Goal: Task Accomplishment & Management: Manage account settings

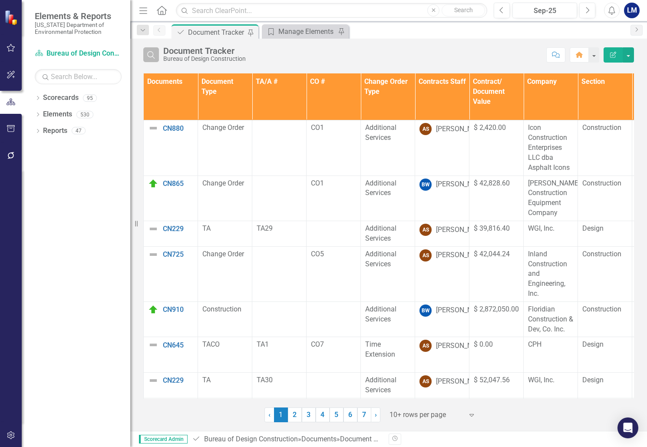
click at [147, 54] on icon "Search" at bounding box center [151, 55] width 10 height 8
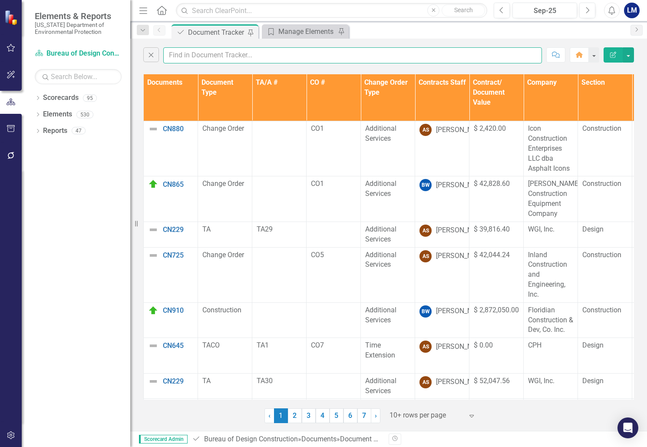
click at [184, 55] on input "text" at bounding box center [352, 55] width 379 height 16
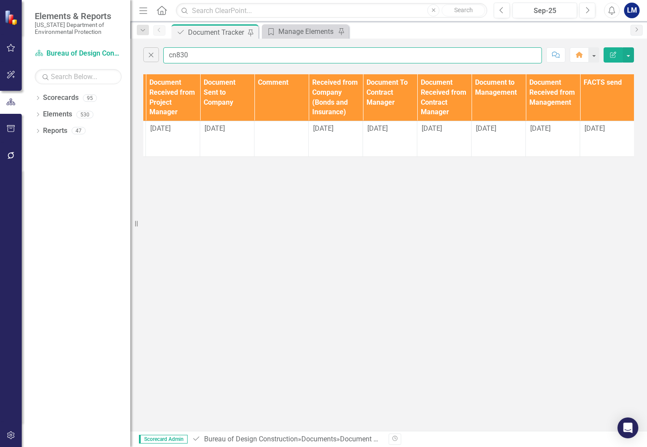
scroll to position [0, 1084]
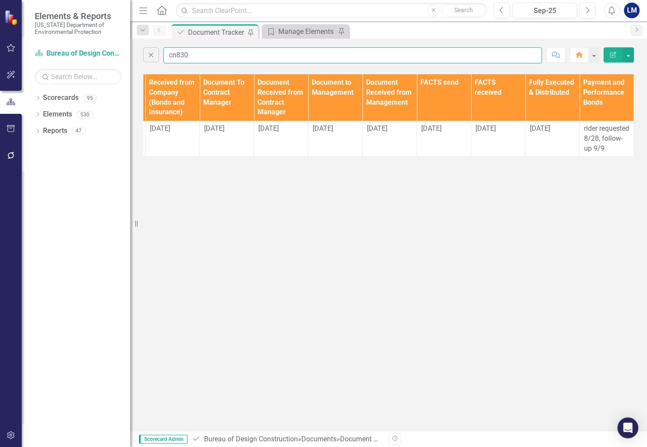
click at [201, 52] on input "cn830" at bounding box center [352, 55] width 379 height 16
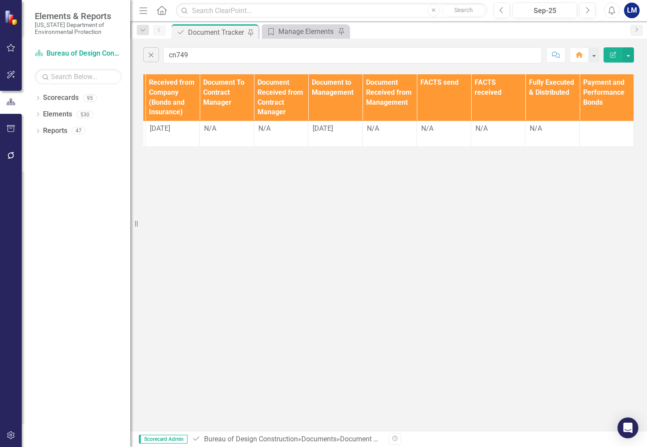
click at [536, 257] on div "Close cn749 Comment Home Edit Report Documents Document Type TA/A # CO # Change…" at bounding box center [388, 235] width 517 height 392
click at [204, 54] on input "cn749" at bounding box center [352, 55] width 379 height 16
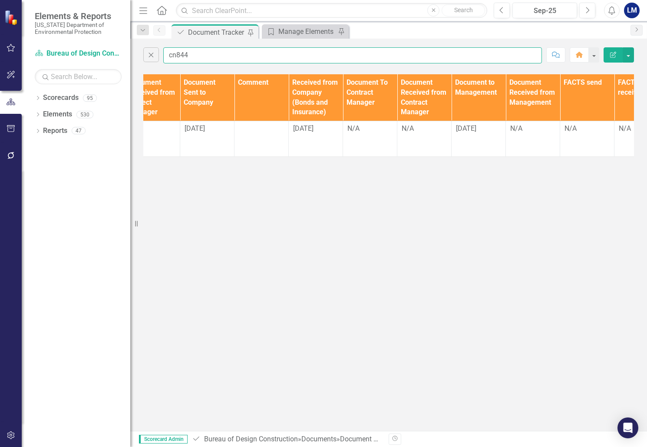
scroll to position [0, 963]
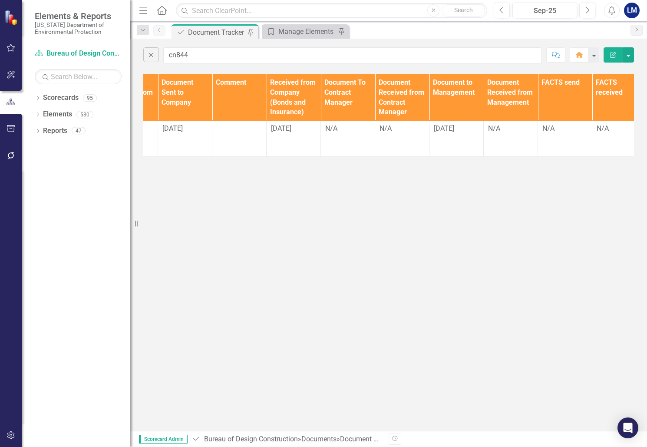
click at [538, 240] on div "Close cn844 Comment Home Edit Report Documents Document Type TA/A # CO # Change…" at bounding box center [388, 235] width 517 height 392
click at [201, 52] on input "cn844" at bounding box center [352, 55] width 379 height 16
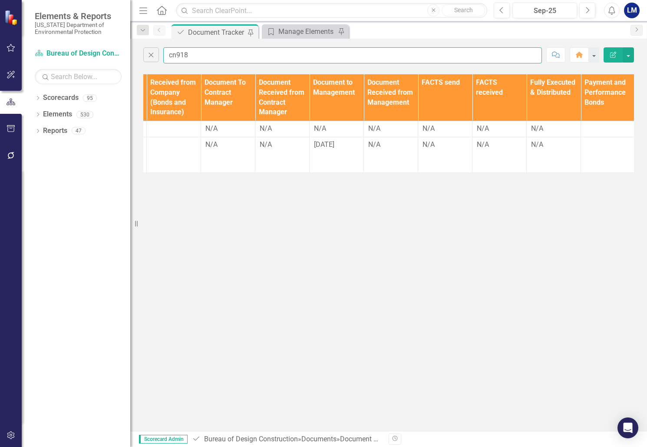
scroll to position [0, 1084]
click at [200, 53] on input "cn918" at bounding box center [352, 55] width 379 height 16
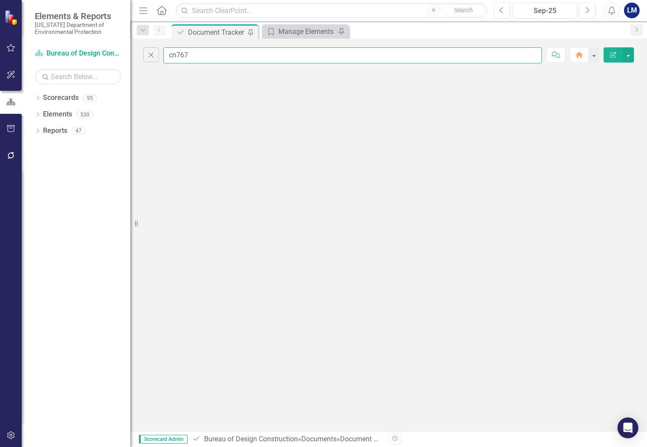
scroll to position [0, 0]
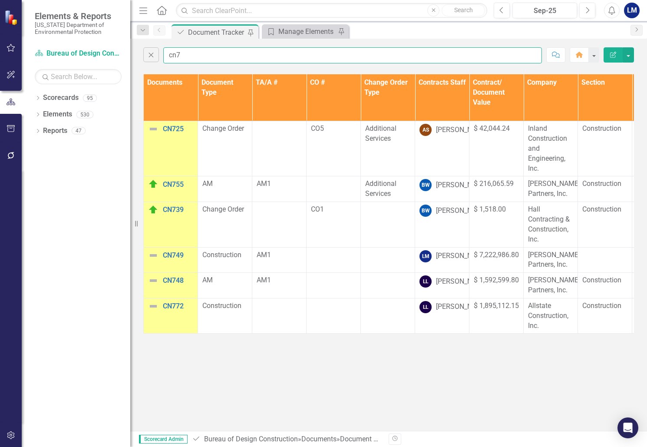
click at [182, 56] on input "cn7" at bounding box center [352, 55] width 379 height 16
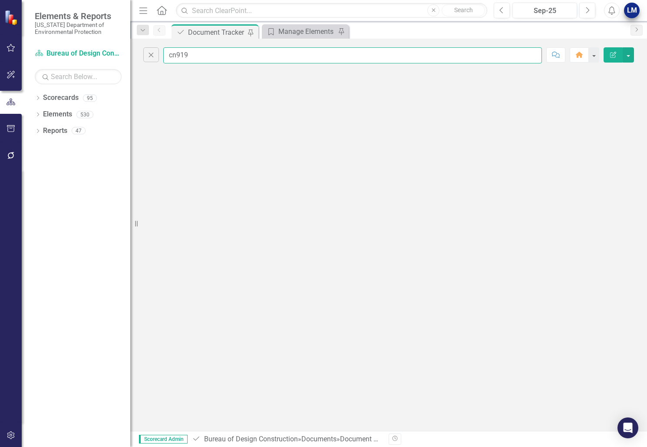
type input "cn919"
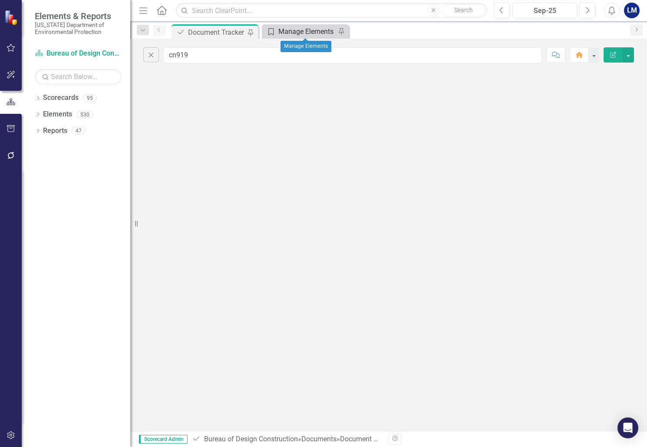
click at [304, 30] on div "Manage Elements" at bounding box center [306, 31] width 57 height 11
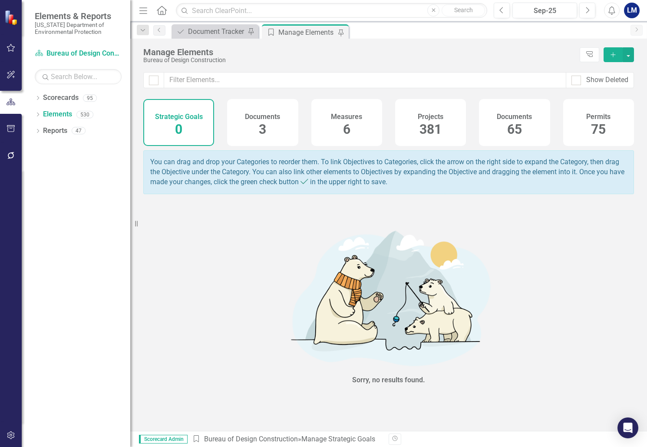
click at [519, 126] on span "65" at bounding box center [514, 129] width 15 height 15
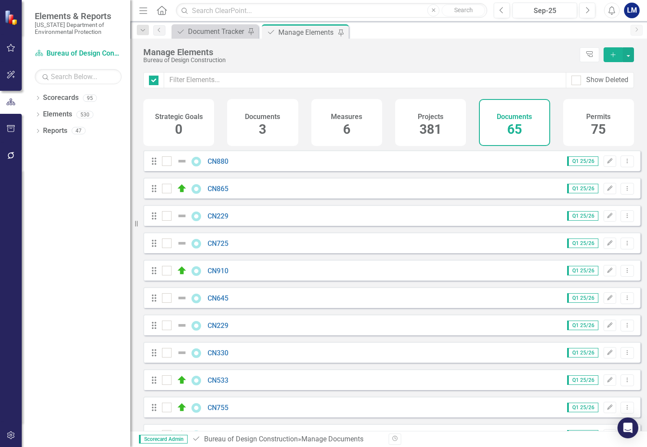
checkbox input "false"
click at [611, 53] on icon "Add" at bounding box center [613, 55] width 8 height 6
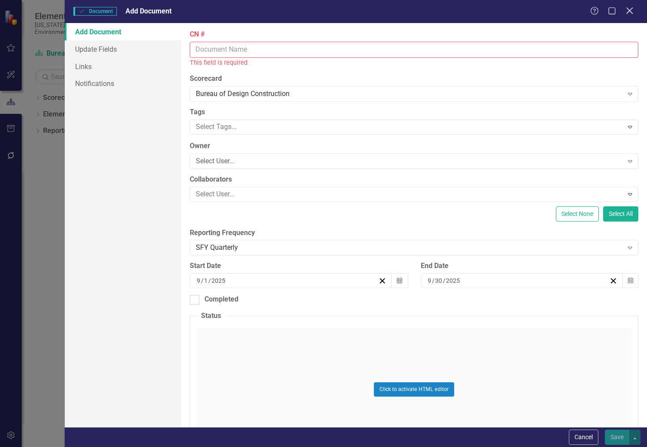
click at [625, 10] on icon "Close" at bounding box center [629, 11] width 11 height 8
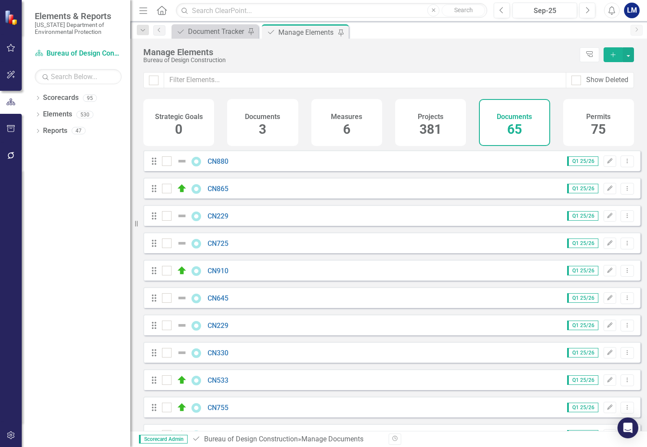
click at [205, 41] on div "Manage Elements Bureau of Design Construction Tree Explorer Add" at bounding box center [388, 55] width 517 height 33
click at [206, 29] on div "Document Tracker" at bounding box center [216, 31] width 57 height 11
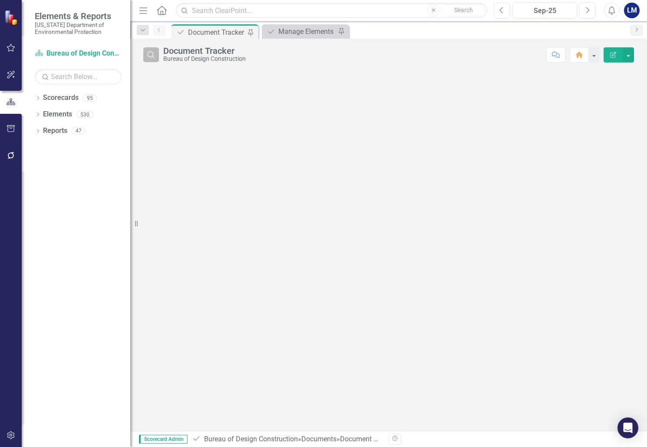
click at [150, 60] on button "Search" at bounding box center [151, 54] width 16 height 15
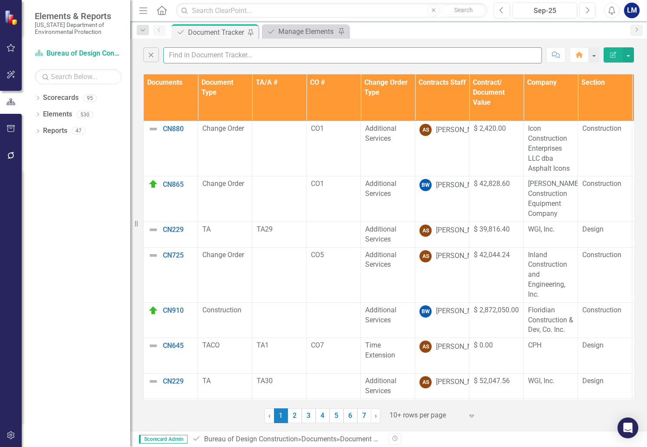
click at [199, 54] on input "text" at bounding box center [352, 55] width 379 height 16
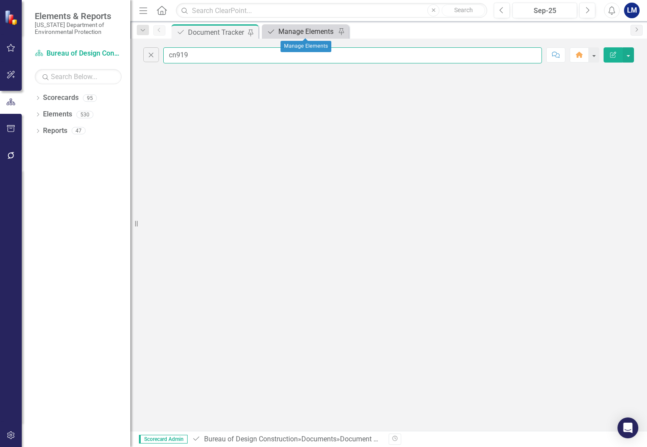
type input "cn919"
click at [308, 30] on div "Manage Elements" at bounding box center [306, 31] width 57 height 11
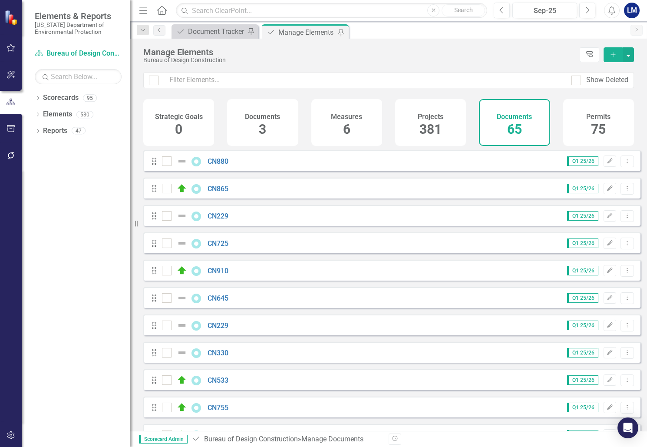
click at [612, 56] on icon "Add" at bounding box center [613, 55] width 8 height 6
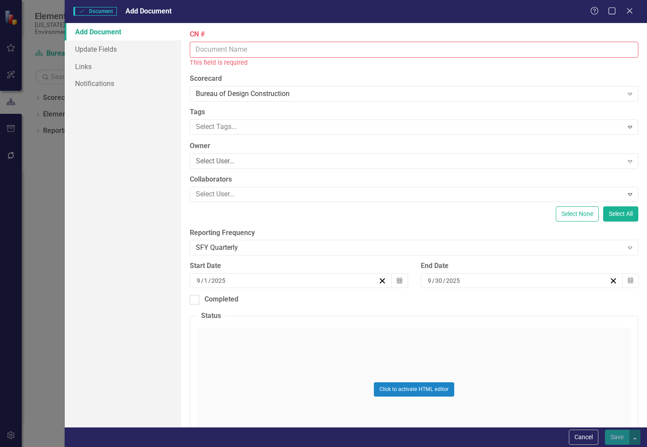
click at [213, 52] on input "CN #" at bounding box center [414, 50] width 449 height 16
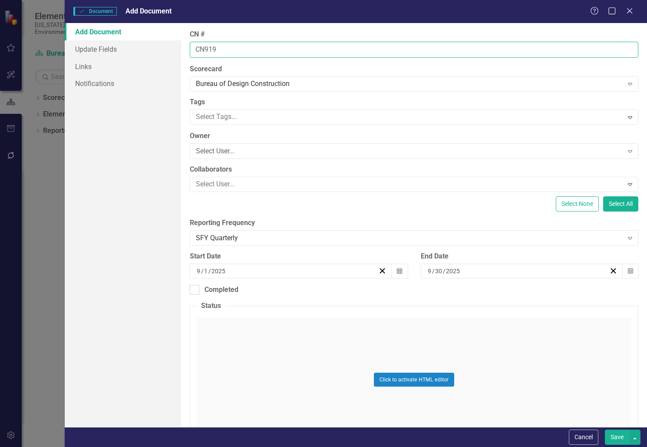
type input "CN919"
click at [537, 34] on label "CN #" at bounding box center [414, 35] width 449 height 10
click at [537, 42] on input "CN919" at bounding box center [414, 50] width 449 height 16
click at [252, 344] on div "Click to activate HTML editor" at bounding box center [414, 379] width 435 height 124
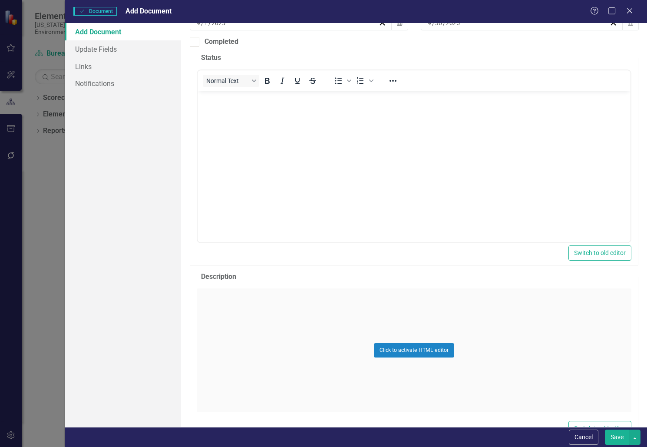
scroll to position [304, 0]
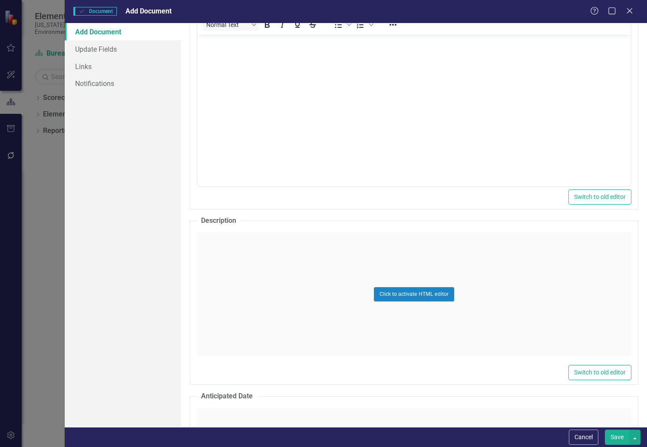
click at [233, 264] on div "Click to activate HTML editor" at bounding box center [414, 294] width 435 height 124
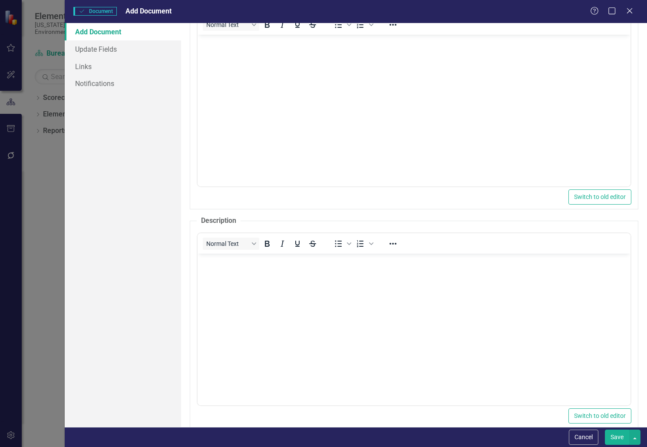
scroll to position [0, 0]
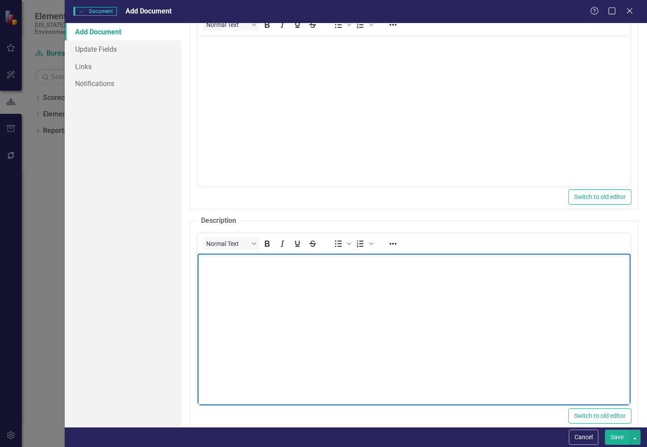
click at [229, 272] on body "Rich Text Area. Press ALT-0 for help." at bounding box center [414, 319] width 433 height 130
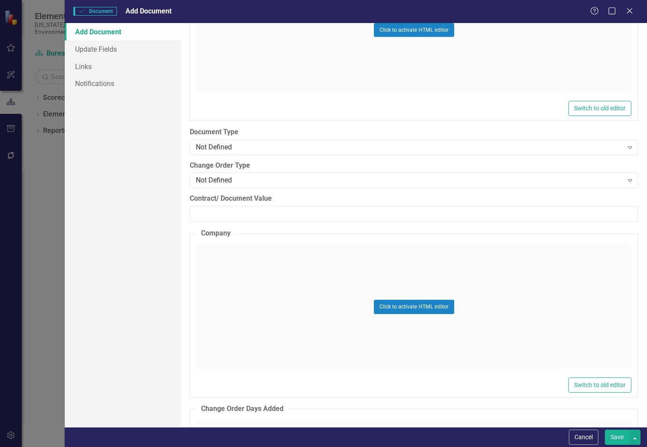
scroll to position [1173, 0]
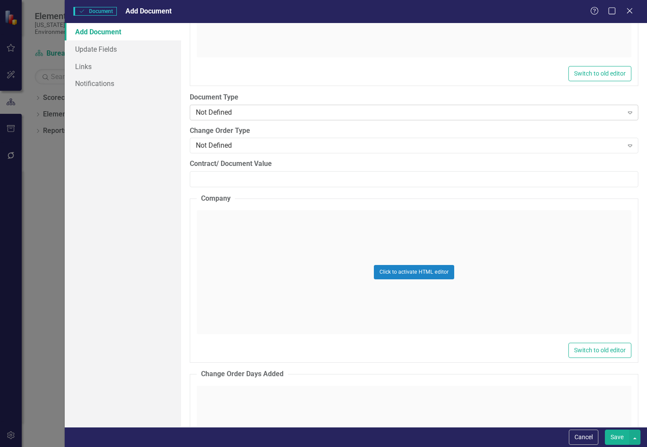
click at [248, 109] on div "Not Defined" at bounding box center [409, 112] width 427 height 10
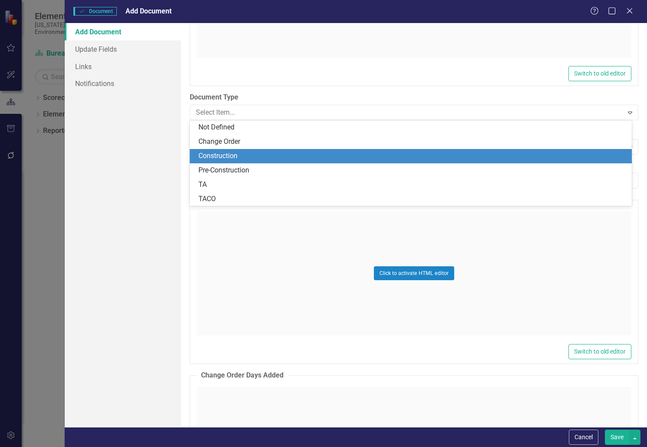
click at [253, 159] on div "Construction" at bounding box center [412, 156] width 428 height 10
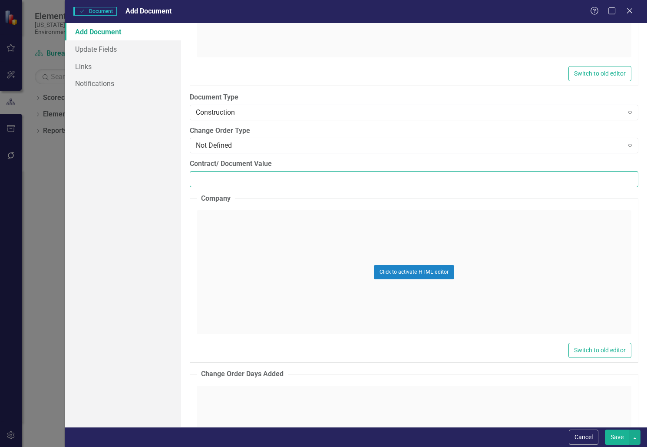
click at [214, 182] on input "Contract/ Document Value" at bounding box center [414, 179] width 449 height 16
paste input "687870.03"
type input "687870.03"
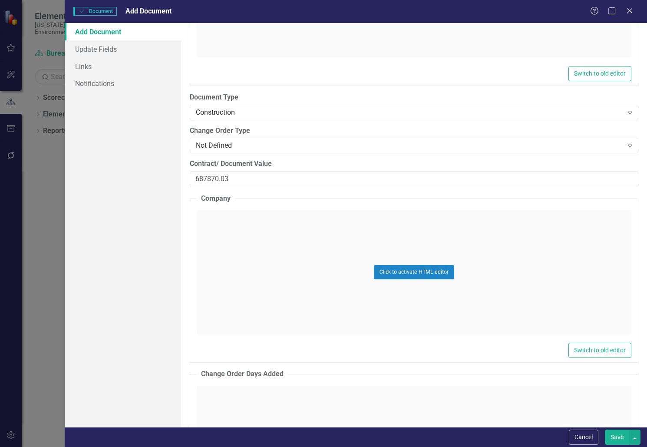
click at [220, 248] on div "Click to activate HTML editor" at bounding box center [414, 272] width 435 height 124
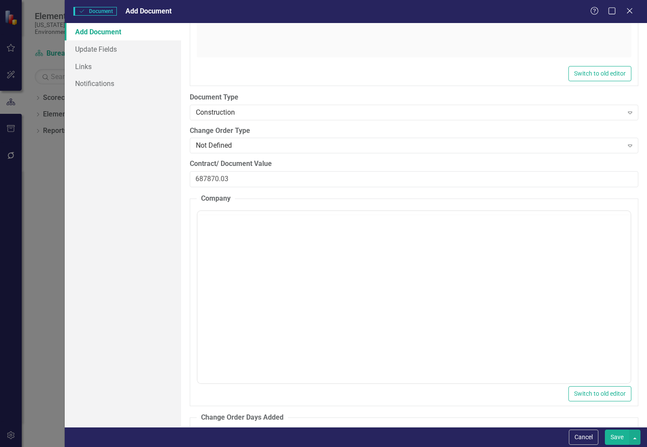
scroll to position [0, 0]
click at [225, 259] on body "Rich Text Area. Press ALT-0 for help." at bounding box center [414, 296] width 433 height 130
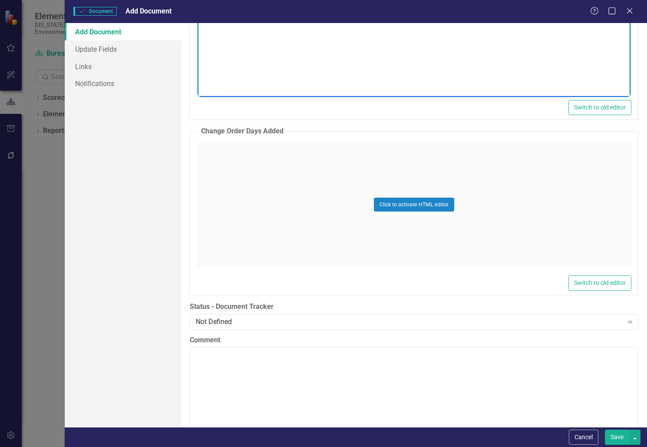
scroll to position [1564, 0]
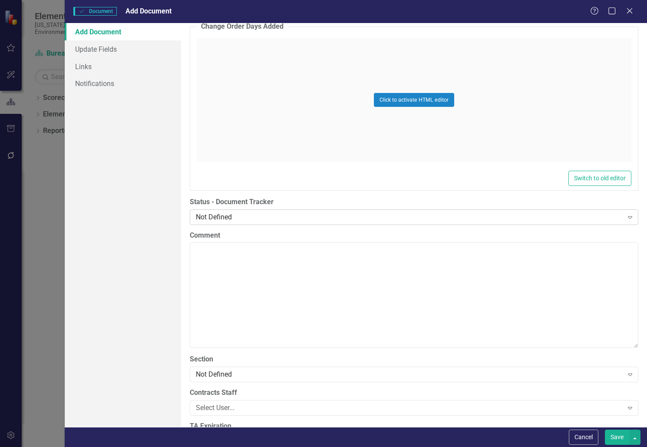
click at [246, 217] on div "Not Defined" at bounding box center [409, 217] width 427 height 10
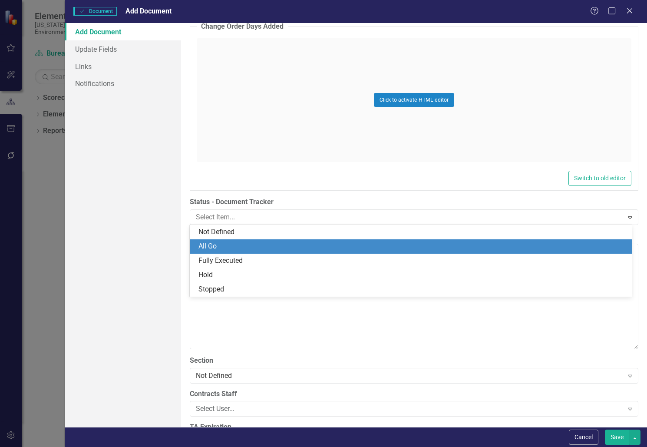
click at [244, 249] on div "All Go" at bounding box center [412, 246] width 428 height 10
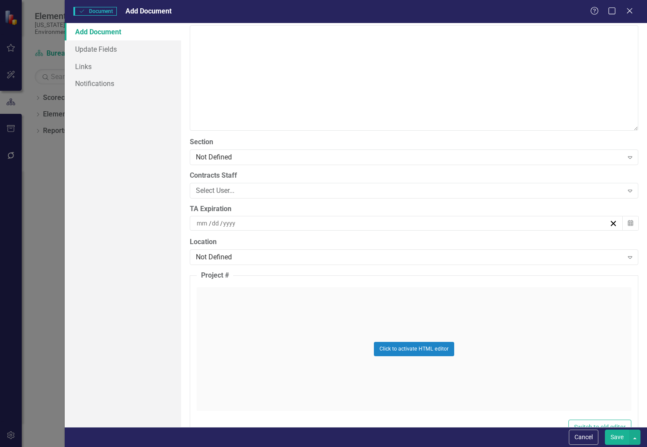
scroll to position [1824, 0]
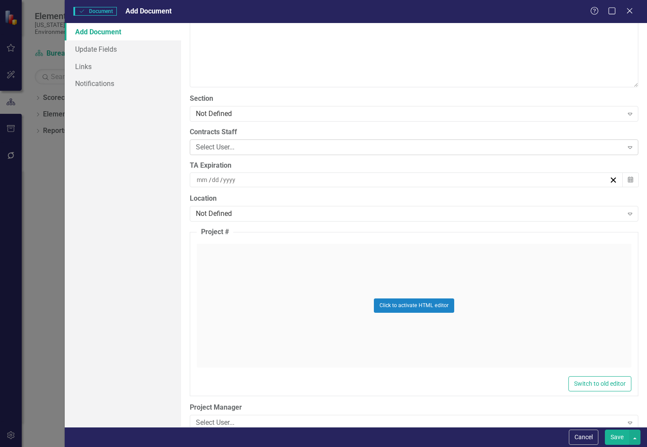
click at [231, 145] on div "Select User..." at bounding box center [409, 147] width 427 height 10
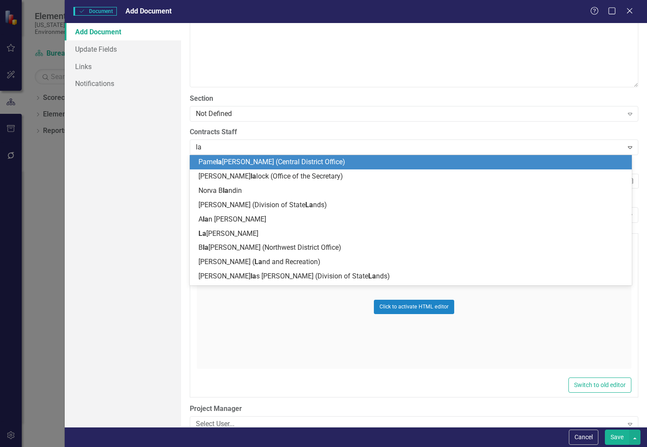
type input "[PERSON_NAME]"
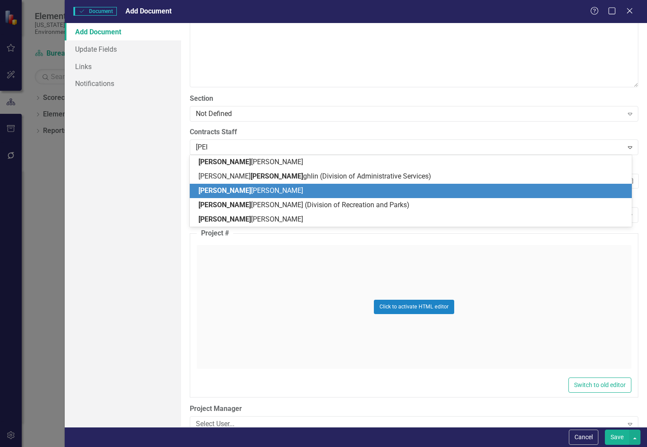
click at [245, 191] on span "[PERSON_NAME] [PERSON_NAME]" at bounding box center [250, 190] width 105 height 8
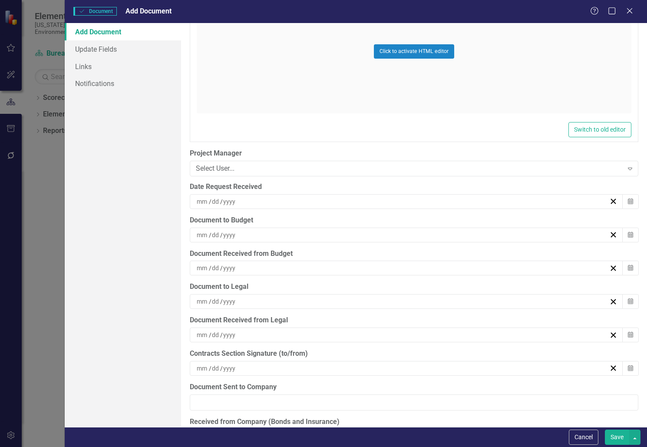
scroll to position [2128, 0]
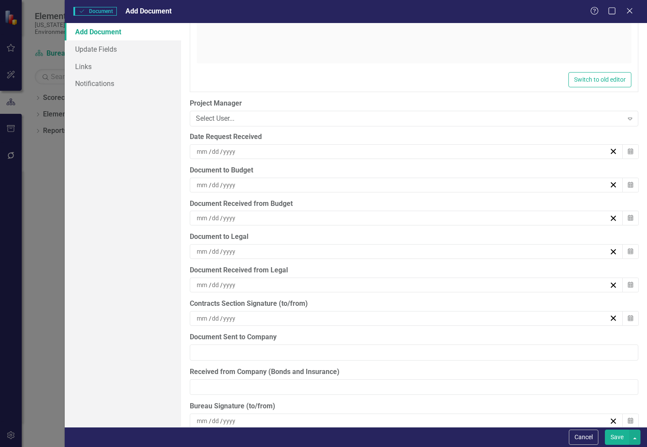
click at [266, 180] on div "/ /" at bounding box center [406, 185] width 433 height 15
click at [377, 235] on button "2" at bounding box center [381, 236] width 22 height 16
click at [305, 215] on div "/ /" at bounding box center [402, 218] width 414 height 9
click at [403, 263] on button "3" at bounding box center [403, 269] width 22 height 16
click at [266, 253] on div "/ /" at bounding box center [402, 251] width 414 height 9
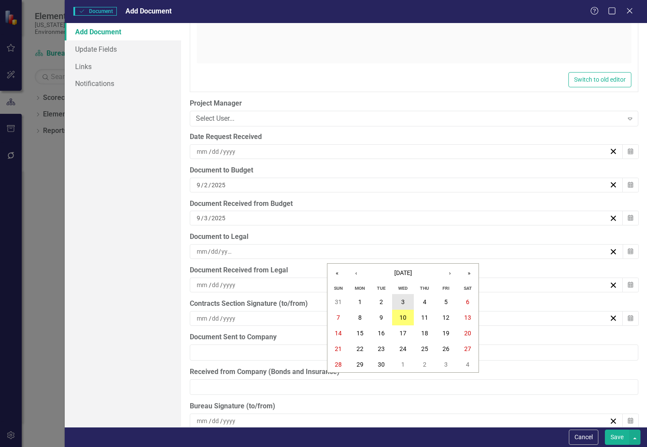
click at [402, 301] on abbr "3" at bounding box center [402, 301] width 3 height 7
click at [281, 285] on div "/ /" at bounding box center [402, 285] width 414 height 9
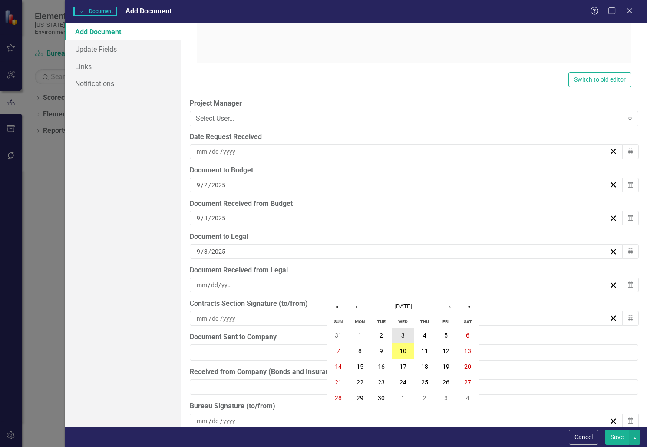
click at [408, 334] on button "3" at bounding box center [403, 335] width 22 height 16
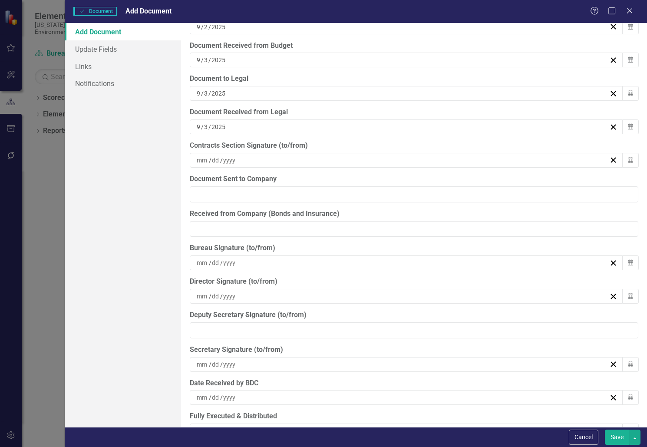
scroll to position [2302, 0]
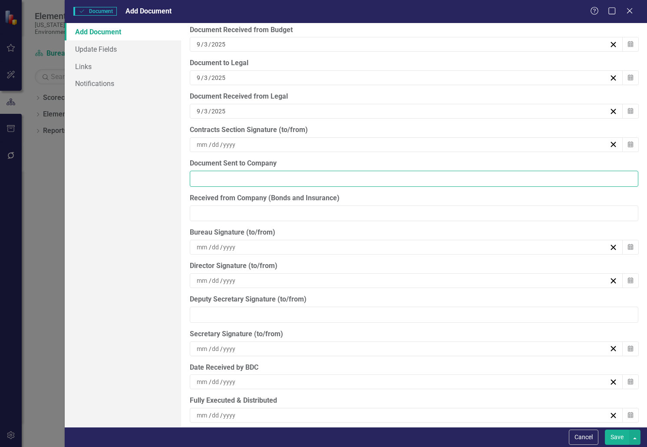
click at [289, 174] on input "Document Sent to Company" at bounding box center [414, 179] width 449 height 16
type input "[DATE]"
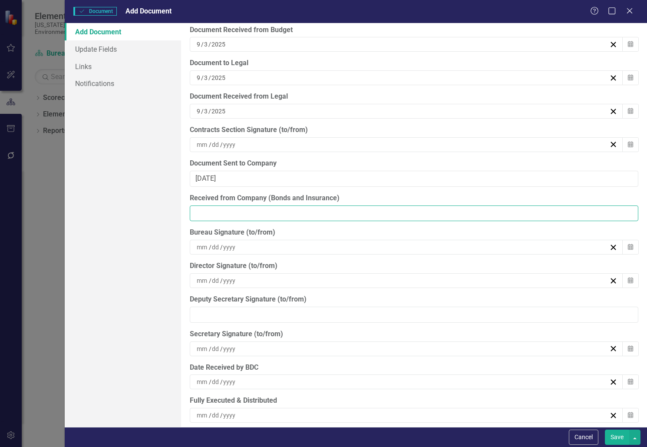
click at [277, 215] on input "Received from Company (Bonds and Insurance)" at bounding box center [414, 213] width 449 height 16
type input "[DATE]"
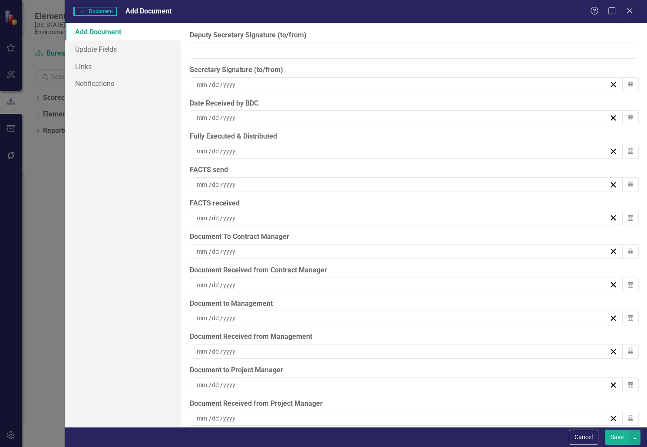
scroll to position [2578, 0]
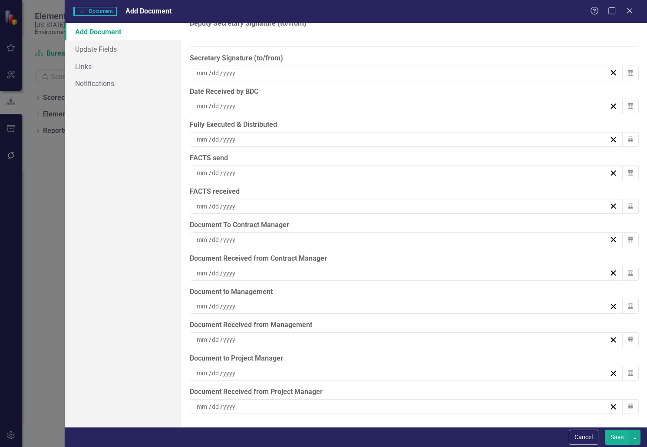
click at [285, 306] on div "/ /" at bounding box center [402, 306] width 414 height 9
click at [423, 356] on abbr "4" at bounding box center [424, 356] width 3 height 7
click at [616, 436] on button "Save" at bounding box center [617, 437] width 24 height 15
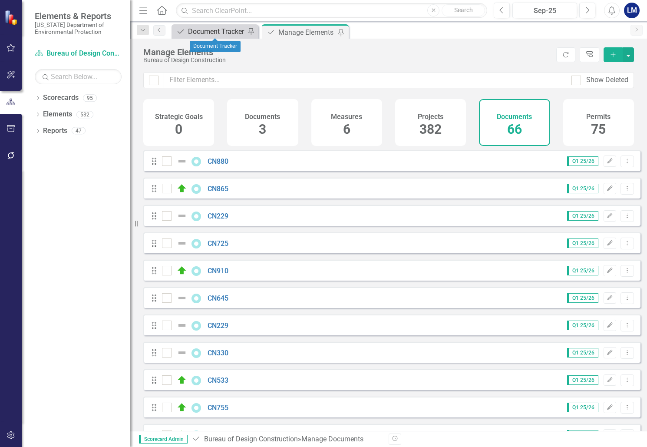
click at [189, 30] on div "Document Tracker" at bounding box center [216, 31] width 57 height 11
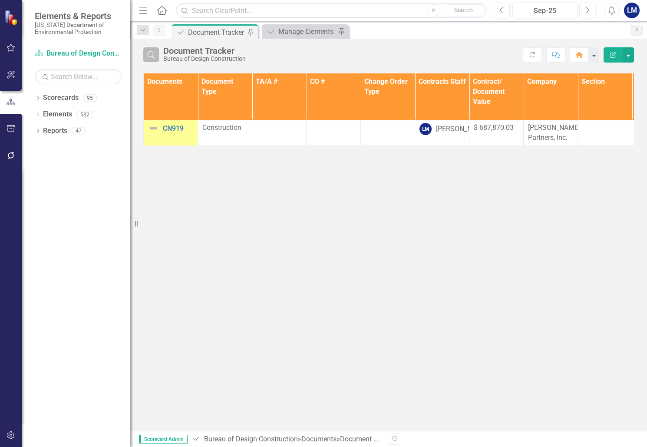
click at [153, 54] on icon "Search" at bounding box center [151, 55] width 10 height 8
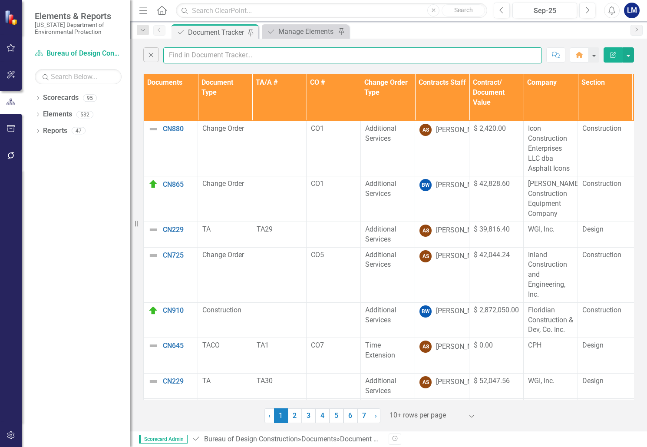
click at [175, 53] on input "text" at bounding box center [352, 55] width 379 height 16
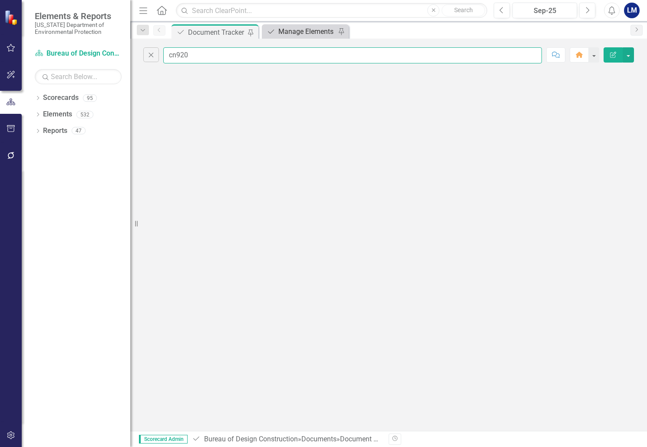
type input "cn920"
click at [309, 26] on div "Manage Elements" at bounding box center [306, 31] width 57 height 11
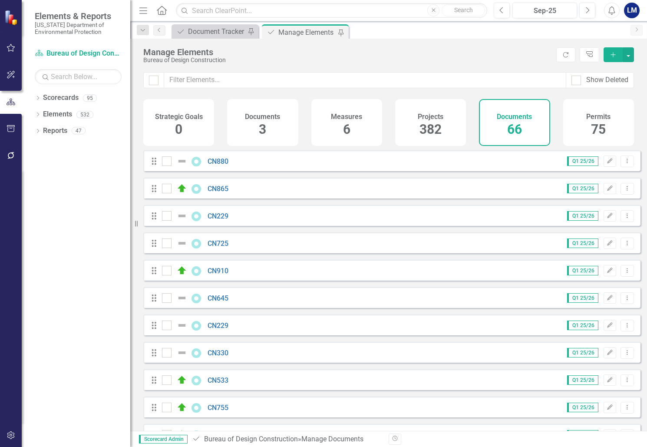
click at [614, 53] on icon "Add" at bounding box center [613, 55] width 8 height 6
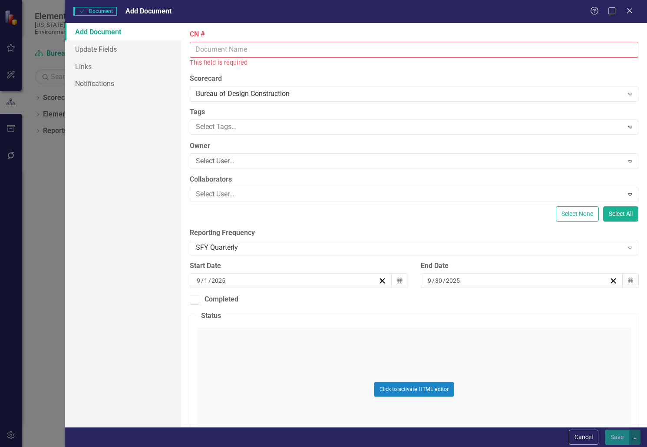
click at [212, 49] on input "CN #" at bounding box center [414, 50] width 449 height 16
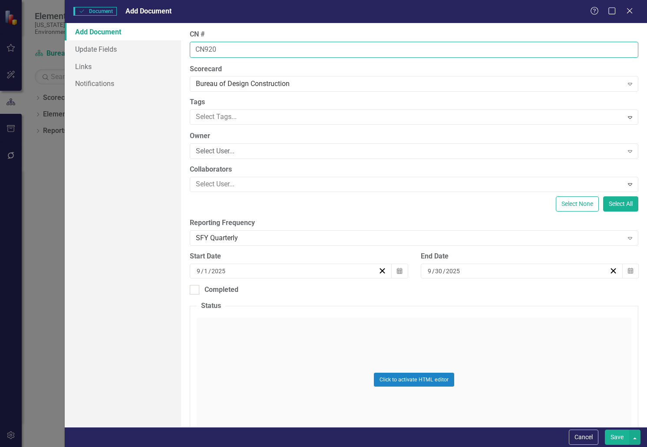
type input "CN920"
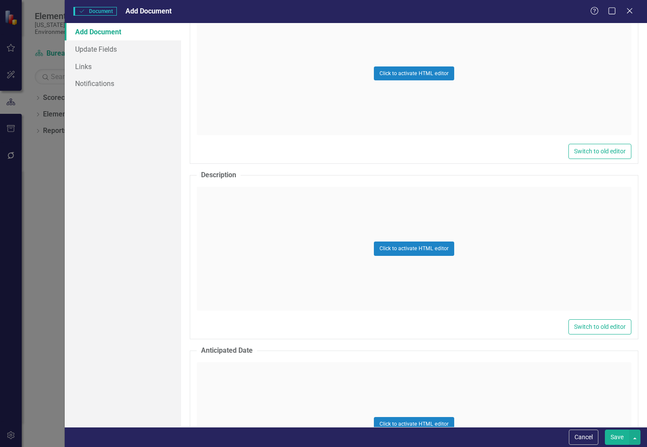
scroll to position [347, 0]
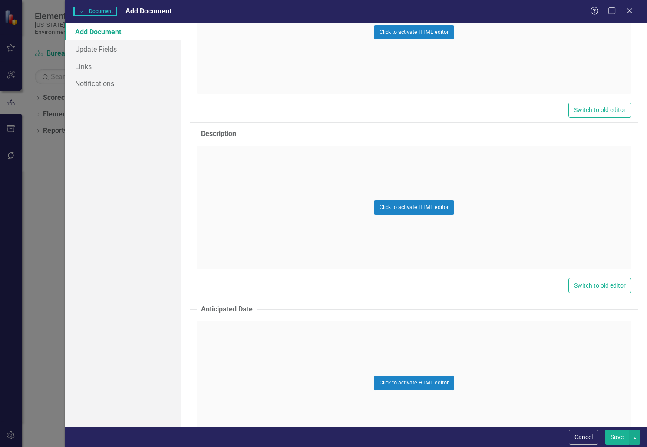
click at [240, 191] on div "Click to activate HTML editor" at bounding box center [414, 208] width 435 height 124
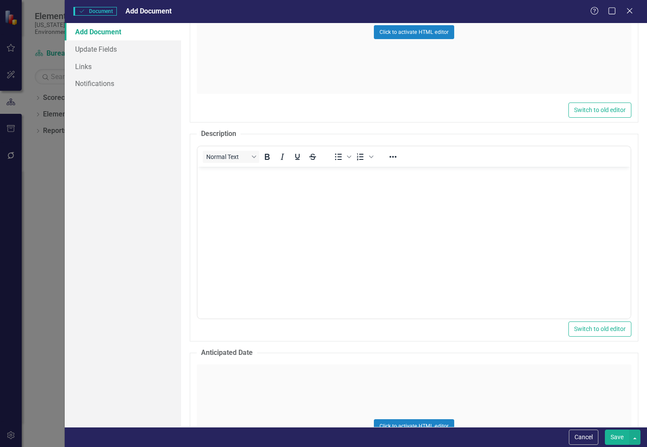
scroll to position [0, 0]
click at [224, 188] on body "Rich Text Area. Press ALT-0 for help." at bounding box center [414, 232] width 433 height 130
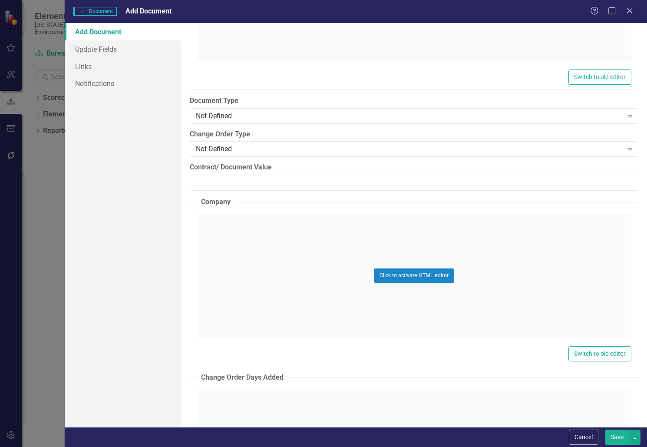
scroll to position [1129, 0]
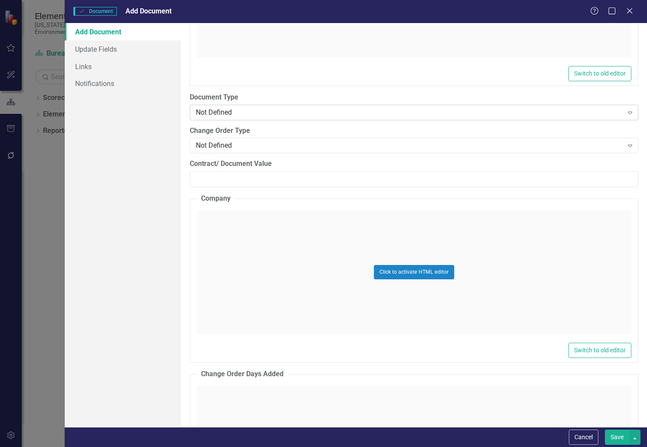
click at [246, 114] on div "Not Defined" at bounding box center [409, 112] width 427 height 10
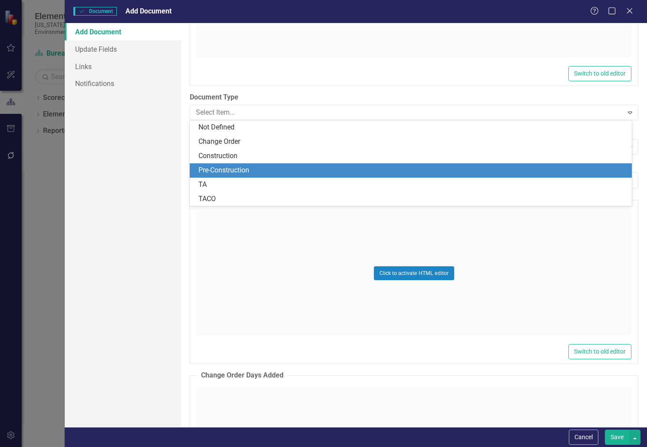
click at [240, 171] on div "Pre-Construction" at bounding box center [412, 170] width 428 height 10
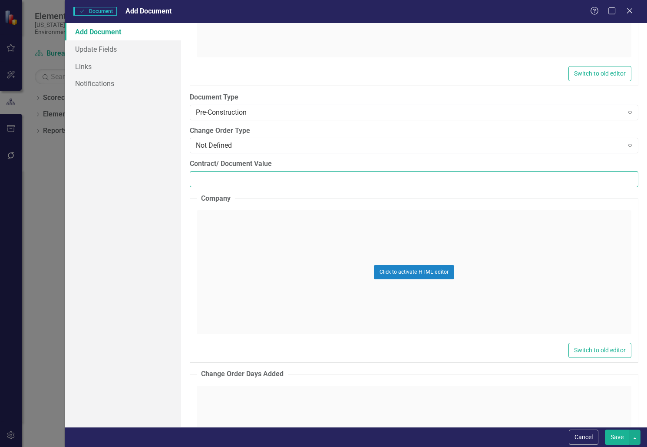
click at [224, 179] on input "Contract/ Document Value" at bounding box center [414, 179] width 449 height 16
paste input "9223.00"
type input "9223.00"
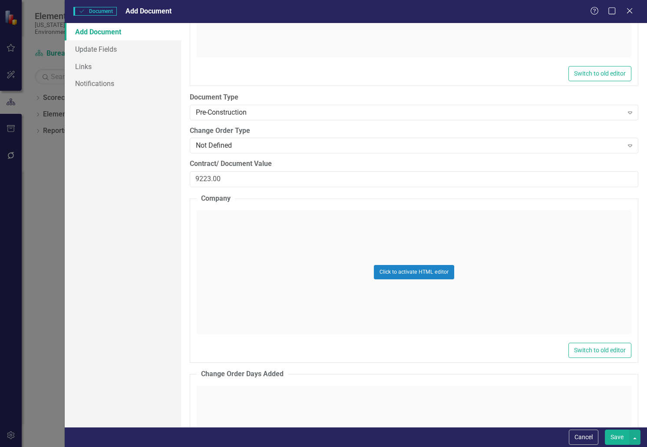
click at [229, 227] on div "Click to activate HTML editor" at bounding box center [414, 272] width 435 height 124
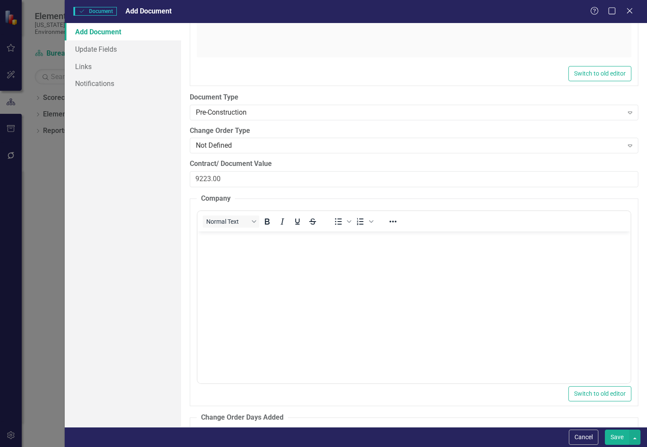
scroll to position [0, 0]
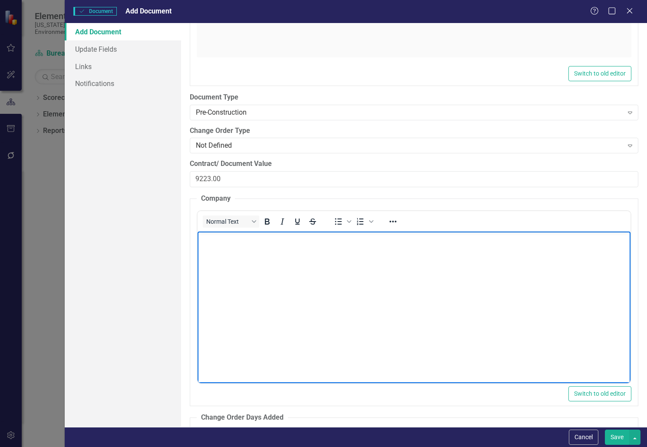
click at [230, 258] on body "Rich Text Area. Press ALT-0 for help." at bounding box center [414, 296] width 433 height 130
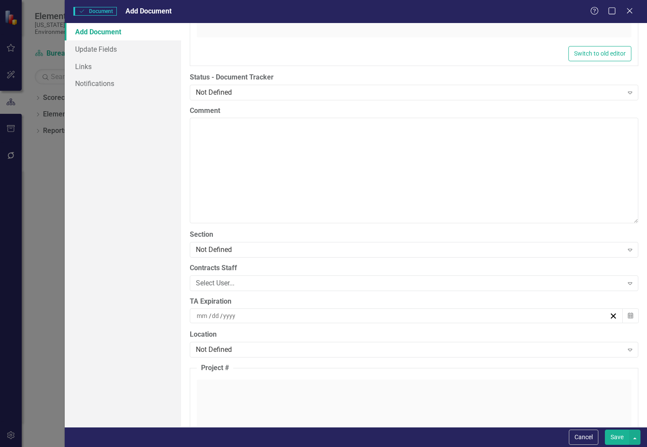
scroll to position [1650, 0]
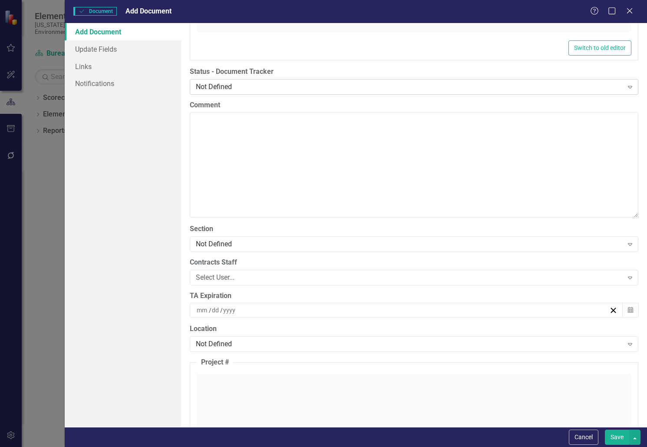
click at [216, 86] on div "Not Defined" at bounding box center [409, 87] width 427 height 10
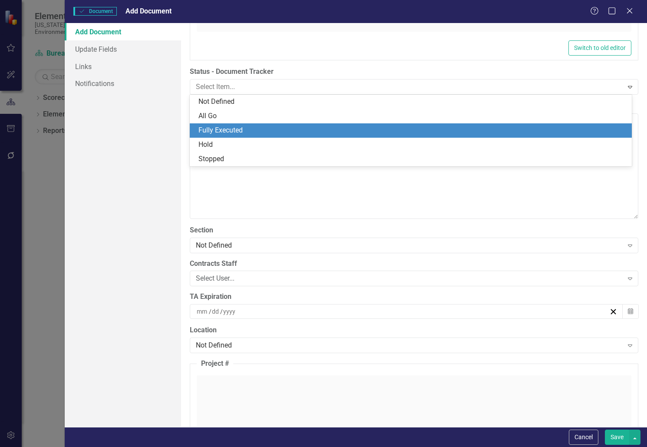
click at [235, 131] on div "Fully Executed" at bounding box center [412, 131] width 428 height 10
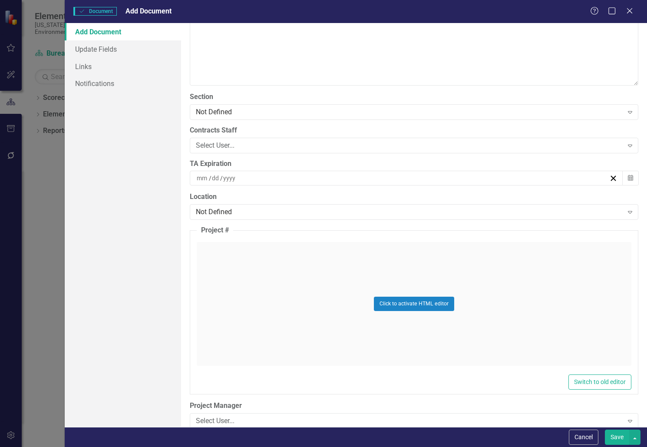
scroll to position [1824, 0]
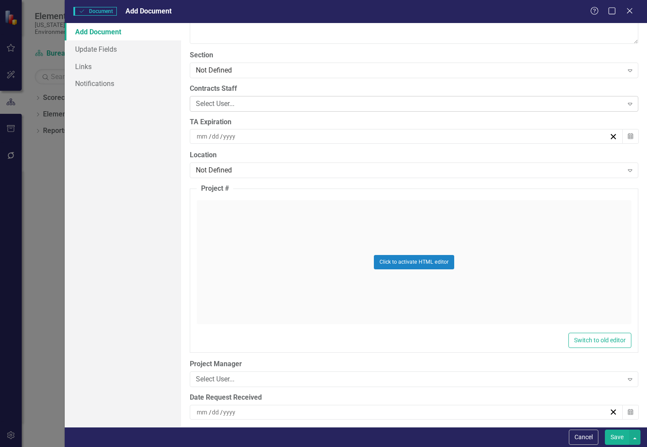
click at [232, 103] on div "Select User..." at bounding box center [409, 104] width 427 height 10
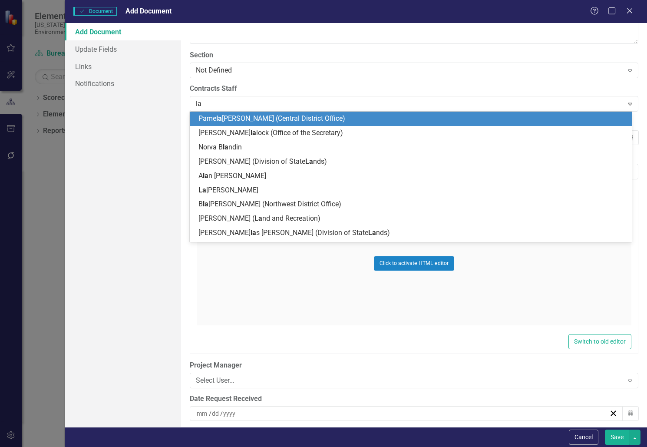
type input "[PERSON_NAME]"
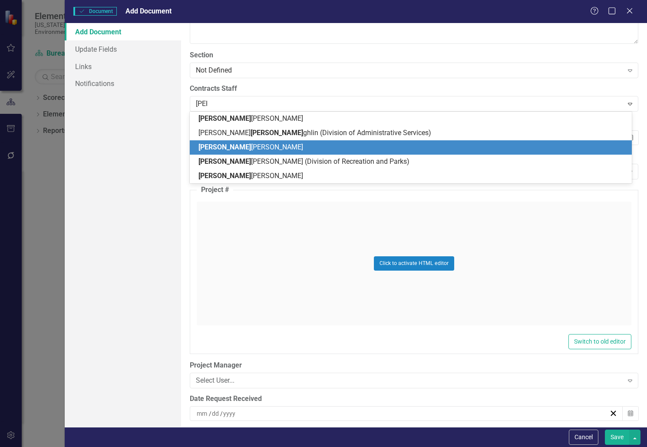
click at [243, 143] on span "[PERSON_NAME] [PERSON_NAME]" at bounding box center [250, 147] width 105 height 8
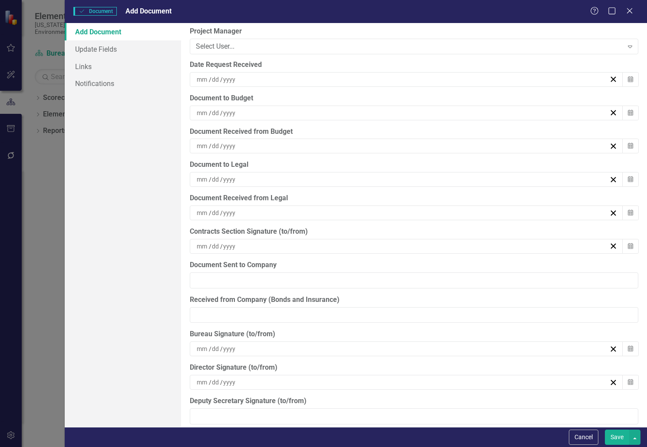
scroll to position [2172, 0]
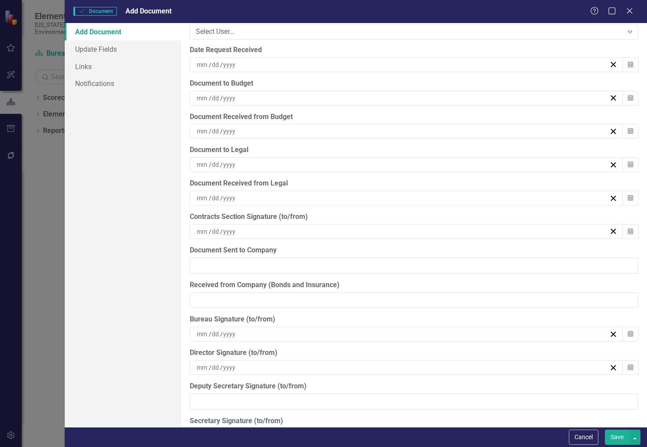
click at [264, 96] on div "/ /" at bounding box center [402, 98] width 414 height 9
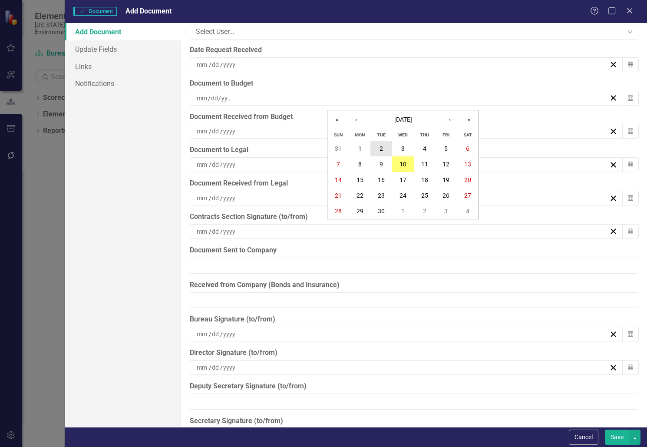
click at [382, 145] on abbr "2" at bounding box center [381, 148] width 3 height 7
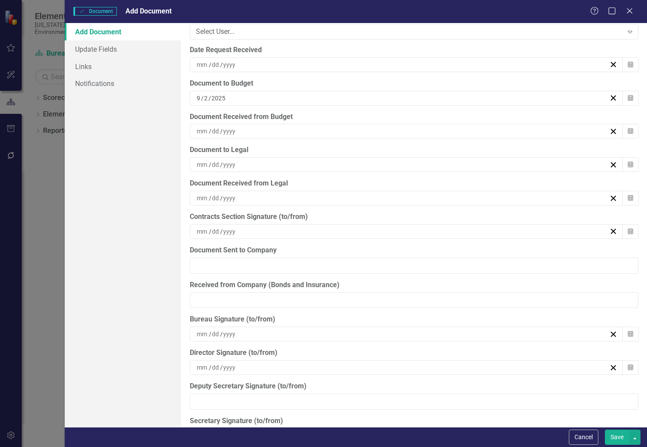
click at [274, 129] on div "/ /" at bounding box center [402, 131] width 414 height 9
click at [378, 178] on button "2" at bounding box center [381, 182] width 22 height 16
drag, startPoint x: 266, startPoint y: 129, endPoint x: 258, endPoint y: 130, distance: 7.9
click at [258, 130] on div "9 / 2 / 2025" at bounding box center [402, 131] width 414 height 9
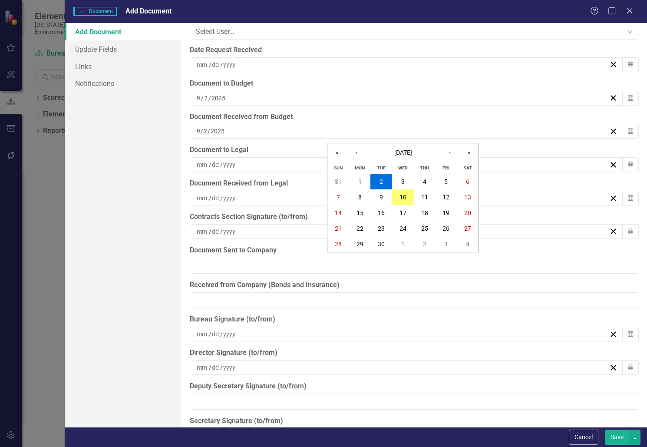
click at [258, 130] on div "2025-09-02 9 / 2 / 2025" at bounding box center [402, 131] width 414 height 9
click at [404, 182] on abbr "3" at bounding box center [402, 181] width 3 height 7
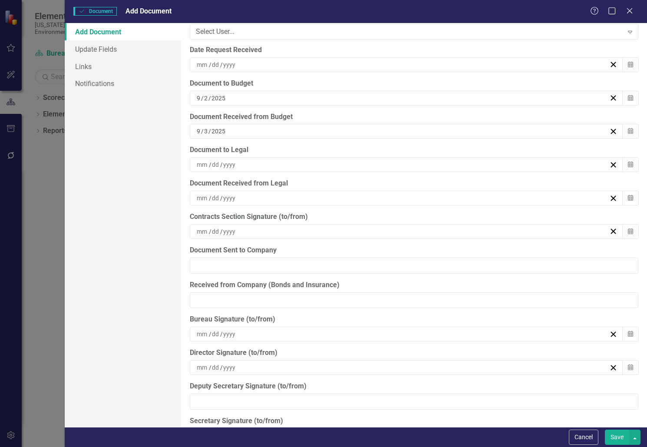
click at [303, 164] on div "/ /" at bounding box center [402, 164] width 414 height 9
click at [403, 218] on abbr "3" at bounding box center [402, 215] width 3 height 7
click at [270, 202] on div "/ /" at bounding box center [402, 198] width 414 height 9
drag, startPoint x: 270, startPoint y: 202, endPoint x: 427, endPoint y: 241, distance: 161.4
click at [427, 241] on button "4" at bounding box center [425, 249] width 22 height 16
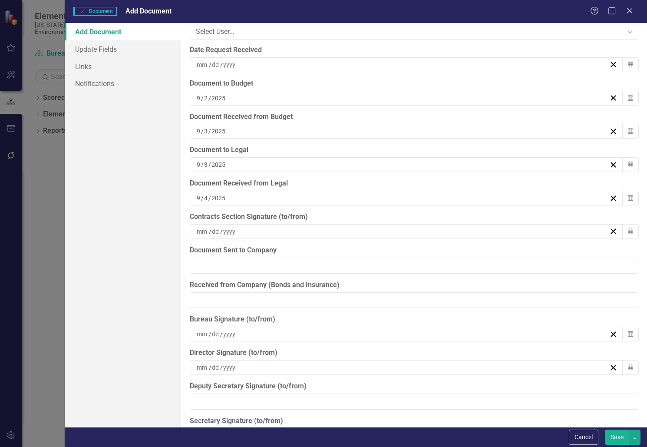
click at [274, 193] on div "9 / 4 / 2025" at bounding box center [406, 198] width 433 height 15
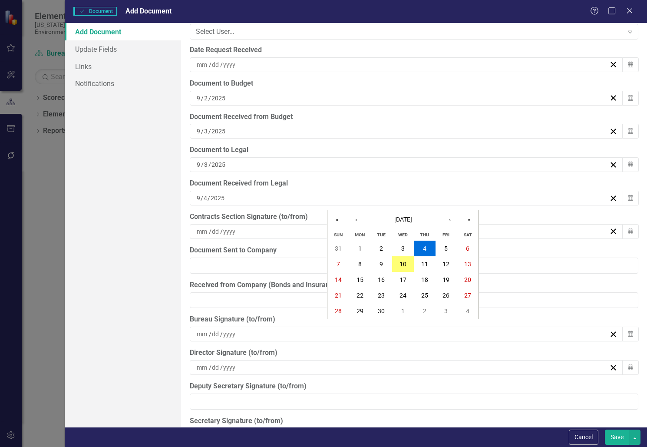
click at [271, 193] on div "2025-09-04 9 / 4 / 2025 « ‹ September 2025 › » Sun Mon Tue Wed Thu Fri Sat 31 1…" at bounding box center [406, 198] width 433 height 15
click at [405, 246] on button "3" at bounding box center [403, 249] width 22 height 16
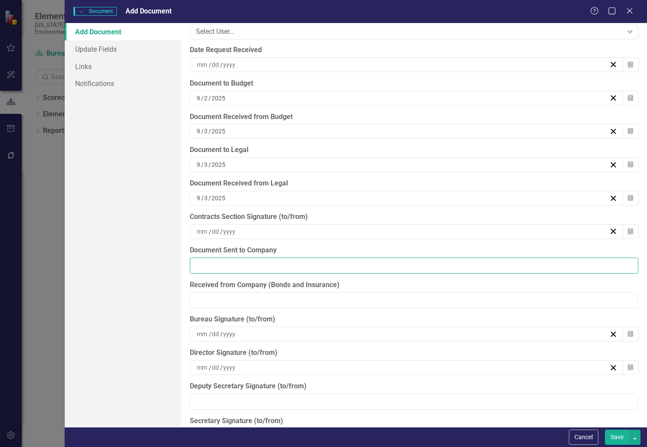
click at [294, 266] on input "Document Sent to Company" at bounding box center [414, 266] width 449 height 16
type input "[DATE]"
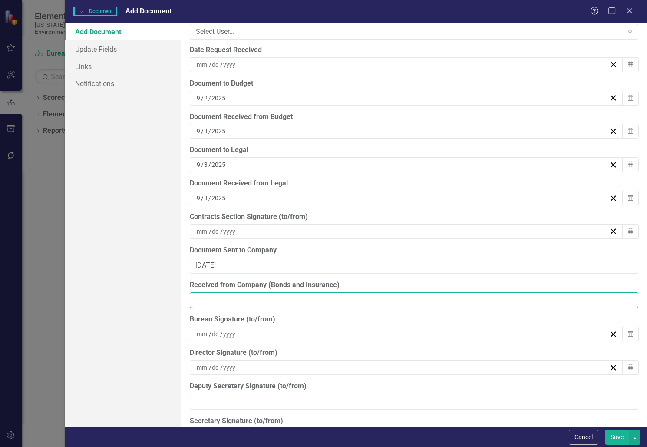
click at [287, 297] on input "Received from Company (Bonds and Insurance)" at bounding box center [414, 300] width 449 height 16
click at [290, 303] on input "Received from Company (Bonds and Insurance)" at bounding box center [414, 300] width 449 height 16
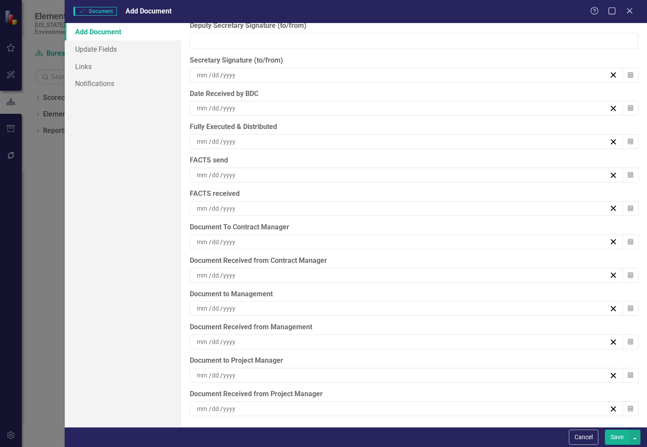
scroll to position [2534, 0]
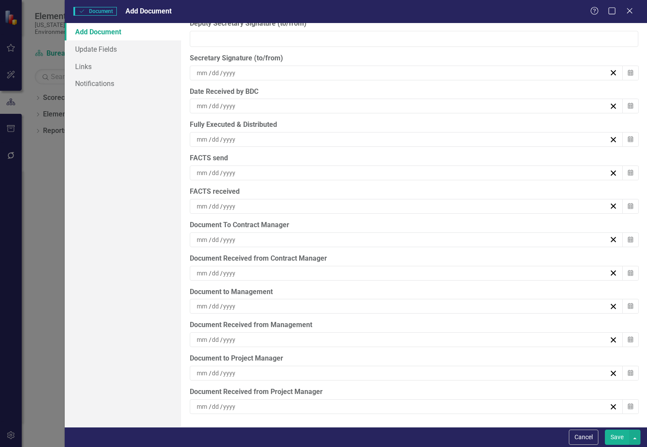
type input "[DATE]"
click at [272, 305] on div "/ /" at bounding box center [402, 306] width 414 height 9
click at [426, 354] on abbr "4" at bounding box center [424, 356] width 3 height 7
click at [295, 342] on div "/ /" at bounding box center [402, 339] width 414 height 9
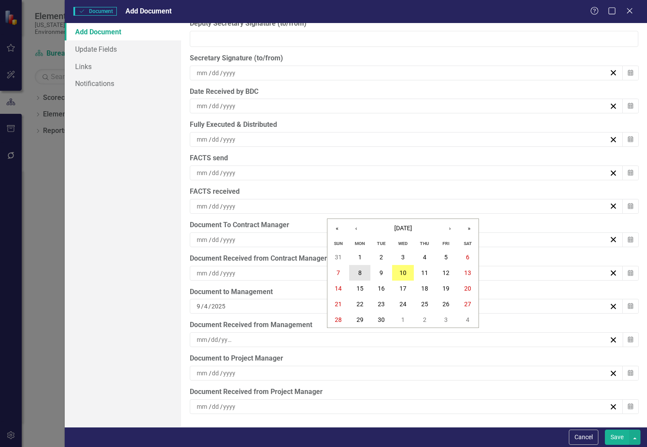
click at [362, 274] on button "8" at bounding box center [360, 273] width 22 height 16
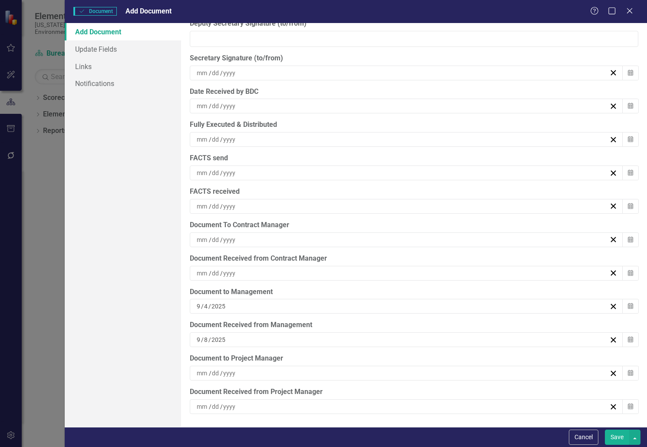
click at [257, 139] on div "/ /" at bounding box center [402, 139] width 414 height 9
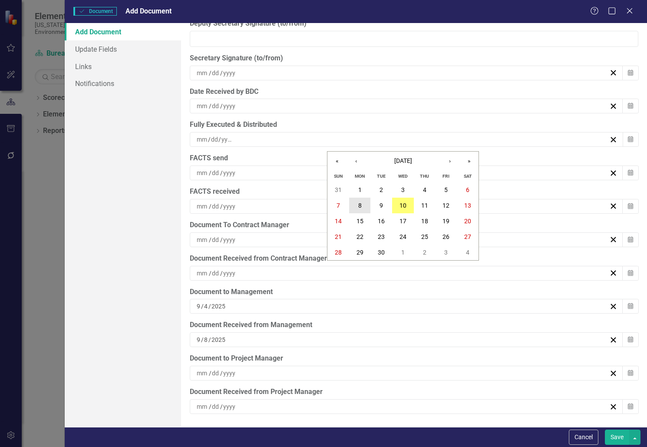
click at [364, 201] on button "8" at bounding box center [360, 206] width 22 height 16
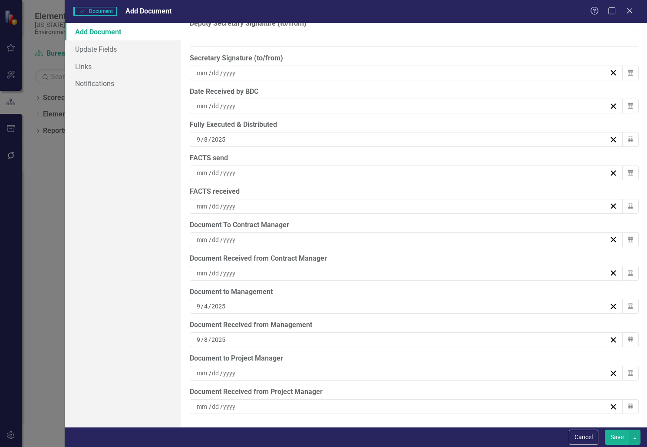
drag, startPoint x: 286, startPoint y: 136, endPoint x: 251, endPoint y: 139, distance: 35.3
drag, startPoint x: 251, startPoint y: 139, endPoint x: 246, endPoint y: 138, distance: 4.5
click at [246, 138] on div "9 / 8 / 2025" at bounding box center [402, 139] width 414 height 9
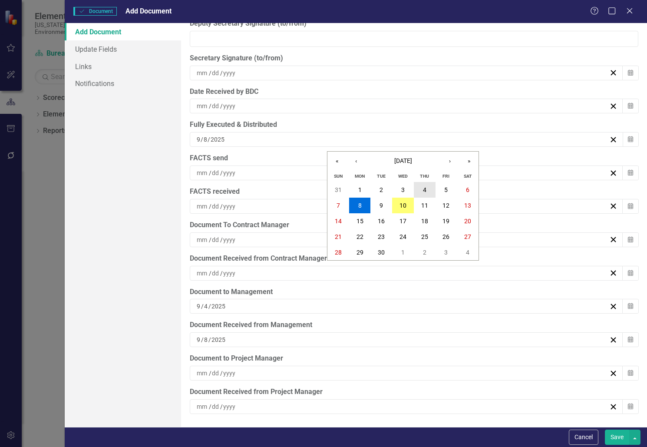
click at [429, 186] on button "4" at bounding box center [425, 190] width 22 height 16
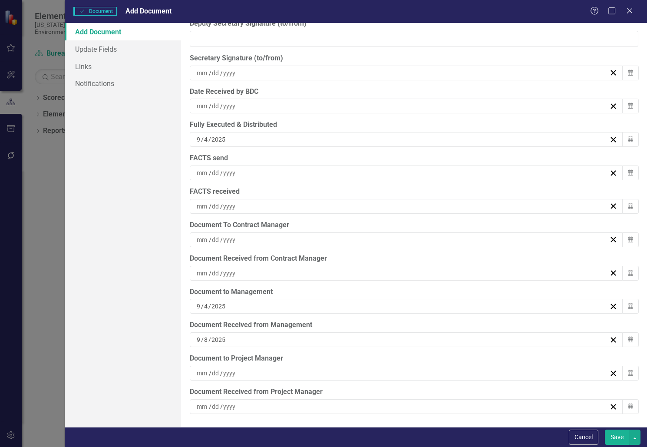
click at [278, 170] on div "/ /" at bounding box center [402, 173] width 414 height 9
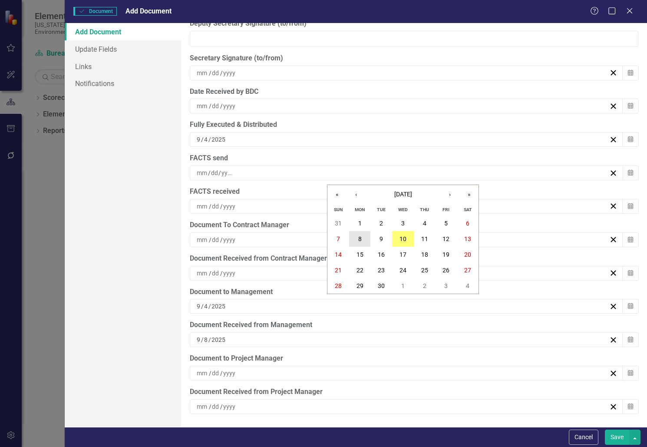
click at [361, 236] on abbr "8" at bounding box center [359, 238] width 3 height 7
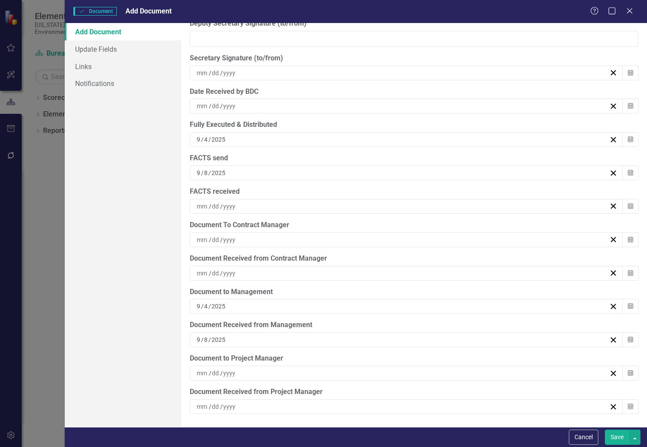
click at [267, 208] on div "/ /" at bounding box center [402, 206] width 414 height 9
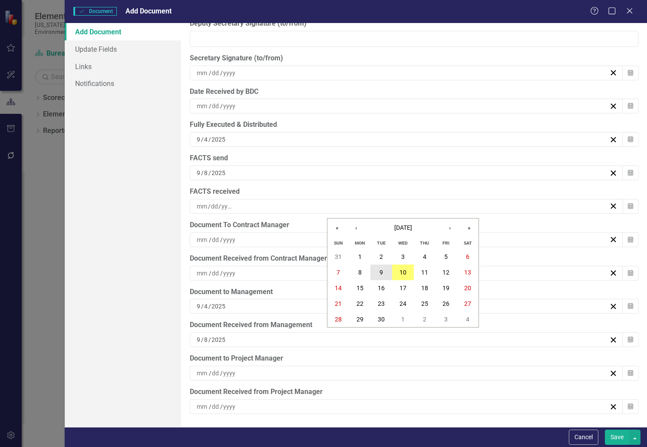
click at [385, 271] on button "9" at bounding box center [381, 273] width 22 height 16
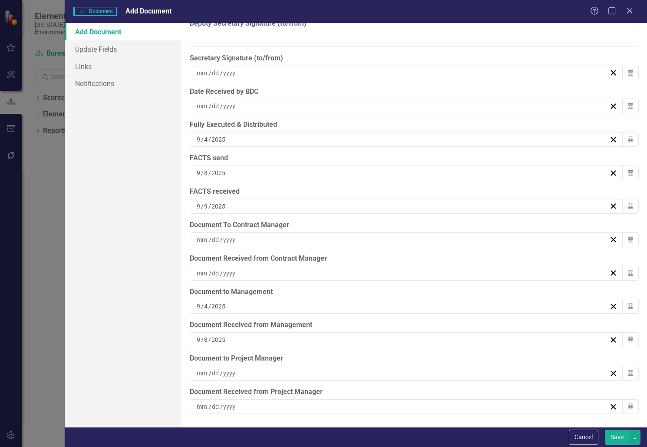
click at [618, 437] on button "Save" at bounding box center [617, 437] width 24 height 15
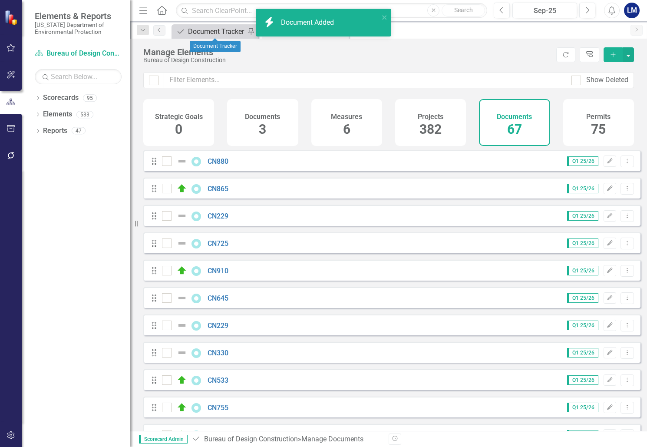
click at [216, 33] on div "Document Tracker" at bounding box center [216, 31] width 57 height 11
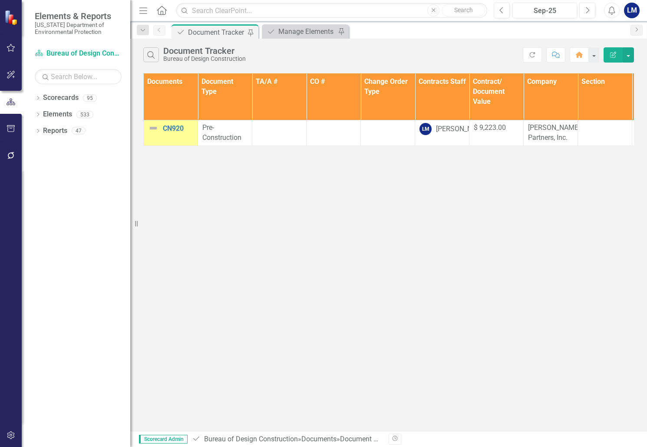
click at [153, 126] on img at bounding box center [153, 128] width 10 height 10
click at [152, 126] on img at bounding box center [153, 128] width 10 height 10
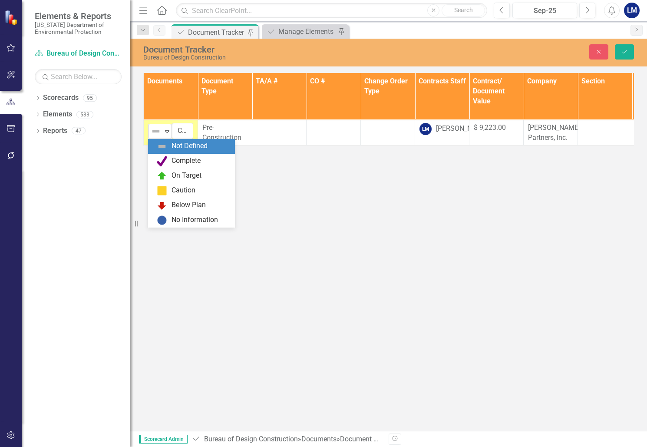
click at [154, 130] on img at bounding box center [156, 131] width 10 height 10
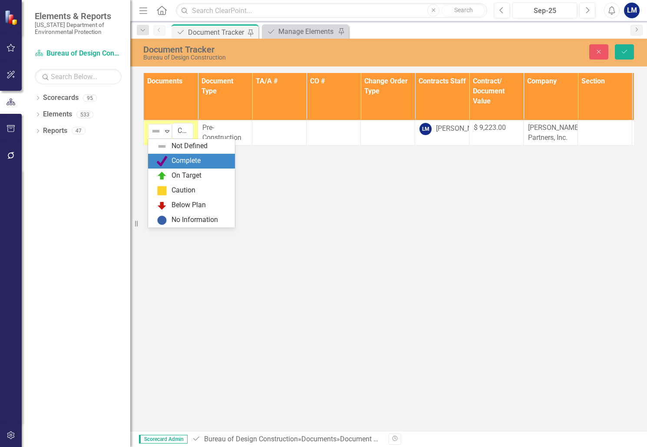
click at [182, 159] on div "Complete" at bounding box center [186, 161] width 29 height 10
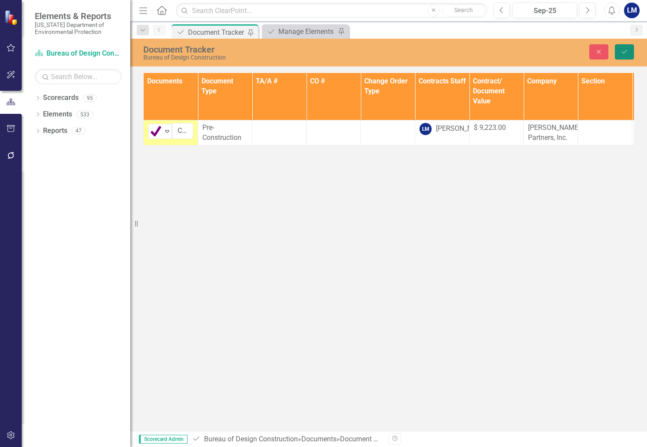
click at [623, 53] on icon "Save" at bounding box center [625, 52] width 8 height 6
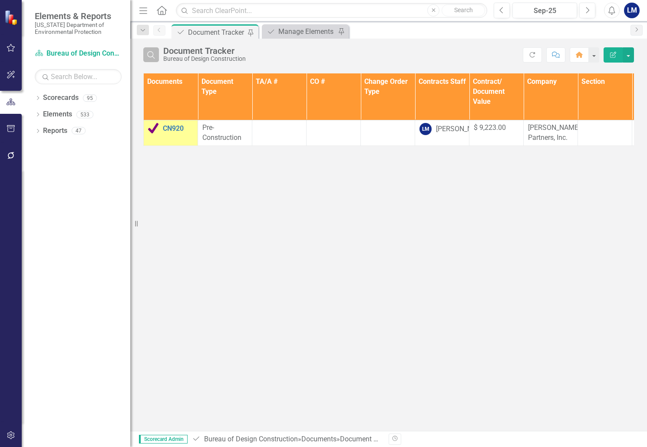
click at [152, 53] on icon "Search" at bounding box center [151, 55] width 10 height 8
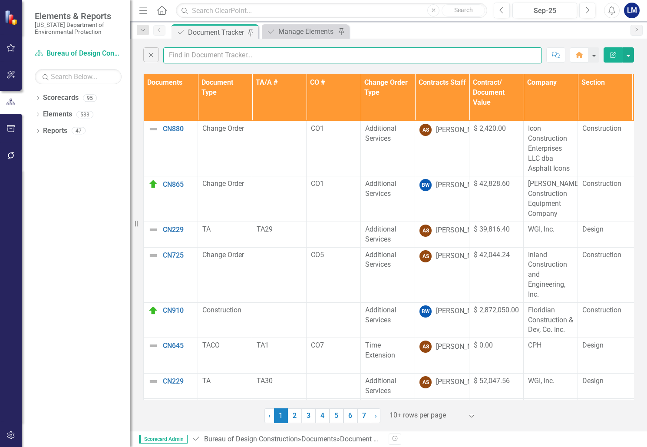
click at [186, 50] on input "text" at bounding box center [352, 55] width 379 height 16
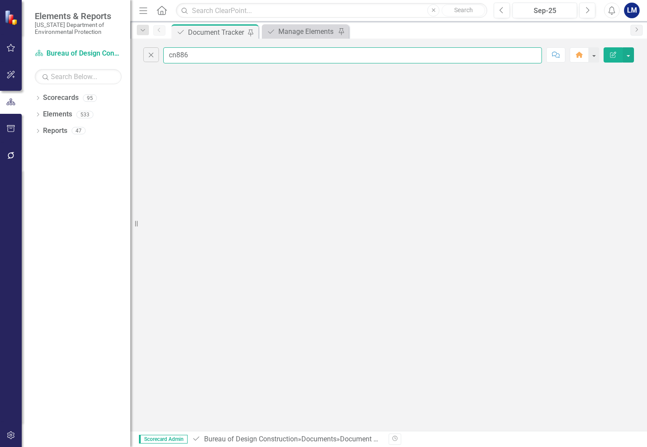
type input "cn886"
click at [310, 28] on div "Manage Elements" at bounding box center [306, 31] width 57 height 11
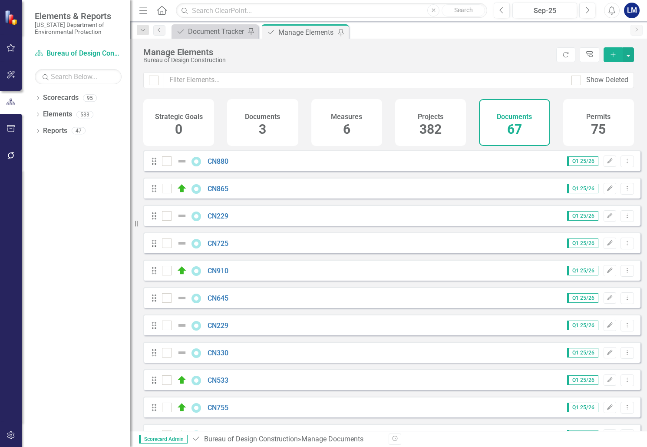
click at [516, 116] on h4 "Documents" at bounding box center [514, 117] width 35 height 8
click at [614, 52] on icon "Add" at bounding box center [613, 55] width 8 height 6
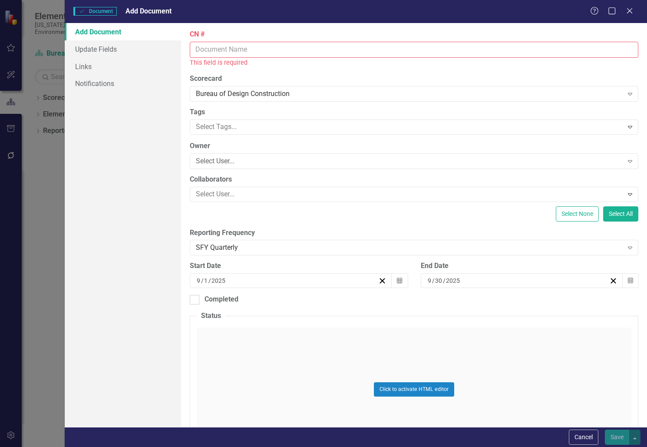
click at [245, 47] on input "CN #" at bounding box center [414, 50] width 449 height 16
click at [628, 9] on icon "Close" at bounding box center [629, 11] width 11 height 8
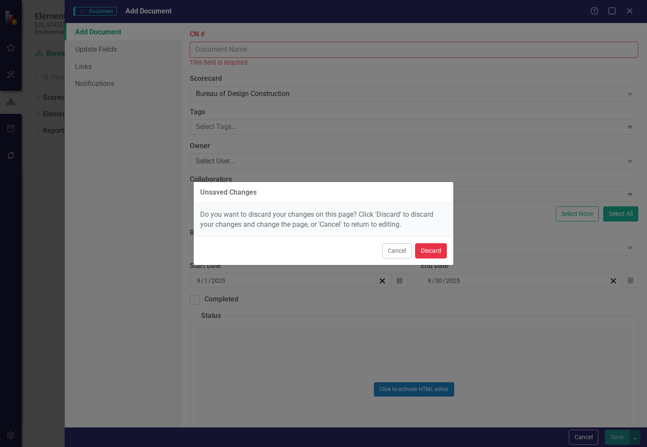
click at [427, 250] on button "Discard" at bounding box center [431, 250] width 32 height 15
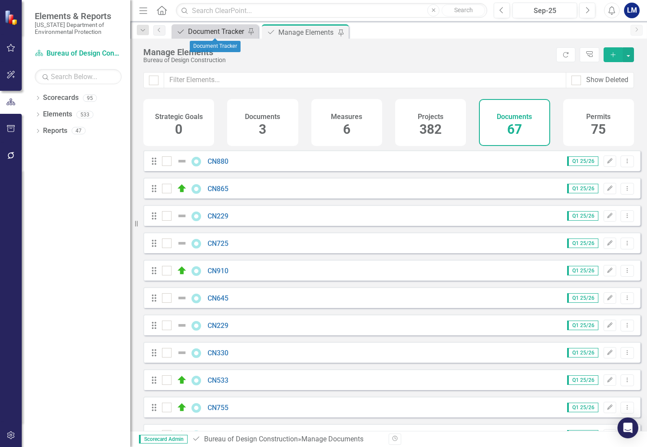
click at [221, 31] on div "Document Tracker" at bounding box center [216, 31] width 57 height 11
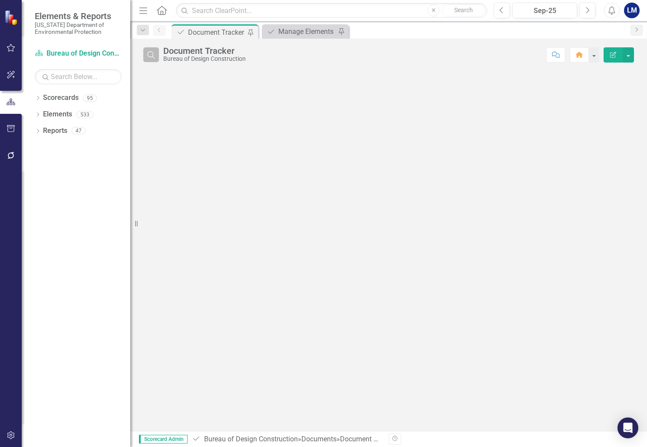
click at [158, 54] on button "Search" at bounding box center [151, 54] width 16 height 15
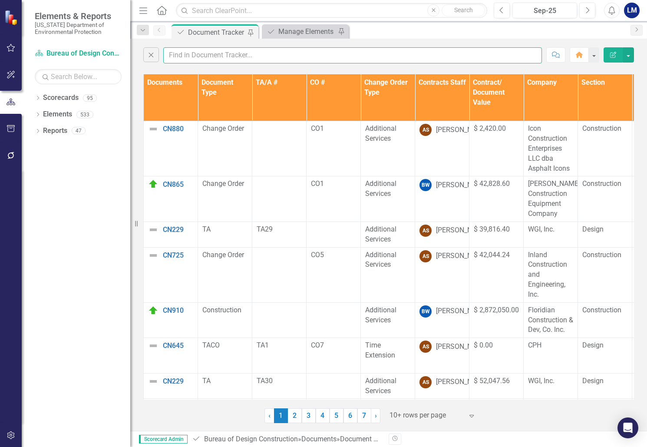
click at [196, 54] on input "text" at bounding box center [352, 55] width 379 height 16
type input "x"
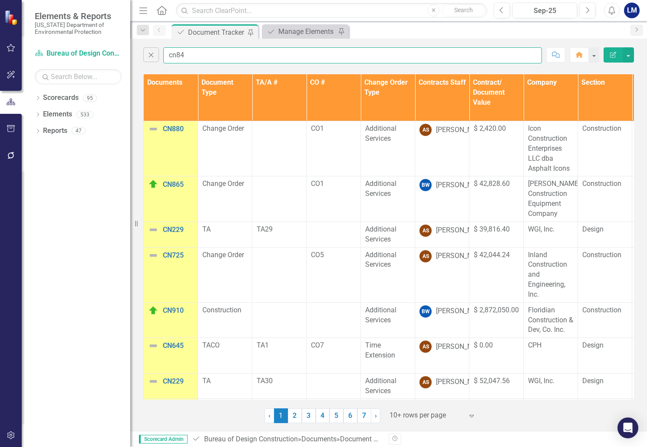
type input "cn844"
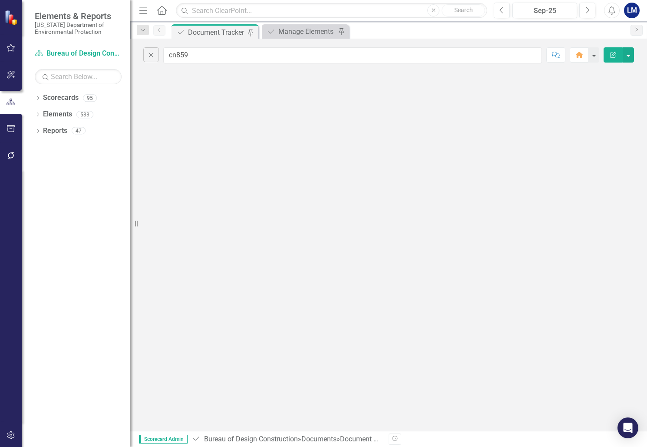
type input "cn859"
click at [310, 28] on div "Manage Elements" at bounding box center [306, 31] width 57 height 11
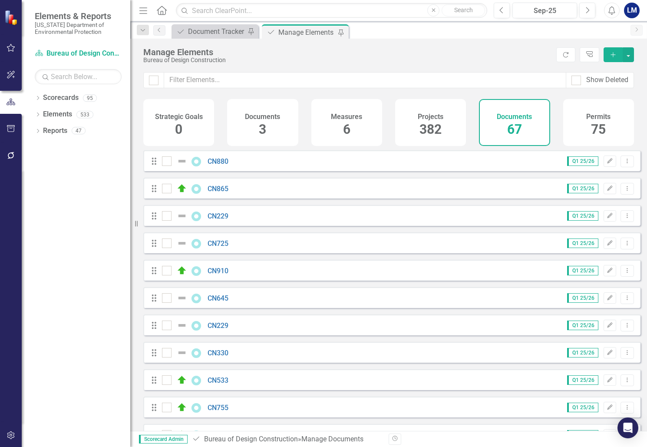
click at [615, 53] on icon "Add" at bounding box center [613, 55] width 8 height 6
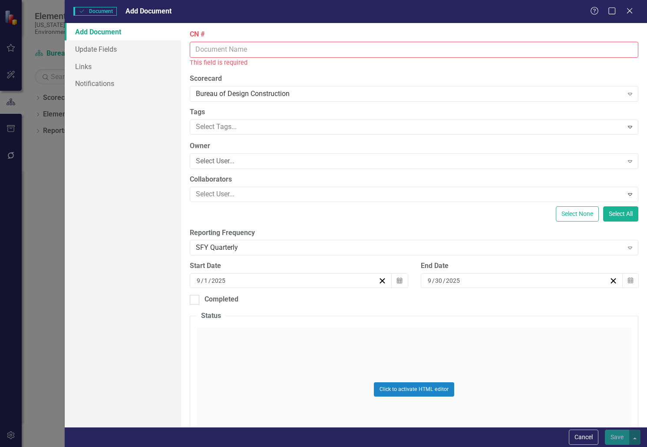
click at [231, 48] on input "CN #" at bounding box center [414, 50] width 449 height 16
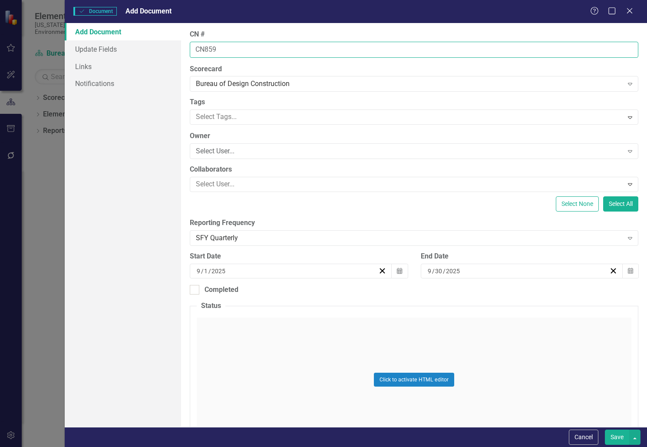
type input "CN859"
click at [518, 328] on div "Click to activate HTML editor" at bounding box center [414, 379] width 435 height 124
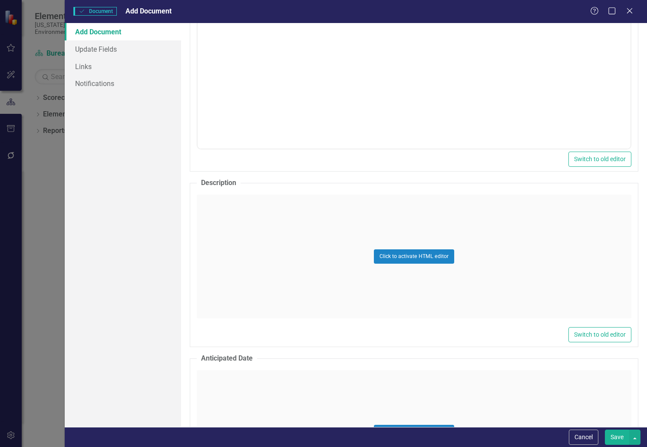
scroll to position [347, 0]
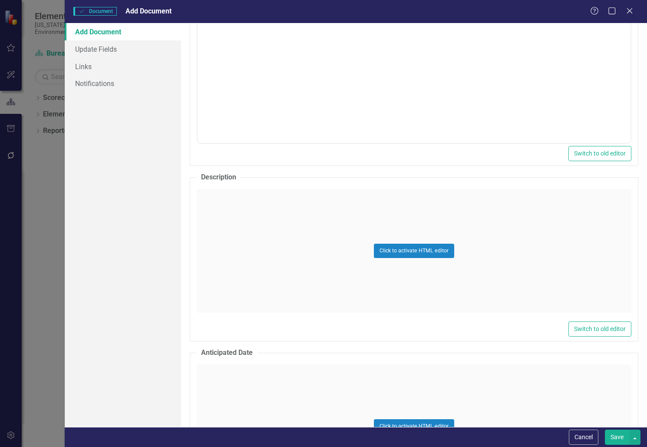
click at [267, 211] on div "Click to activate HTML editor" at bounding box center [414, 251] width 435 height 124
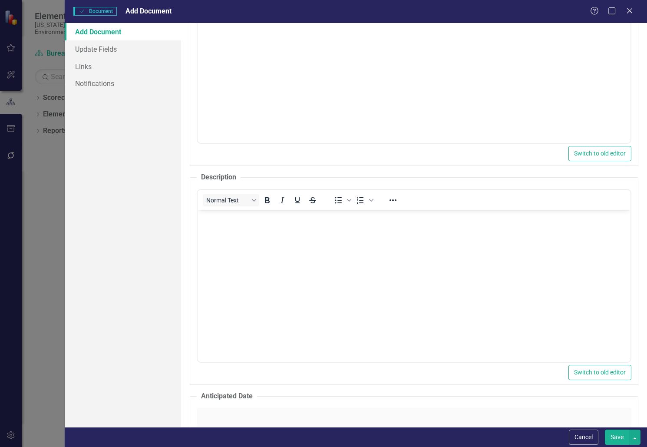
scroll to position [0, 0]
click at [291, 228] on body "Rich Text Area. Press ALT-0 for help." at bounding box center [414, 275] width 433 height 130
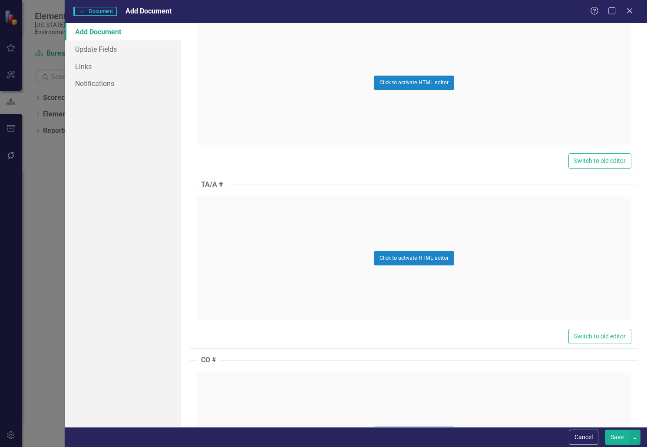
scroll to position [738, 0]
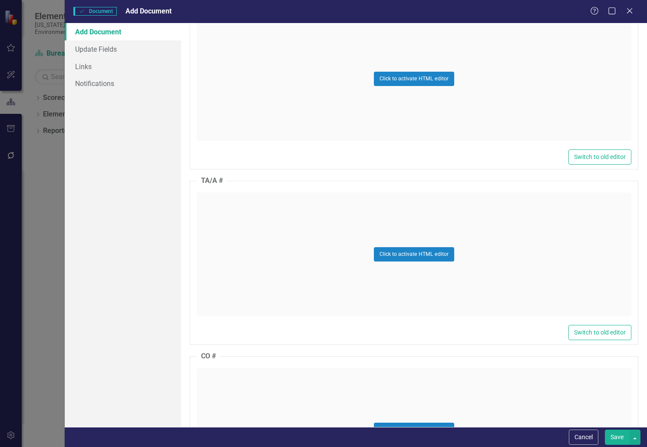
click at [226, 221] on div "Click to activate HTML editor" at bounding box center [414, 254] width 435 height 124
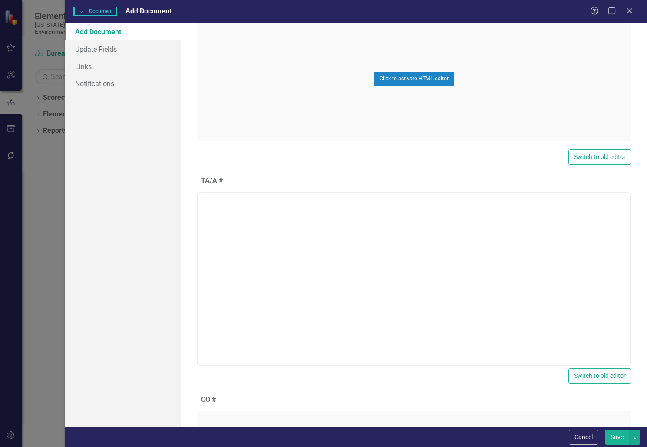
scroll to position [0, 0]
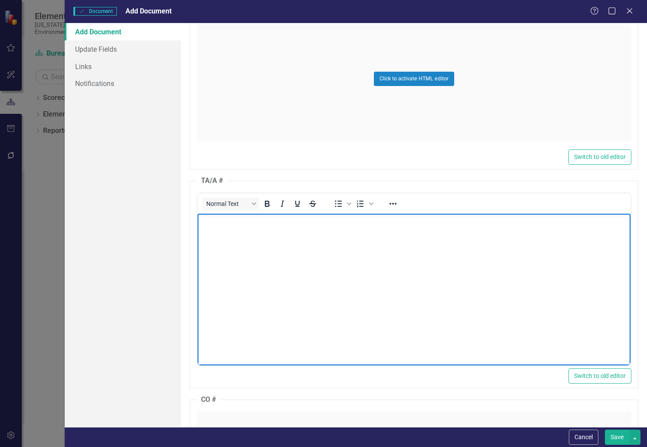
click at [241, 235] on body "Rich Text Area. Press ALT-0 for help." at bounding box center [414, 278] width 433 height 130
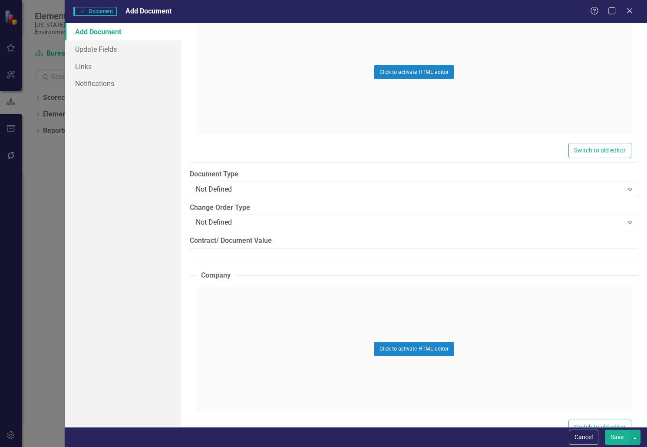
scroll to position [1173, 0]
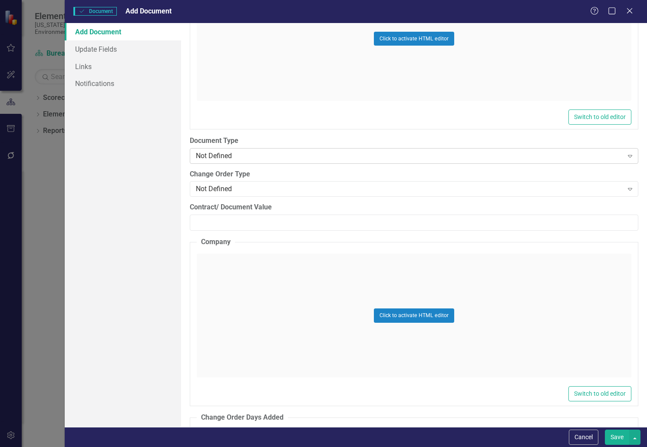
click at [222, 159] on div "Not Defined" at bounding box center [409, 156] width 427 height 10
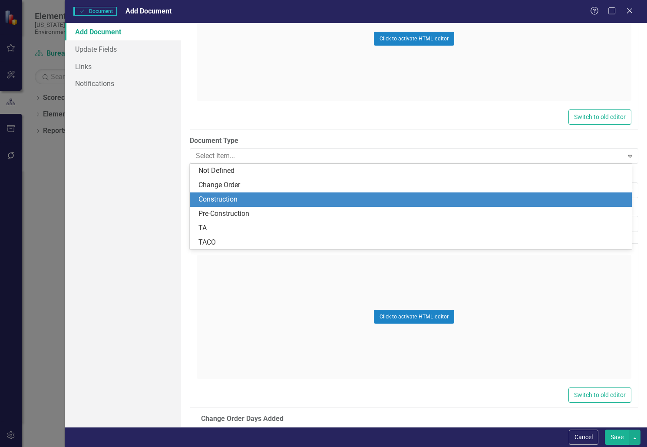
click at [236, 198] on div "Construction" at bounding box center [412, 200] width 428 height 10
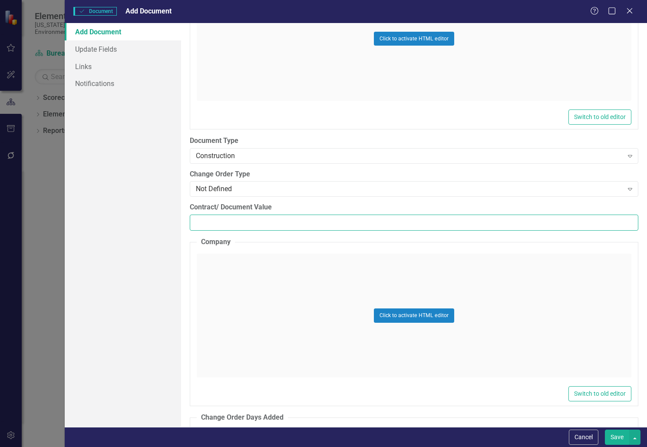
click at [256, 222] on input "Contract/ Document Value" at bounding box center [414, 223] width 449 height 16
paste input "1529344.67"
type input "1529344.67"
click at [238, 273] on div "Click to activate HTML editor" at bounding box center [414, 316] width 435 height 124
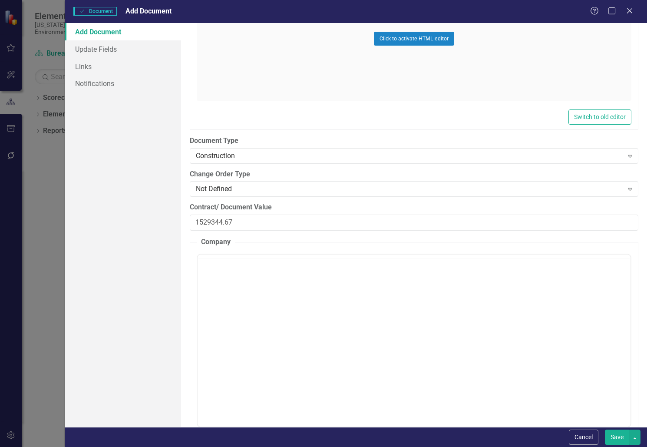
scroll to position [0, 0]
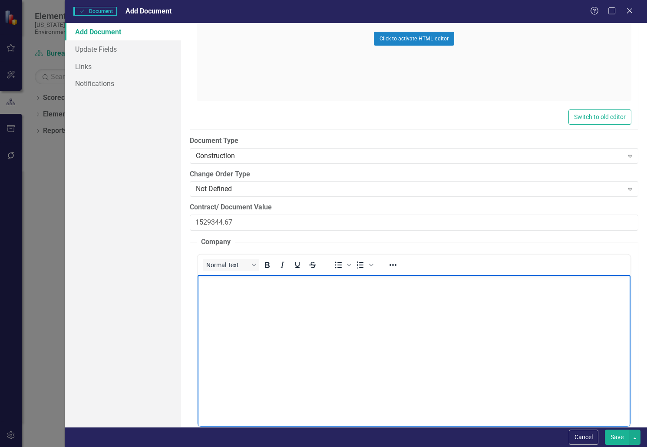
click at [222, 288] on body "Rich Text Area. Press ALT-0 for help." at bounding box center [414, 339] width 433 height 130
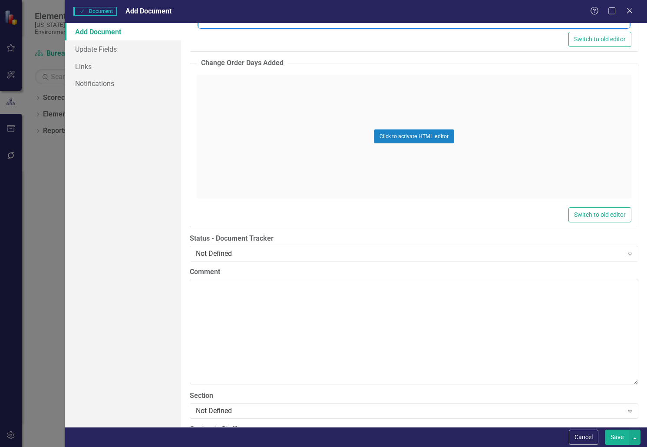
scroll to position [1607, 0]
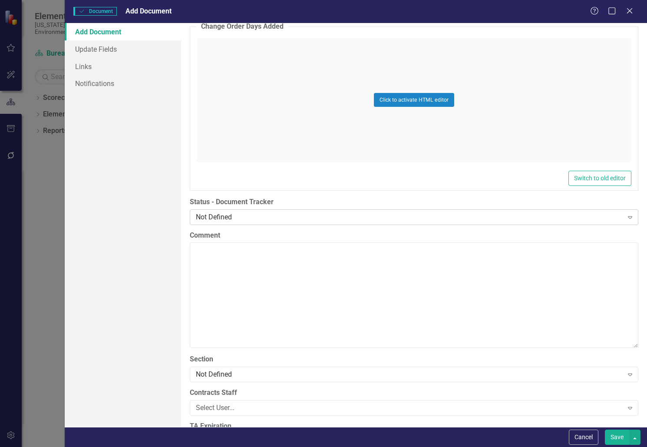
click at [233, 217] on div "Not Defined" at bounding box center [409, 217] width 427 height 10
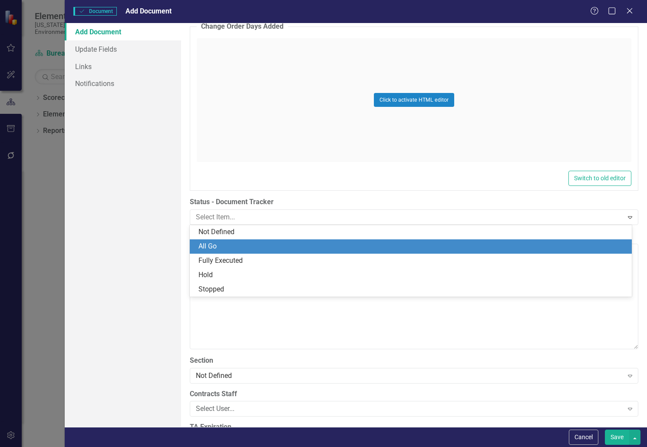
click at [228, 251] on div "All Go" at bounding box center [412, 246] width 428 height 10
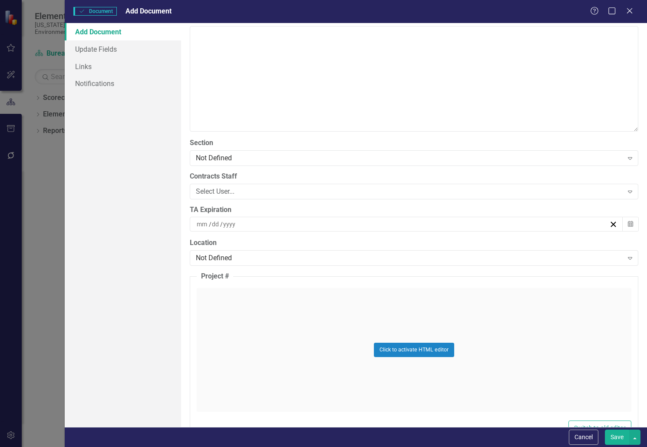
scroll to position [1824, 0]
click at [248, 190] on div "Select User..." at bounding box center [409, 190] width 427 height 10
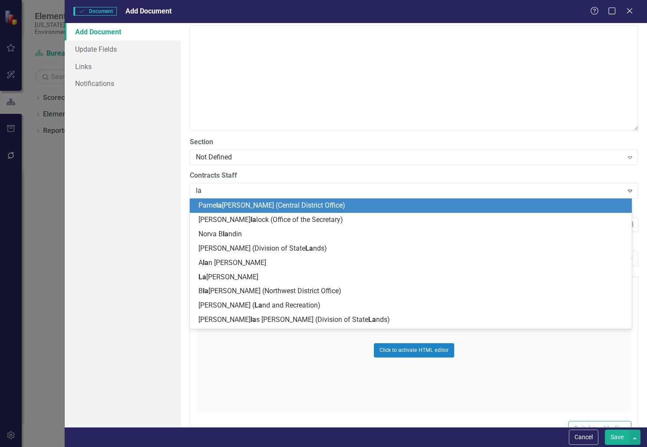
type input "[PERSON_NAME]"
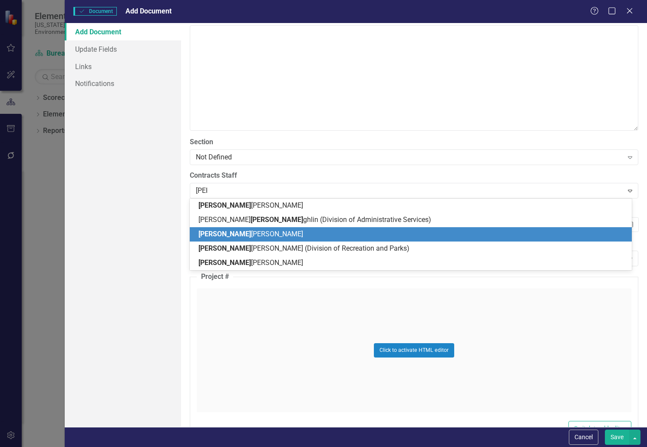
click at [250, 231] on span "[PERSON_NAME] [PERSON_NAME]" at bounding box center [250, 234] width 105 height 8
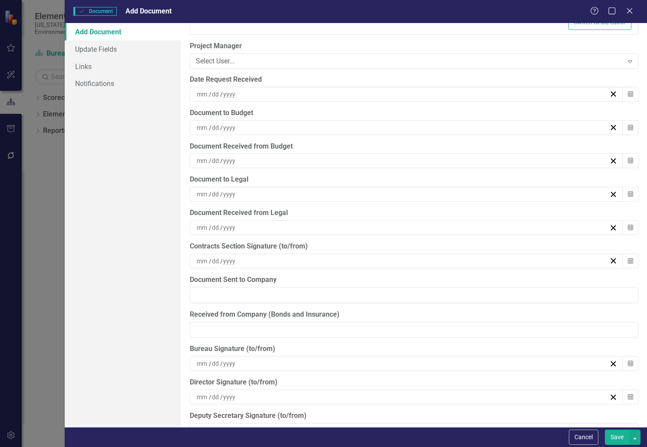
scroll to position [2215, 0]
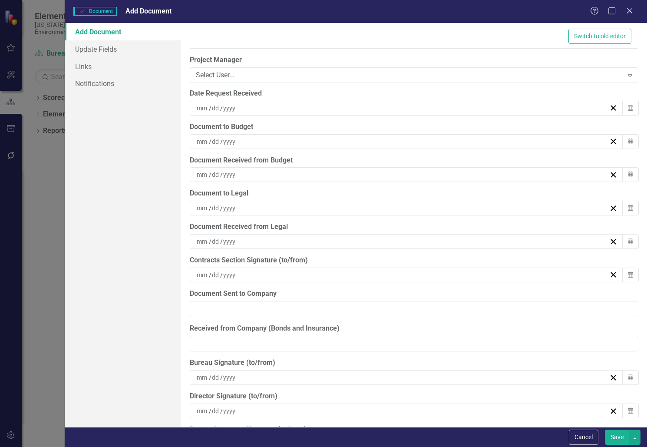
click at [260, 102] on div "/ /" at bounding box center [406, 108] width 433 height 15
click at [360, 130] on button "‹" at bounding box center [356, 129] width 19 height 19
click at [383, 174] on abbr "8" at bounding box center [381, 174] width 3 height 7
click at [245, 140] on div "/ /" at bounding box center [402, 141] width 414 height 9
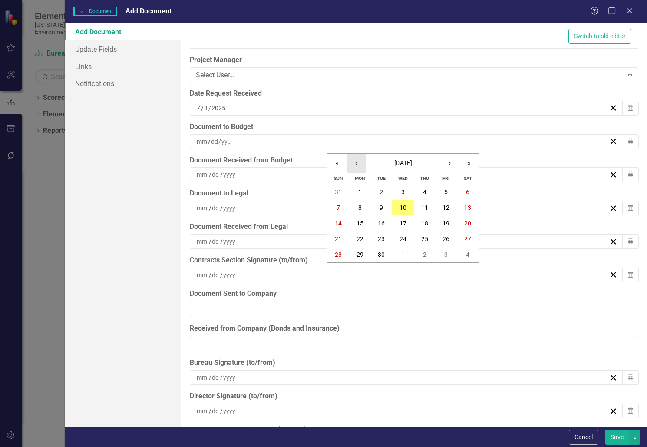
click at [357, 162] on button "‹" at bounding box center [356, 163] width 19 height 19
click at [407, 222] on button "16" at bounding box center [403, 223] width 22 height 16
click at [285, 174] on div "/ /" at bounding box center [402, 174] width 414 height 9
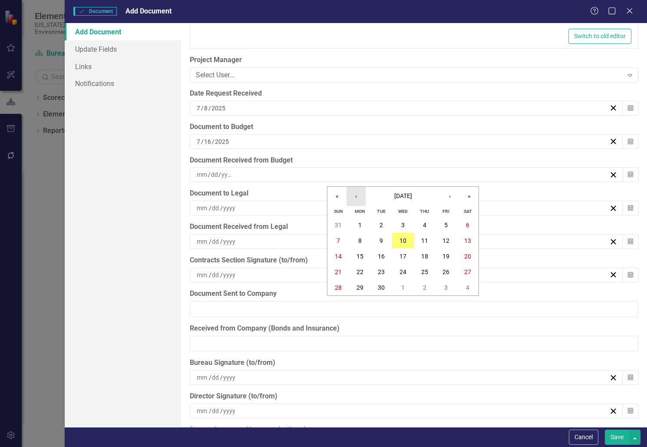
click at [361, 193] on button "‹" at bounding box center [356, 196] width 19 height 19
click at [407, 253] on button "16" at bounding box center [403, 256] width 22 height 16
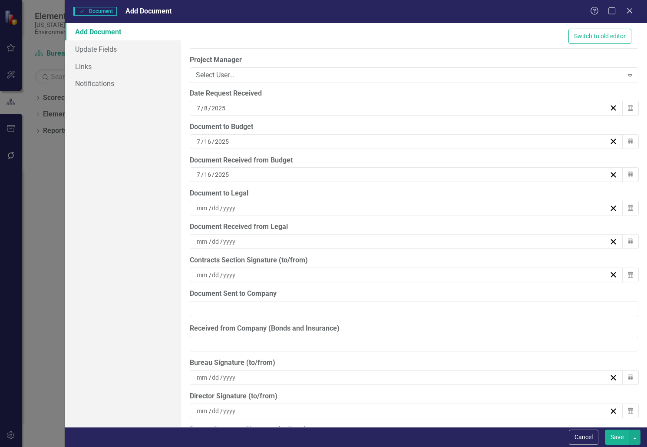
click at [282, 208] on div "/ /" at bounding box center [402, 208] width 414 height 9
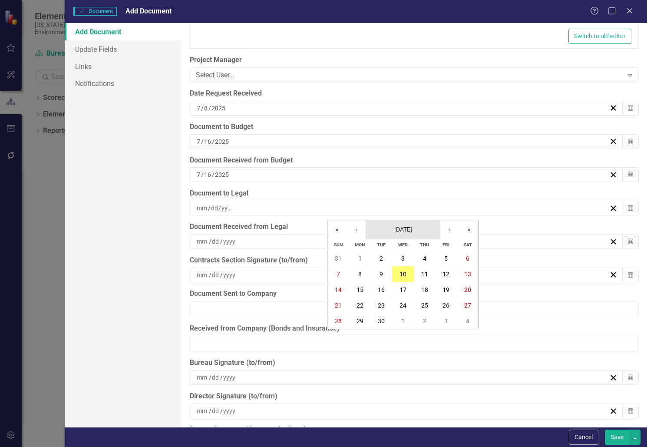
drag, startPoint x: 282, startPoint y: 208, endPoint x: 437, endPoint y: 228, distance: 155.9
click at [437, 228] on button "[DATE]" at bounding box center [403, 229] width 75 height 19
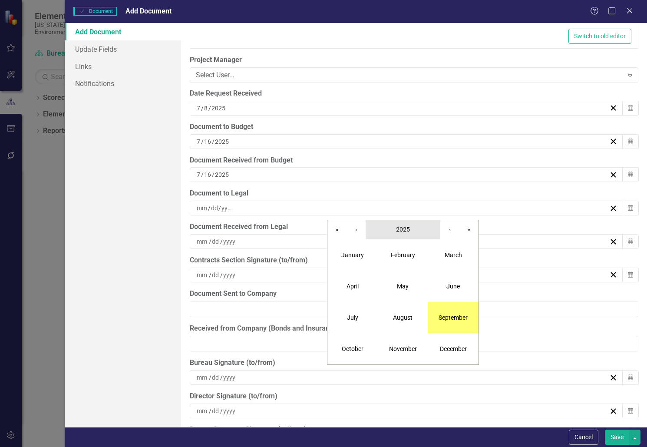
click at [379, 228] on button "2025" at bounding box center [403, 229] width 75 height 19
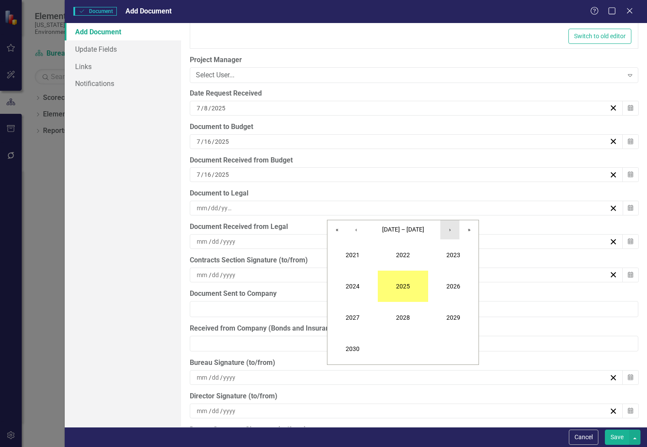
click at [448, 231] on button "›" at bounding box center [449, 229] width 19 height 19
click at [362, 226] on button "‹" at bounding box center [356, 229] width 19 height 19
click at [361, 224] on button "‹" at bounding box center [356, 229] width 19 height 19
click at [410, 283] on button "2025" at bounding box center [403, 286] width 50 height 31
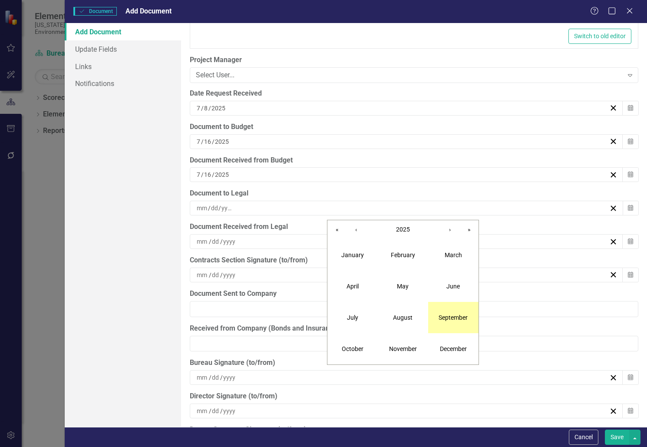
click at [457, 317] on abbr "September" at bounding box center [453, 317] width 29 height 7
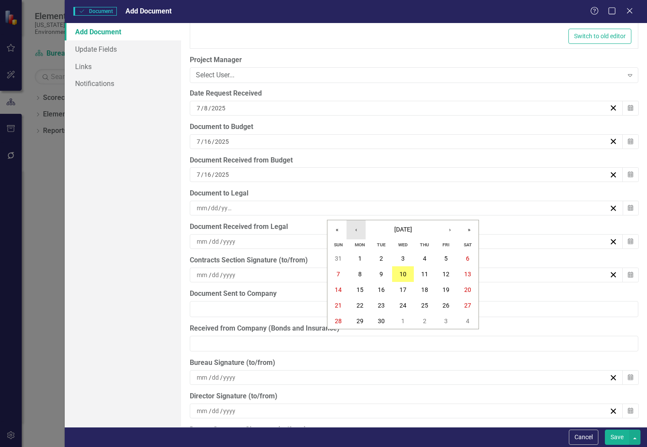
click at [352, 231] on button "‹" at bounding box center [356, 229] width 19 height 19
click at [357, 230] on button "‹" at bounding box center [356, 229] width 19 height 19
click at [403, 286] on abbr "16" at bounding box center [403, 289] width 7 height 7
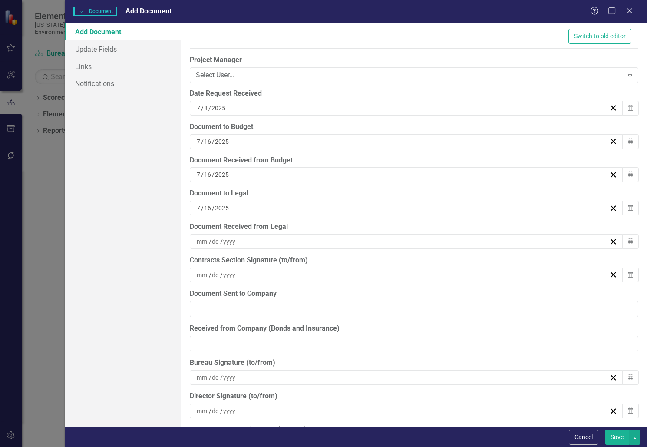
click at [241, 208] on div "[DATE]" at bounding box center [402, 208] width 414 height 9
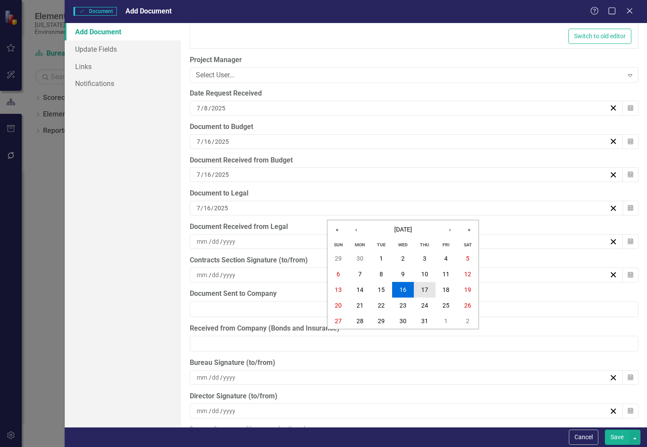
click at [417, 290] on button "17" at bounding box center [425, 290] width 22 height 16
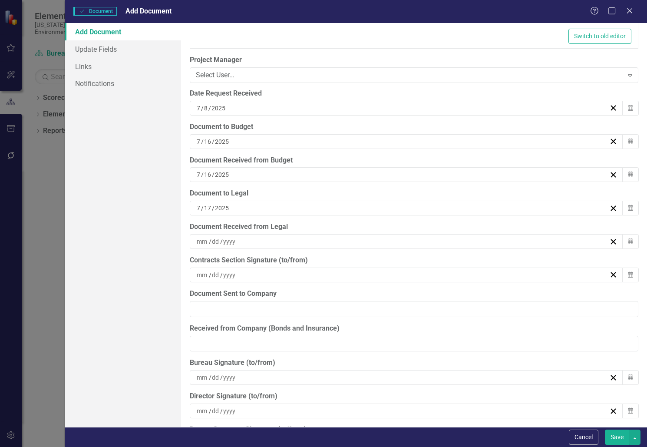
click at [276, 242] on div "/ /" at bounding box center [402, 241] width 414 height 9
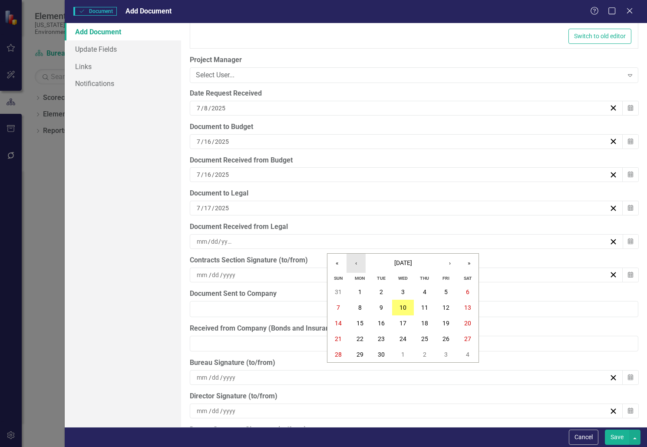
click at [357, 266] on button "‹" at bounding box center [356, 263] width 19 height 19
click at [354, 262] on button "‹" at bounding box center [356, 263] width 19 height 19
click at [425, 322] on abbr "17" at bounding box center [424, 323] width 7 height 7
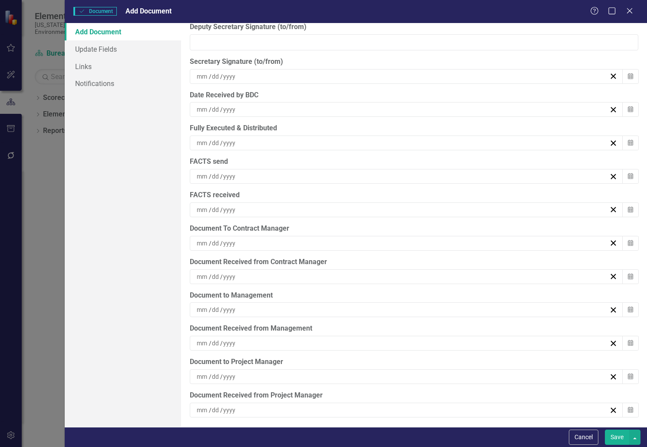
scroll to position [2621, 0]
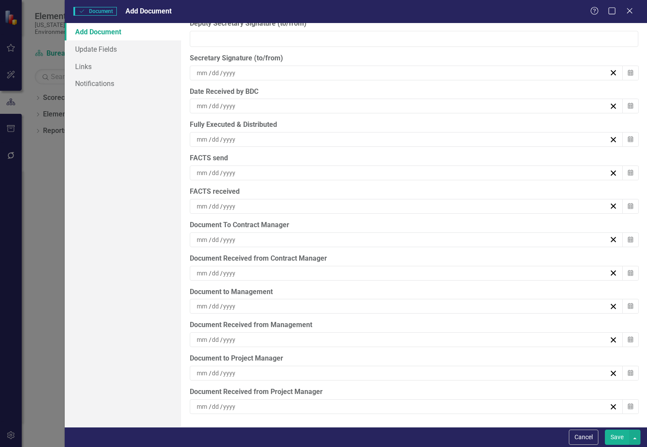
click at [300, 305] on div "/ /" at bounding box center [402, 306] width 414 height 9
click at [358, 329] on button "‹" at bounding box center [356, 327] width 19 height 19
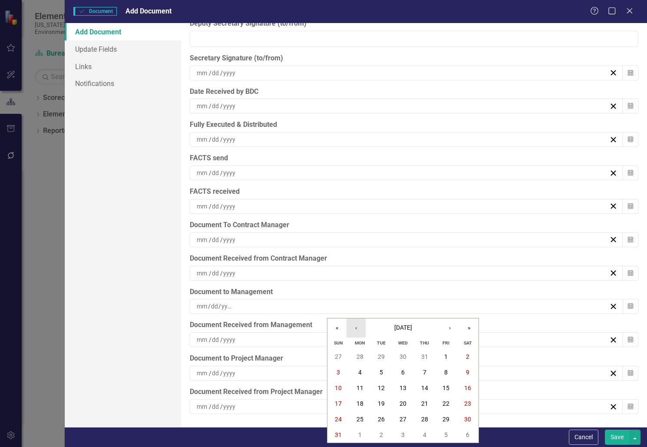
click at [358, 329] on button "‹" at bounding box center [356, 327] width 19 height 19
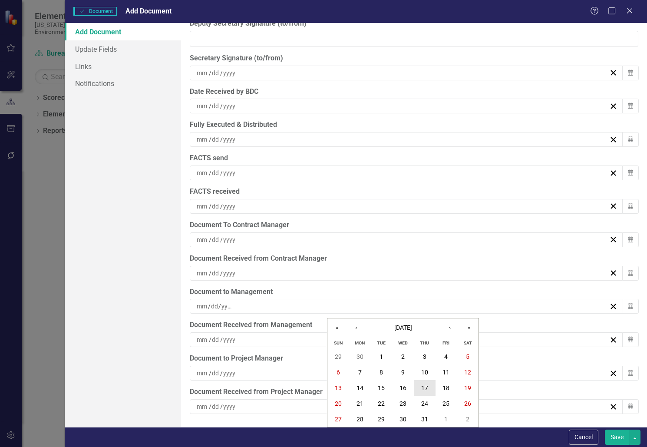
click at [425, 387] on abbr "17" at bounding box center [424, 387] width 7 height 7
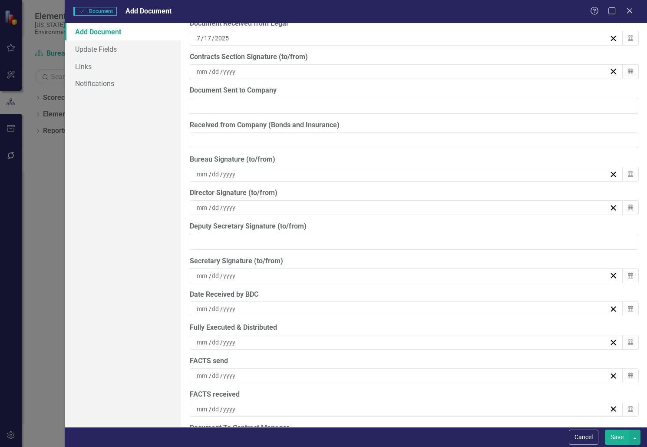
scroll to position [2404, 0]
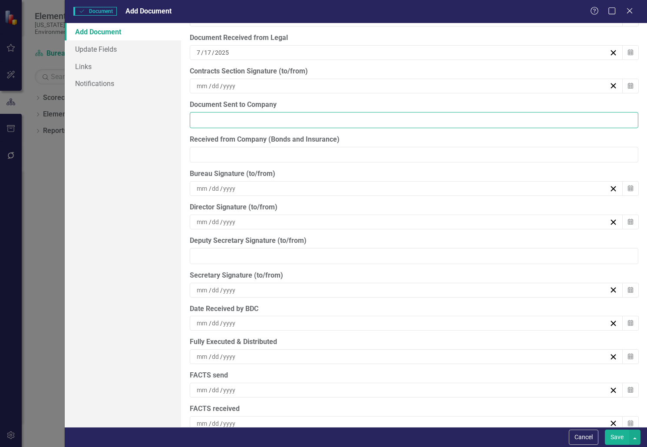
click at [274, 121] on input "Document Sent to Company" at bounding box center [414, 120] width 449 height 16
type input "[DATE]"
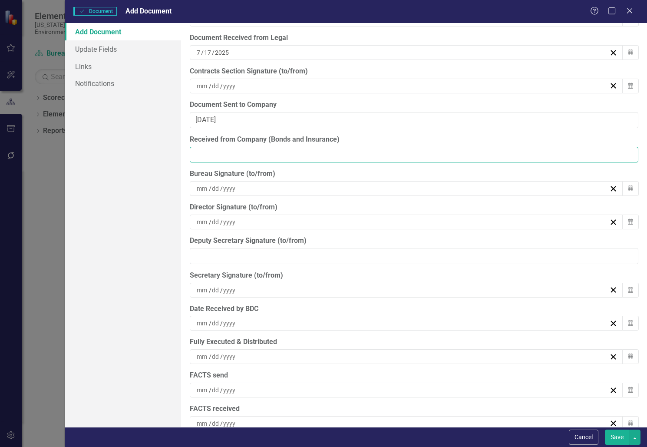
click at [300, 159] on input "Received from Company (Bonds and Insurance)" at bounding box center [414, 155] width 449 height 16
type input "[DATE]"
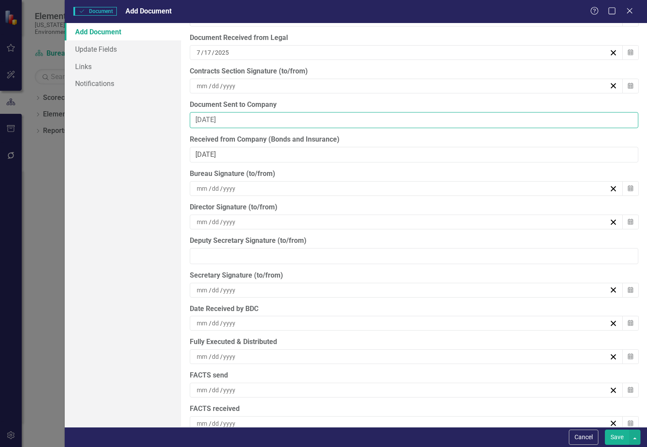
click at [265, 120] on input "[DATE]" at bounding box center [414, 120] width 449 height 16
click at [198, 115] on input "[DATE]" at bounding box center [414, 120] width 449 height 16
type input "[DATE]"
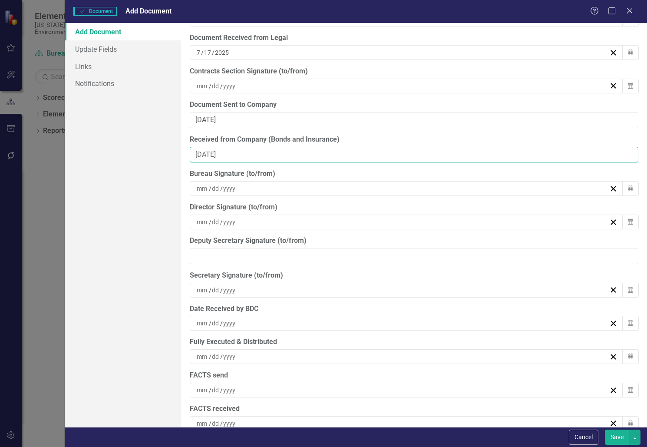
click at [199, 151] on input "[DATE]" at bounding box center [414, 155] width 449 height 16
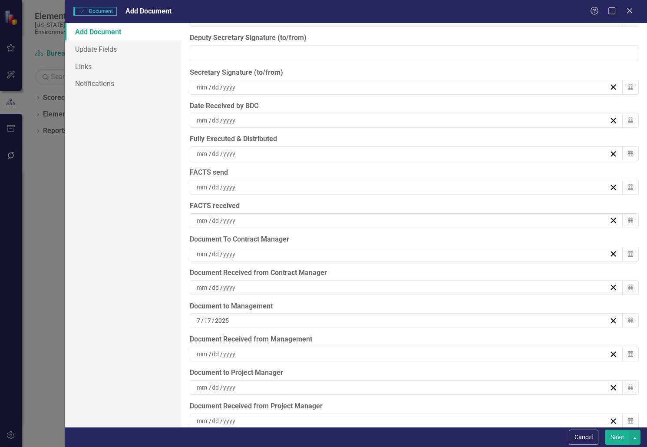
scroll to position [2621, 0]
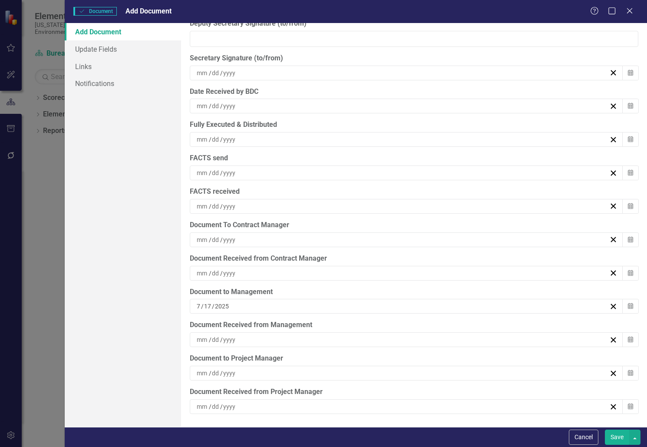
type input "[DATE]"
click at [257, 307] on div "[DATE]" at bounding box center [402, 306] width 414 height 9
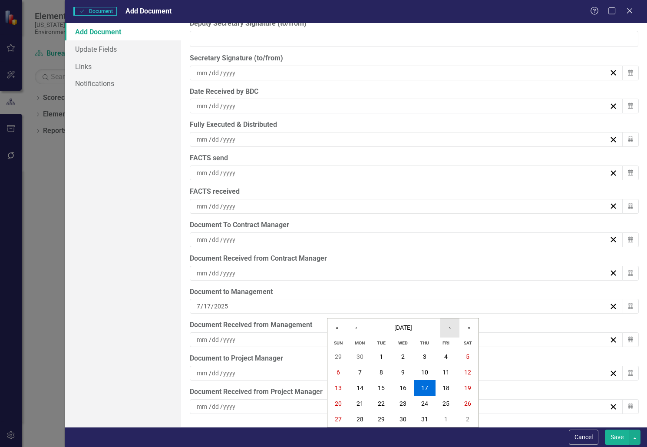
click at [452, 324] on button "›" at bounding box center [449, 327] width 19 height 19
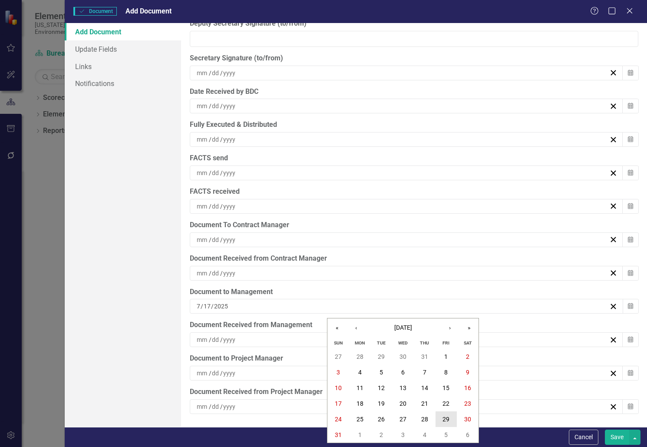
click at [448, 420] on abbr "29" at bounding box center [446, 419] width 7 height 7
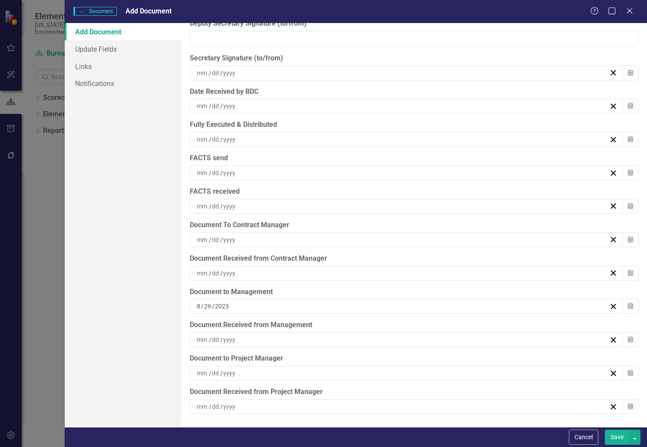
click at [538, 350] on div "ClearPoint Can Do More! How ClearPoint Can Help Close Enterprise plans can auto…" at bounding box center [414, 225] width 466 height 404
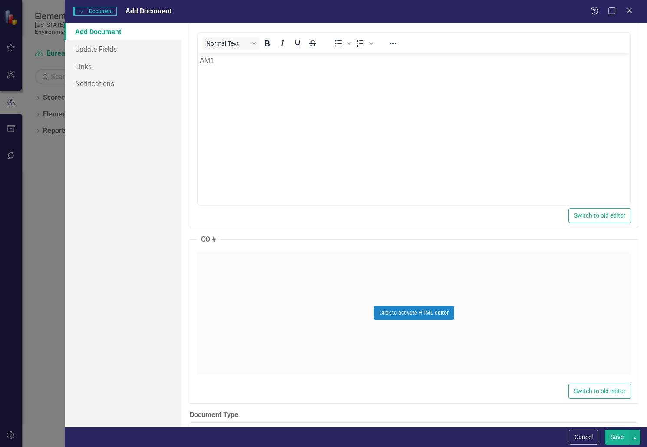
scroll to position [884, 0]
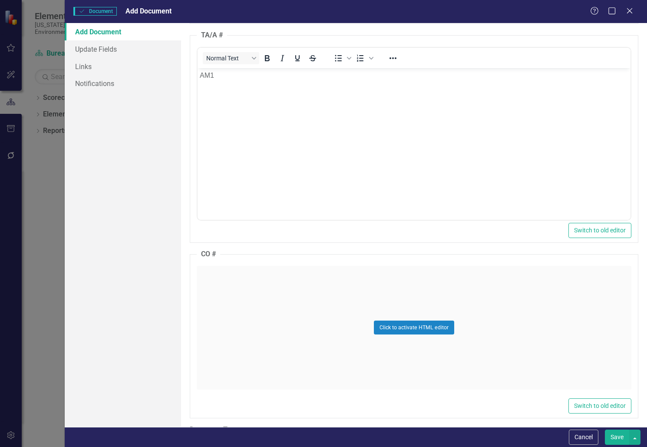
click at [619, 436] on button "Save" at bounding box center [617, 437] width 24 height 15
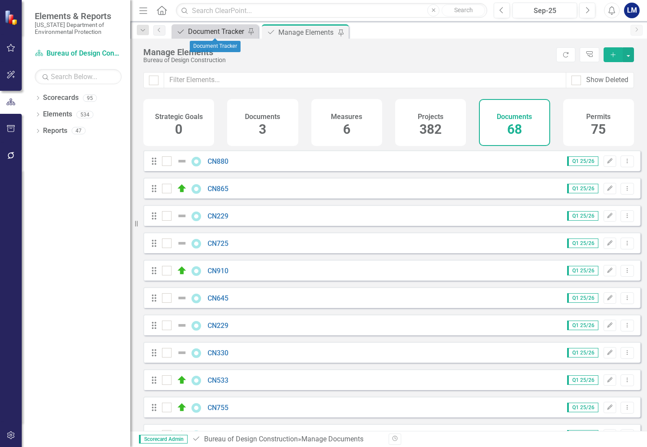
click at [228, 32] on div "Document Tracker" at bounding box center [216, 31] width 57 height 11
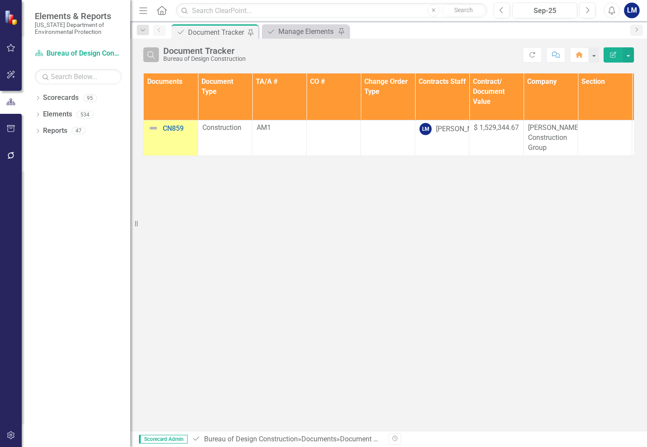
click at [155, 56] on icon "Search" at bounding box center [151, 55] width 10 height 8
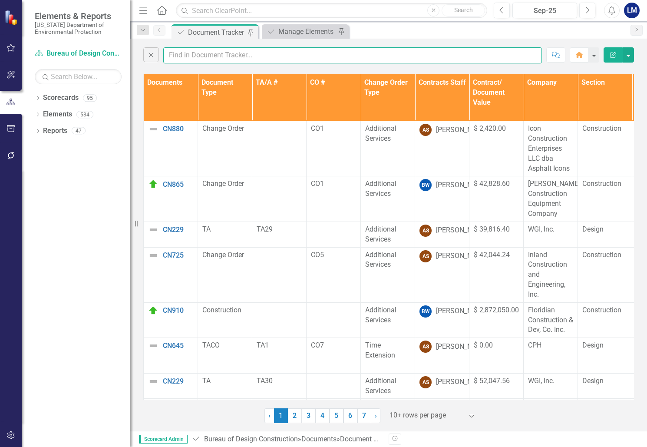
click at [202, 54] on input "text" at bounding box center [352, 55] width 379 height 16
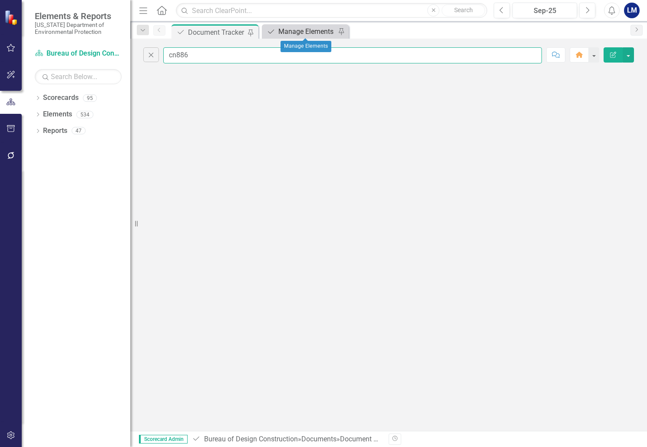
type input "cn886"
click at [311, 30] on div "Manage Elements" at bounding box center [306, 31] width 57 height 11
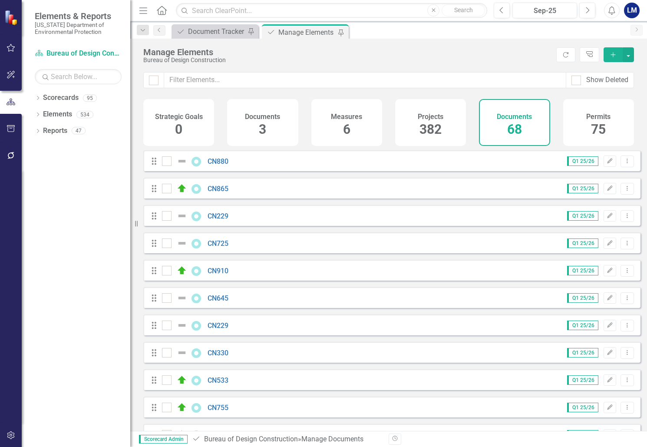
click at [615, 52] on icon "Add" at bounding box center [613, 55] width 8 height 6
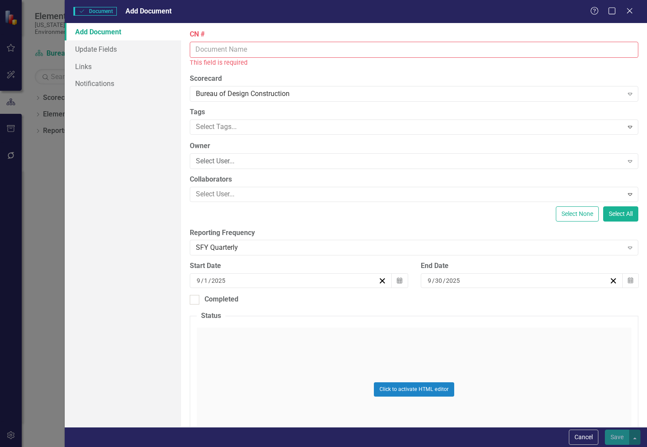
click at [224, 47] on input "CN #" at bounding box center [414, 50] width 449 height 16
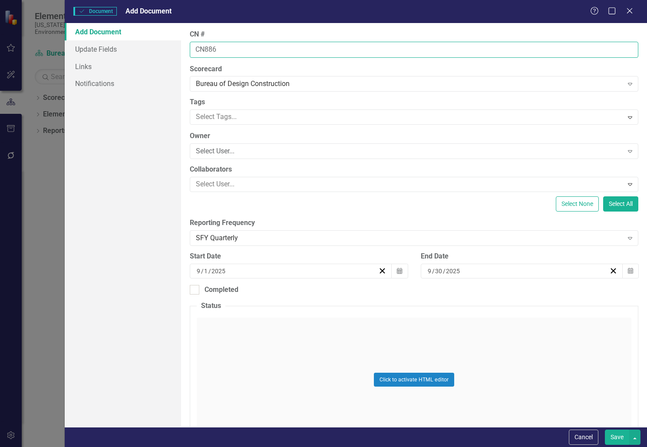
type input "CN886"
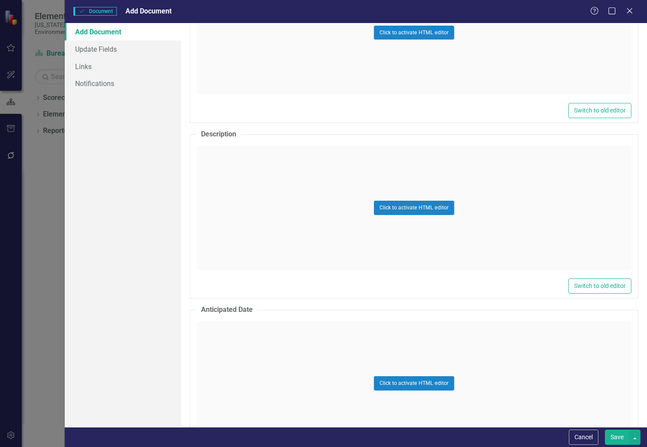
scroll to position [347, 0]
click at [241, 179] on div "Click to activate HTML editor" at bounding box center [414, 208] width 435 height 124
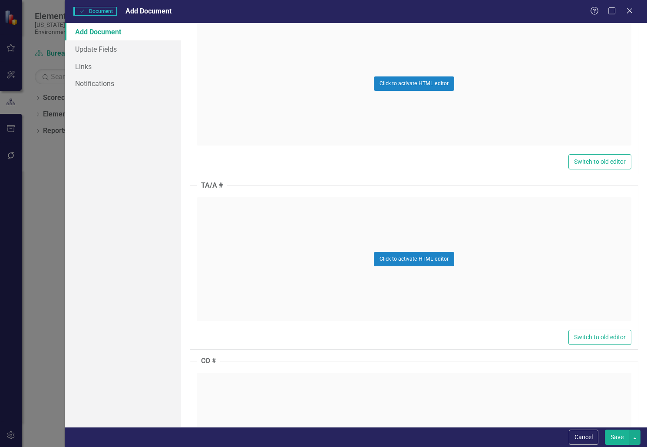
scroll to position [695, 0]
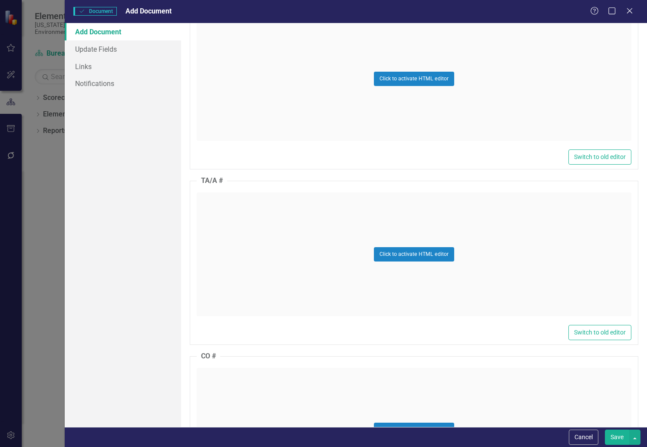
click at [238, 219] on div "Click to activate HTML editor" at bounding box center [414, 254] width 435 height 124
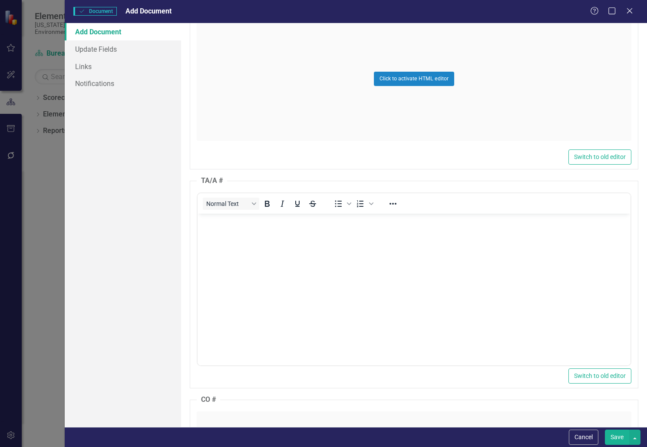
scroll to position [0, 0]
click at [232, 239] on body "Rich Text Area. Press ALT-0 for help." at bounding box center [414, 278] width 433 height 130
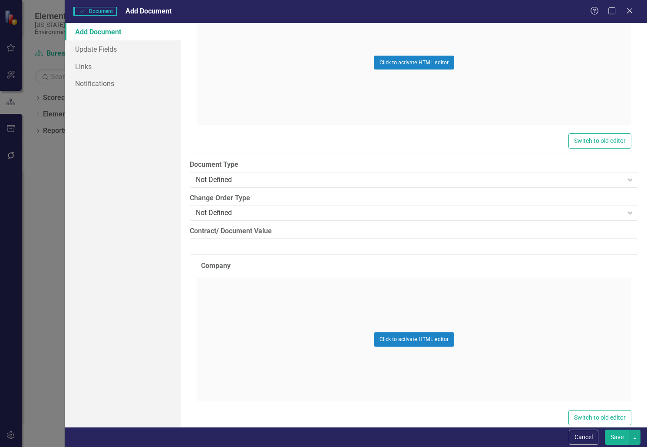
scroll to position [1173, 0]
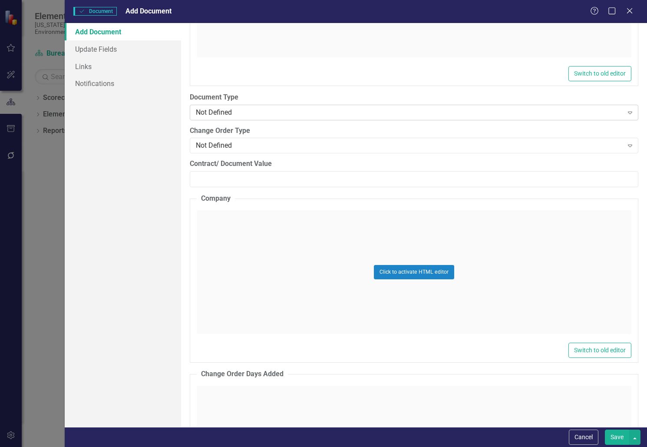
click at [229, 106] on div "Not Defined Expand" at bounding box center [414, 113] width 449 height 16
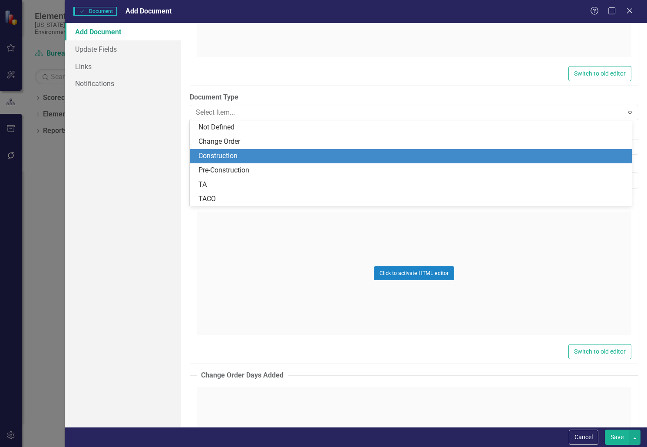
click at [236, 155] on div "Construction" at bounding box center [412, 156] width 428 height 10
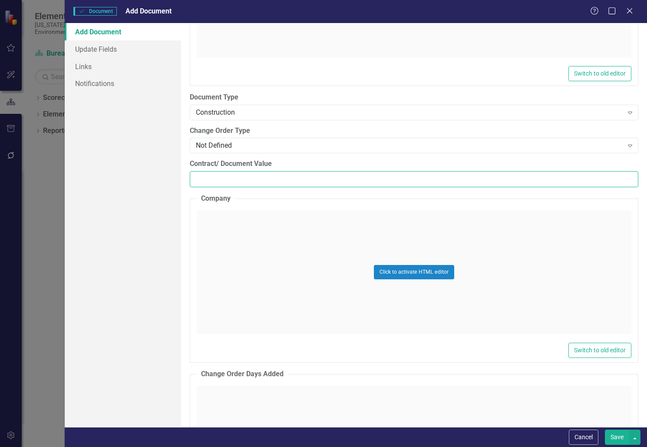
click at [235, 178] on input "Contract/ Document Value" at bounding box center [414, 179] width 449 height 16
paste input "169161.13"
type input "169161.13"
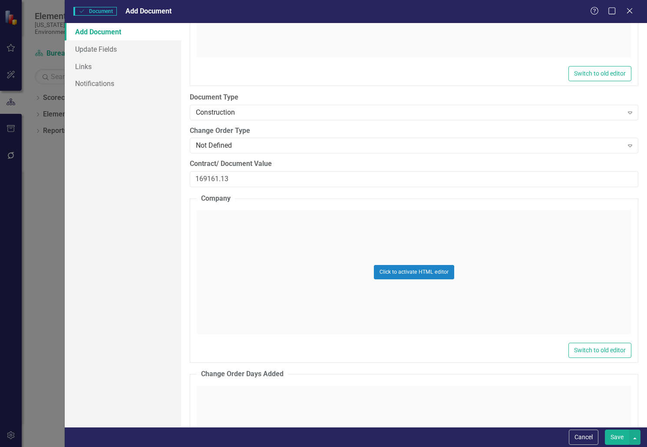
click at [227, 251] on div "Click to activate HTML editor" at bounding box center [414, 272] width 435 height 124
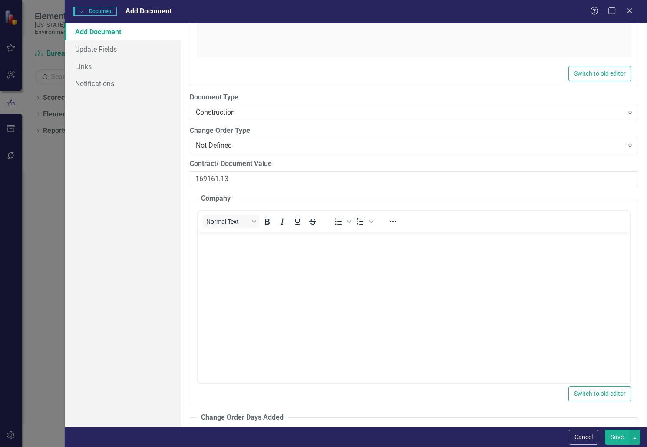
scroll to position [0, 0]
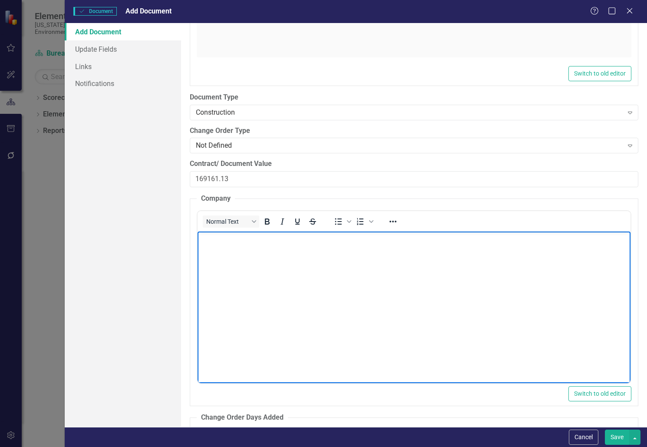
click at [234, 260] on body "Rich Text Area. Press ALT-0 for help." at bounding box center [414, 296] width 433 height 130
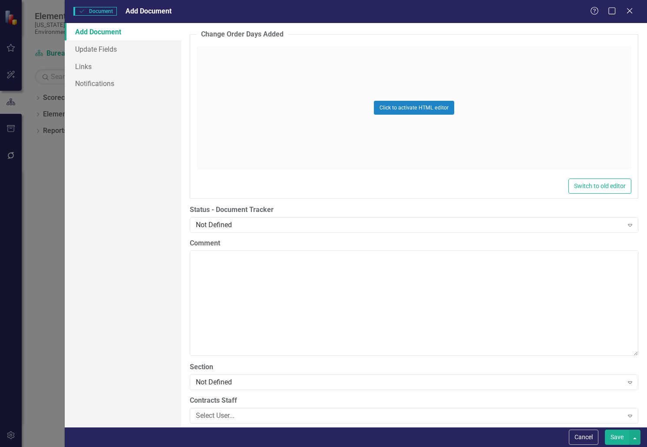
scroll to position [1564, 0]
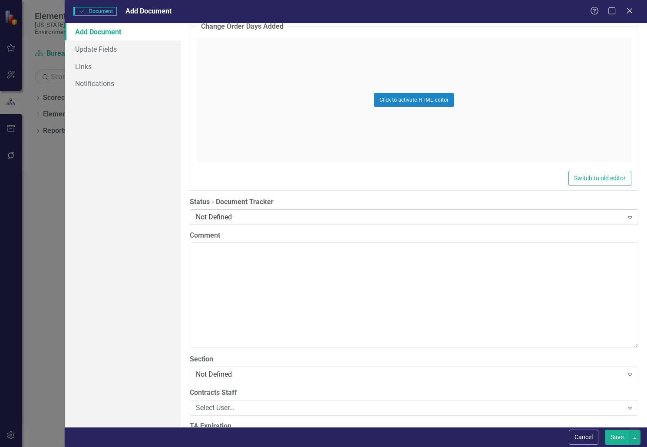
click at [238, 213] on div "Not Defined" at bounding box center [409, 217] width 427 height 10
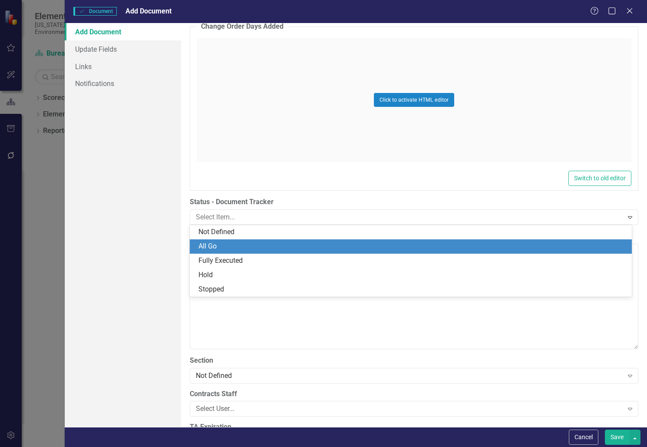
click at [225, 247] on div "All Go" at bounding box center [412, 246] width 428 height 10
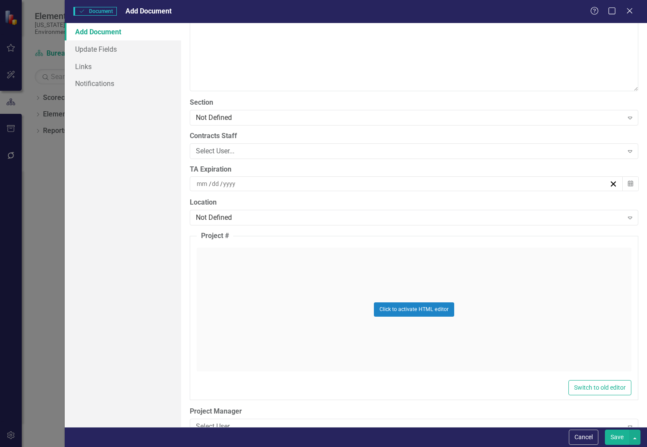
scroll to position [1824, 0]
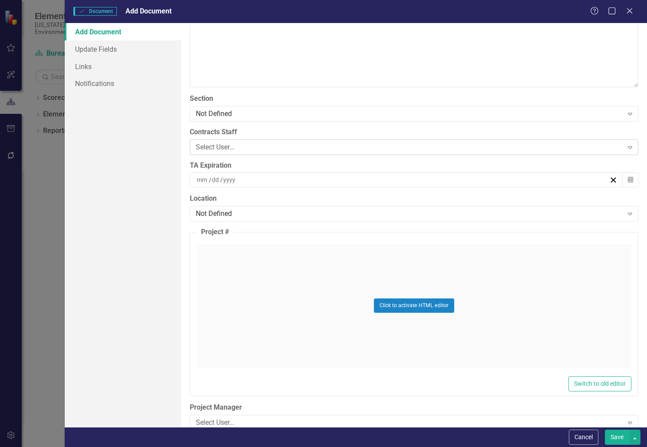
click at [245, 142] on div "Select User..." at bounding box center [409, 147] width 427 height 10
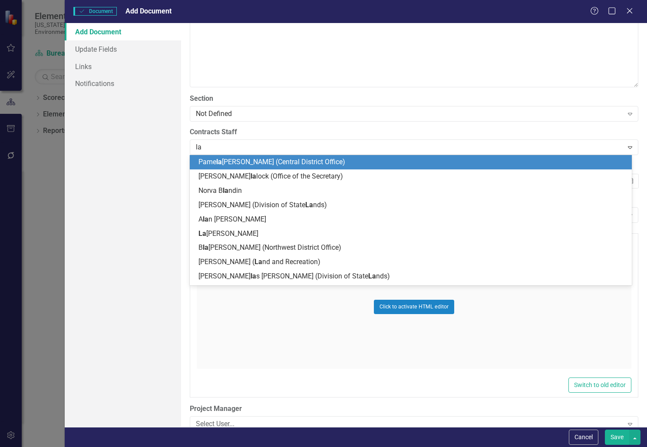
type input "[PERSON_NAME]"
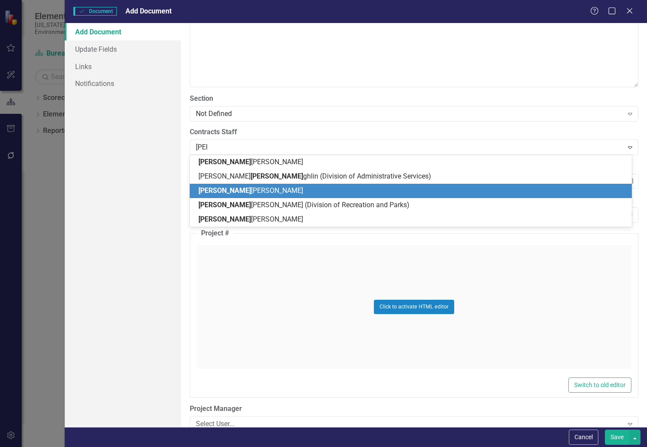
click at [256, 186] on div "[PERSON_NAME] [PERSON_NAME]" at bounding box center [412, 191] width 428 height 10
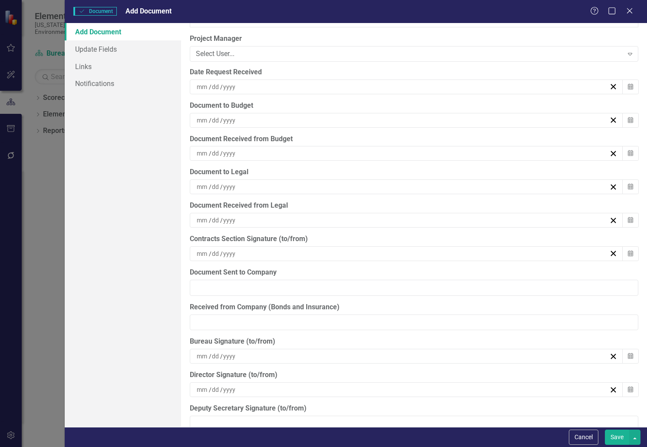
scroll to position [2172, 0]
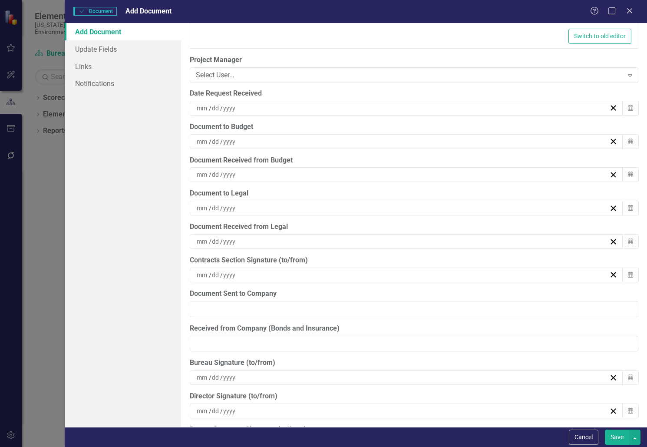
click at [249, 104] on div "/ /" at bounding box center [402, 108] width 414 height 9
click at [279, 142] on div "/ /" at bounding box center [402, 141] width 414 height 9
click at [382, 190] on abbr "2" at bounding box center [381, 191] width 3 height 7
click at [283, 171] on div "/ /" at bounding box center [402, 174] width 414 height 9
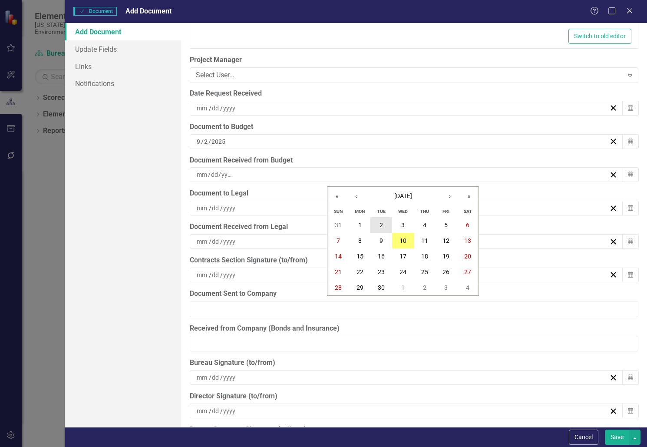
click at [386, 220] on button "2" at bounding box center [381, 225] width 22 height 16
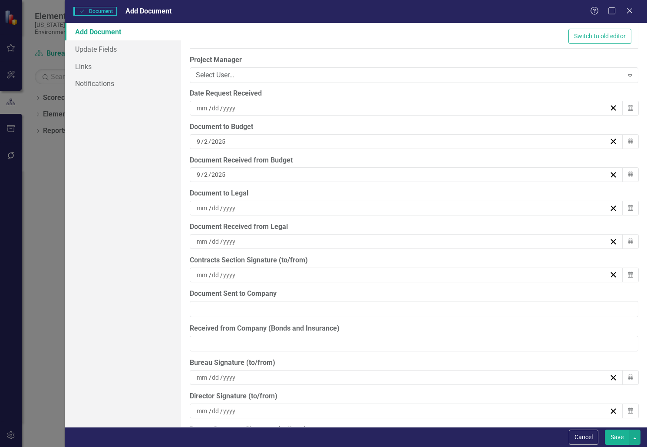
click at [265, 205] on div "/ /" at bounding box center [402, 208] width 414 height 9
click at [407, 255] on button "3" at bounding box center [403, 259] width 22 height 16
click at [281, 241] on div "/ /" at bounding box center [402, 241] width 414 height 9
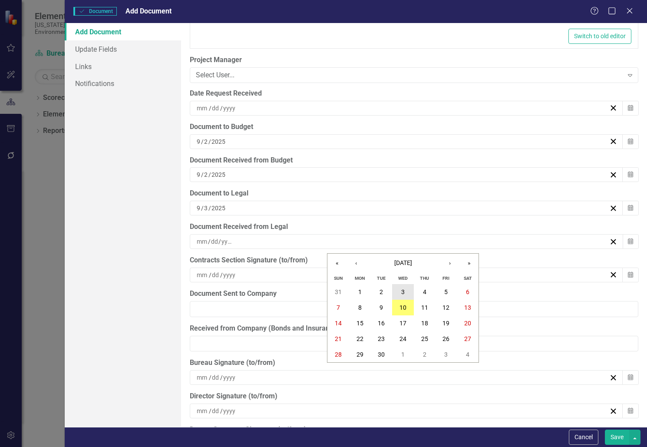
click at [406, 287] on button "3" at bounding box center [403, 292] width 22 height 16
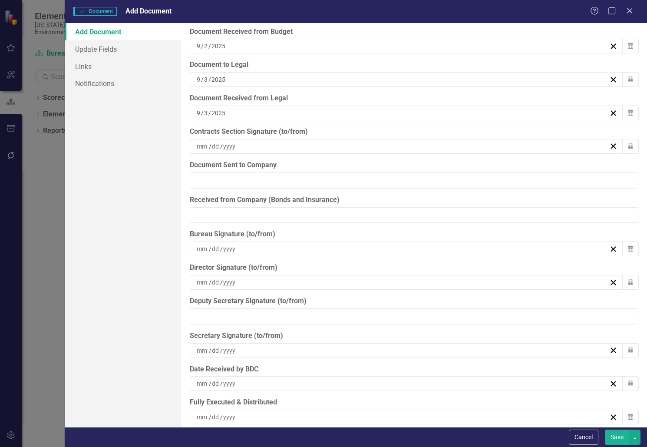
scroll to position [2302, 0]
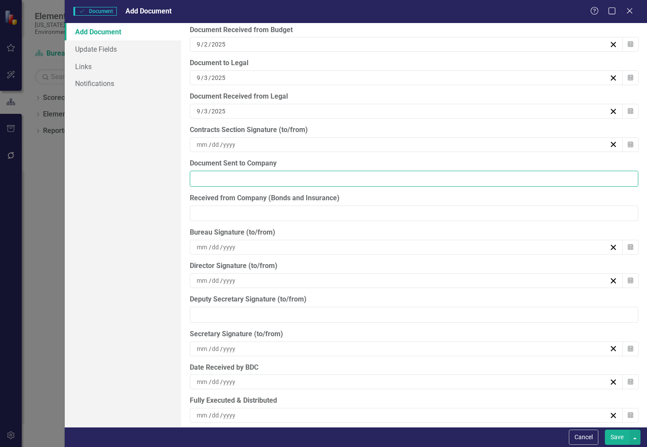
click at [284, 179] on input "Document Sent to Company" at bounding box center [414, 179] width 449 height 16
drag, startPoint x: 284, startPoint y: 179, endPoint x: 274, endPoint y: 173, distance: 11.5
click at [274, 173] on input "Document Sent to Company" at bounding box center [414, 179] width 449 height 16
type input "[DATE]"
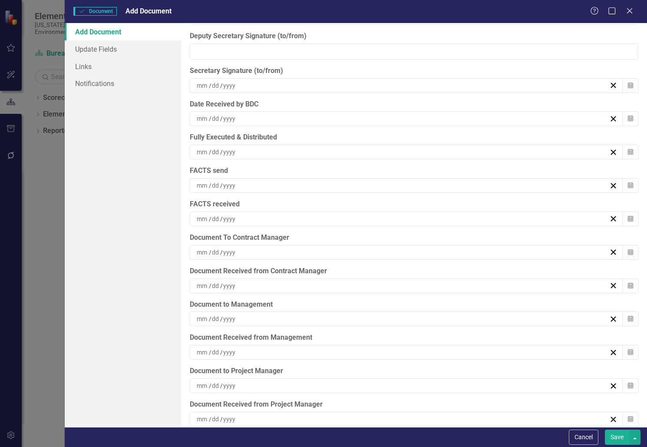
scroll to position [2578, 0]
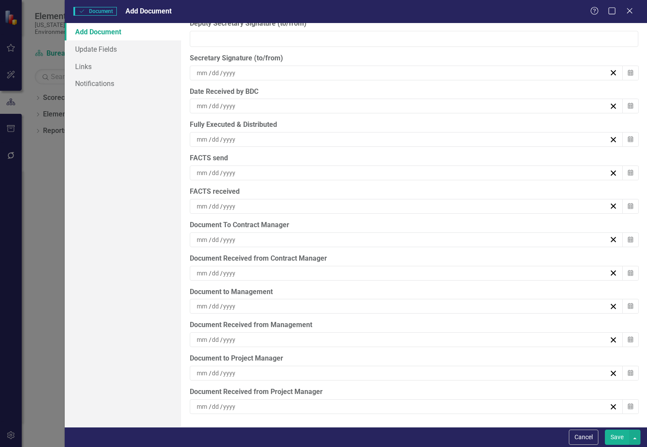
click at [285, 306] on div "/ /" at bounding box center [402, 306] width 414 height 9
click at [423, 358] on abbr "4" at bounding box center [424, 356] width 3 height 7
click at [579, 51] on div "ClearPoint Can Do More! How ClearPoint Can Help Close Enterprise plans can auto…" at bounding box center [414, 225] width 466 height 404
click at [615, 437] on button "Save" at bounding box center [617, 437] width 24 height 15
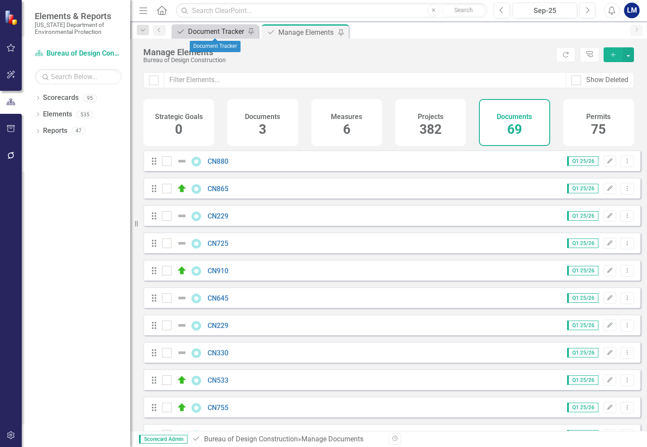
click at [198, 33] on div "Document Tracker" at bounding box center [216, 31] width 57 height 11
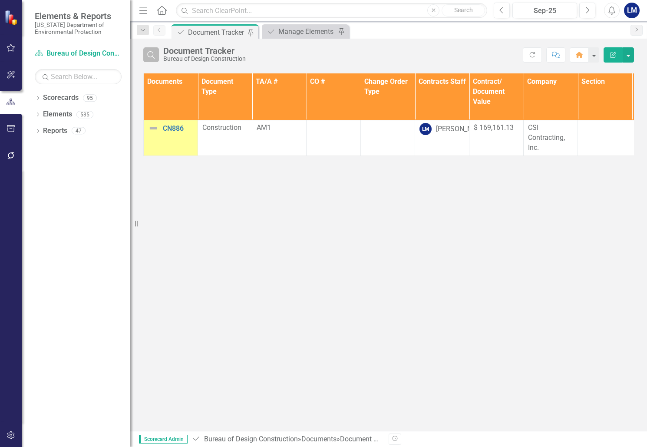
click at [155, 55] on icon "Search" at bounding box center [151, 55] width 10 height 8
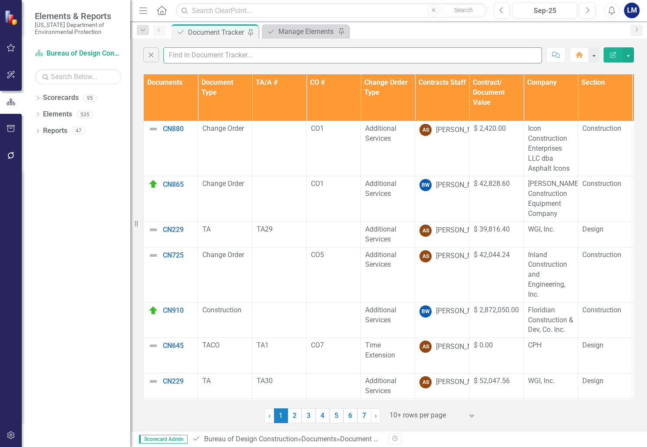
click at [181, 51] on input "text" at bounding box center [352, 55] width 379 height 16
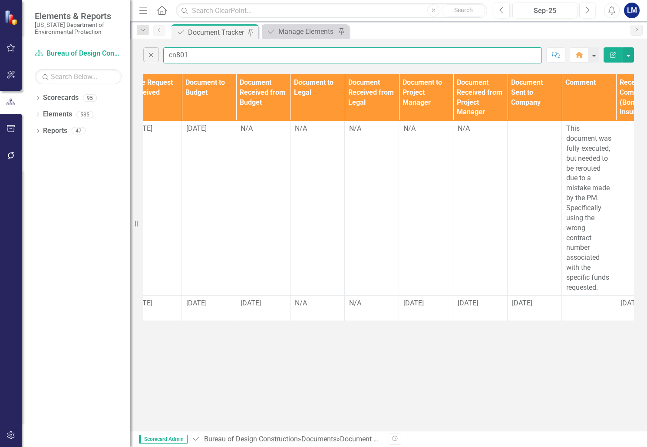
scroll to position [0, 649]
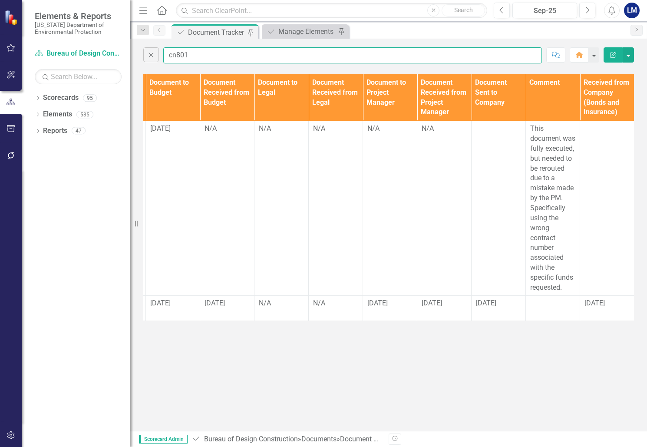
type input "cn801"
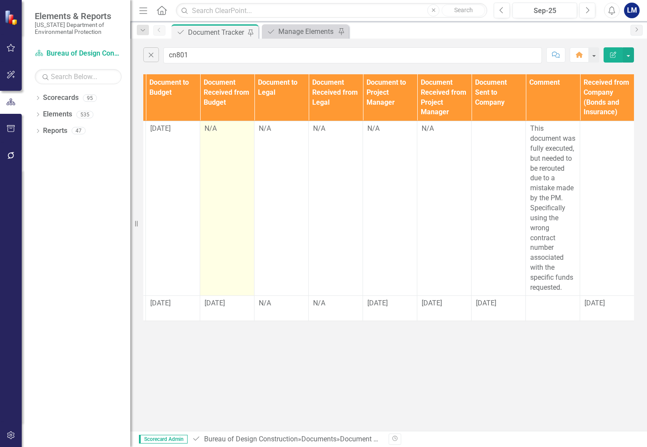
click at [223, 127] on div "N/A" at bounding box center [227, 129] width 45 height 10
click at [223, 126] on div "N/A" at bounding box center [227, 129] width 45 height 10
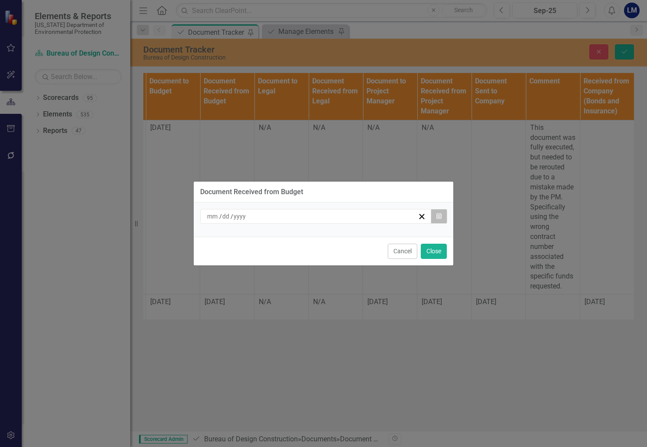
click at [443, 215] on button "Calendar" at bounding box center [439, 216] width 17 height 15
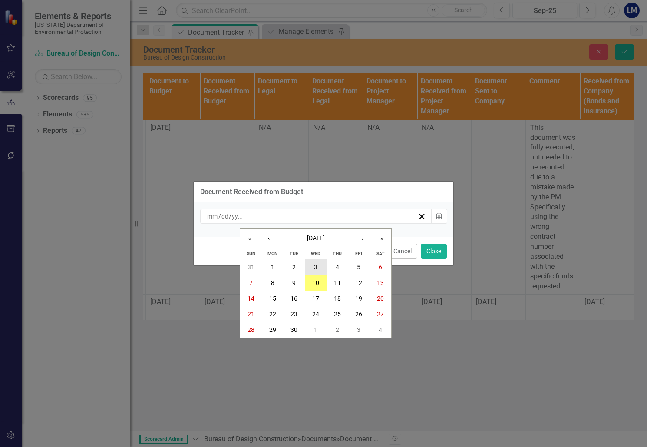
click at [317, 264] on abbr "3" at bounding box center [315, 267] width 3 height 7
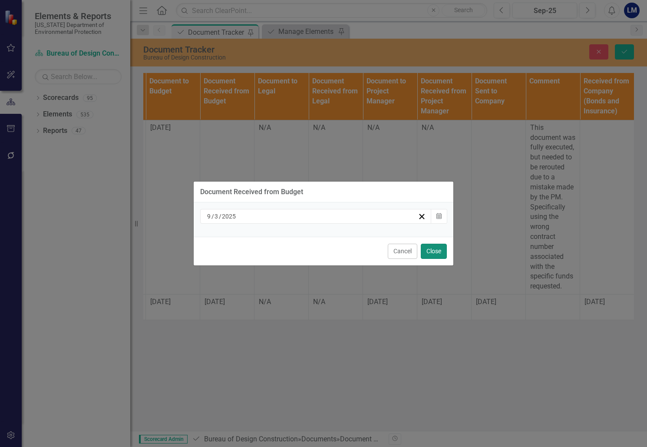
click at [438, 253] on button "Close" at bounding box center [434, 251] width 26 height 15
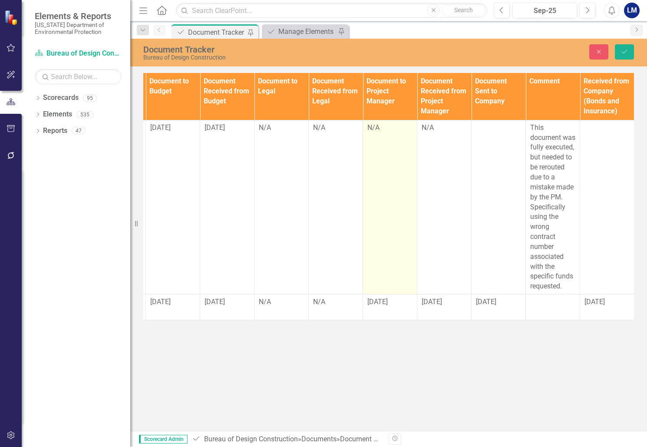
click at [383, 136] on td "N/A" at bounding box center [390, 207] width 54 height 174
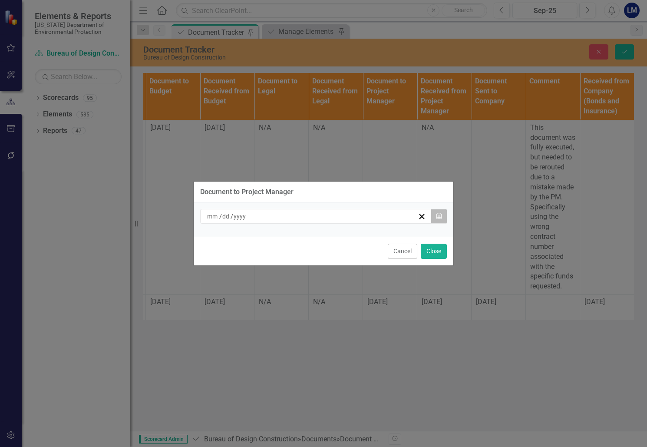
click at [438, 217] on icon "Calendar" at bounding box center [439, 216] width 5 height 6
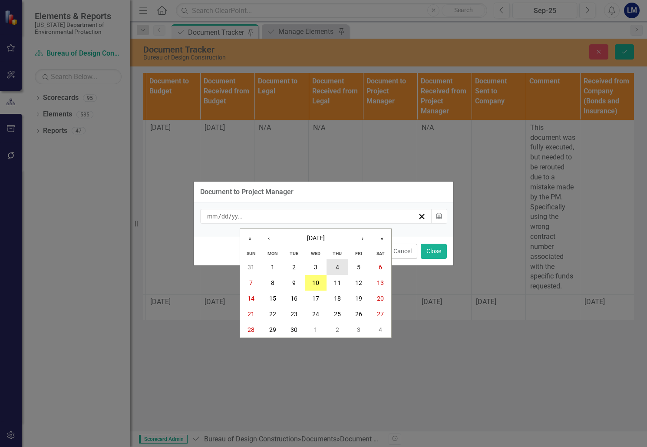
click at [340, 270] on button "4" at bounding box center [338, 267] width 22 height 16
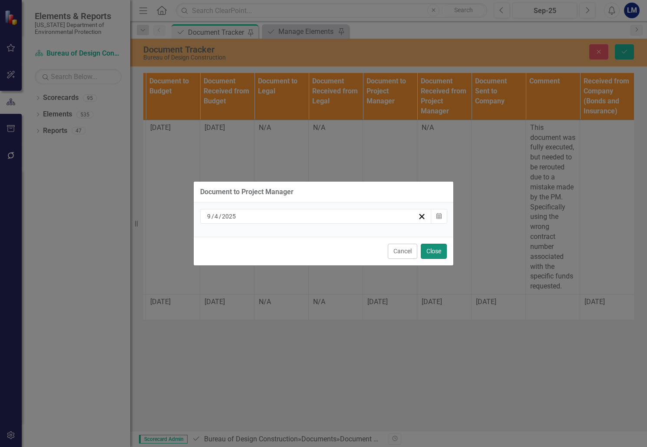
click at [424, 252] on button "Close" at bounding box center [434, 251] width 26 height 15
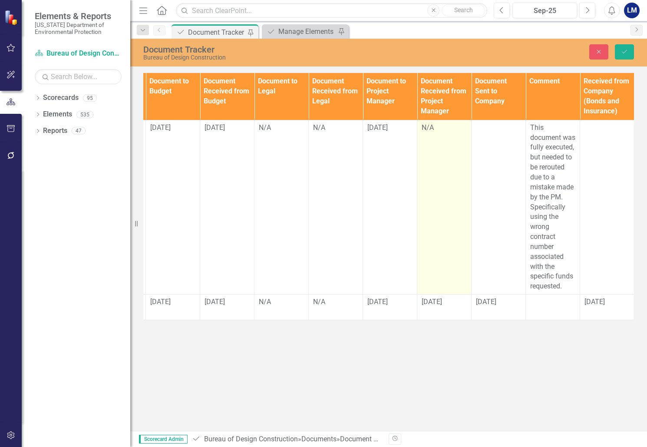
click at [433, 169] on td "N/A" at bounding box center [444, 207] width 54 height 174
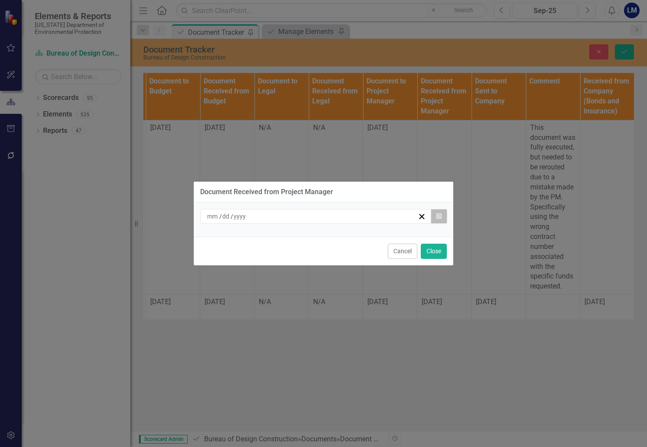
click at [441, 218] on icon "Calendar" at bounding box center [439, 216] width 5 height 6
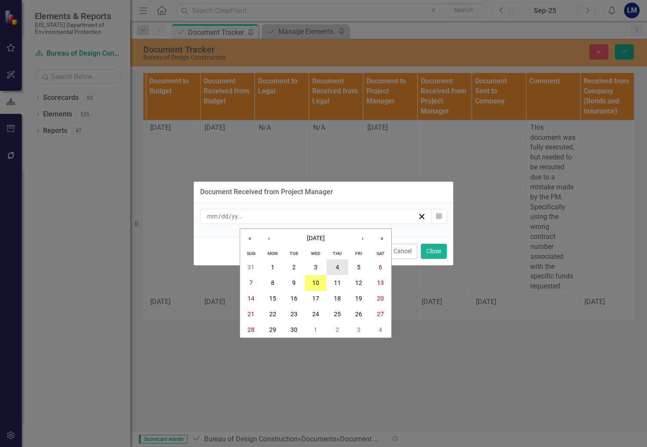
click at [330, 267] on button "4" at bounding box center [338, 267] width 22 height 16
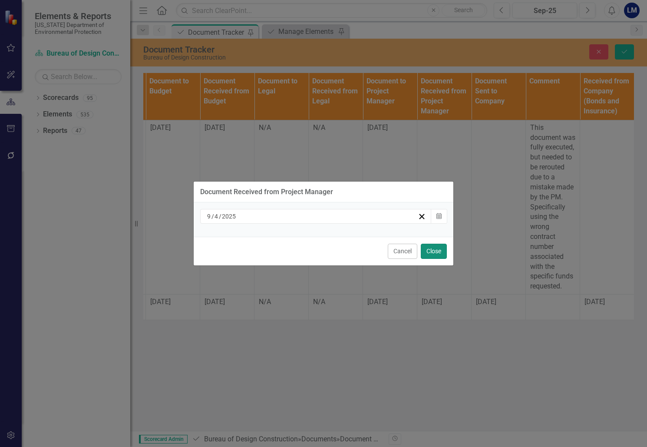
click at [436, 248] on button "Close" at bounding box center [434, 251] width 26 height 15
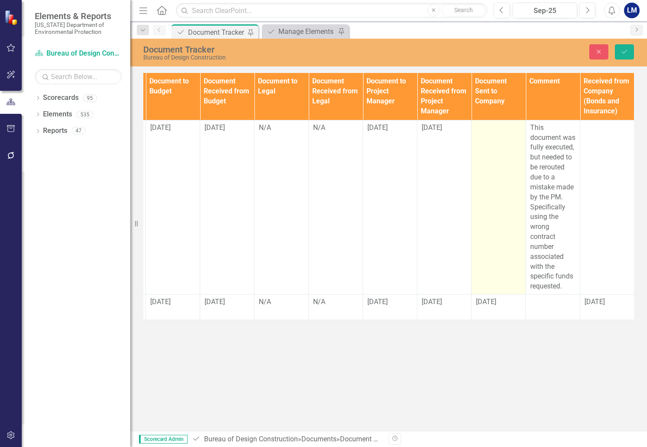
click at [487, 156] on td at bounding box center [499, 207] width 54 height 174
click at [487, 152] on td at bounding box center [499, 207] width 54 height 174
drag, startPoint x: 487, startPoint y: 152, endPoint x: 486, endPoint y: 129, distance: 22.6
click at [486, 129] on input "text" at bounding box center [498, 131] width 45 height 16
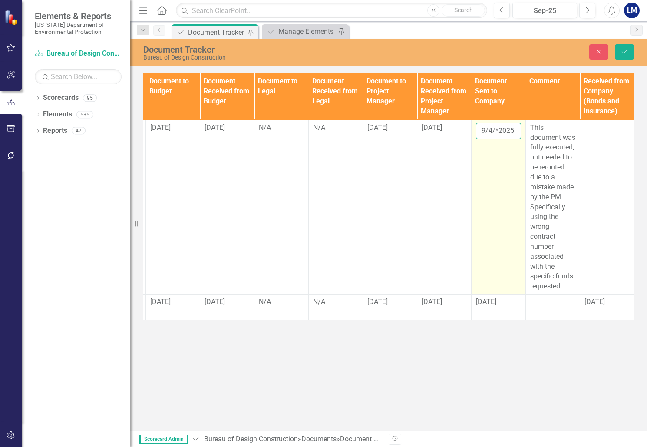
click at [499, 129] on input "9/4/*2025" at bounding box center [498, 131] width 45 height 16
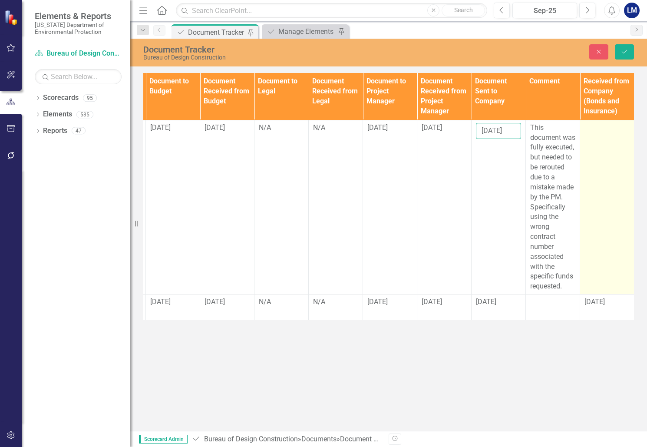
type input "[DATE]"
click at [602, 147] on td at bounding box center [607, 207] width 54 height 174
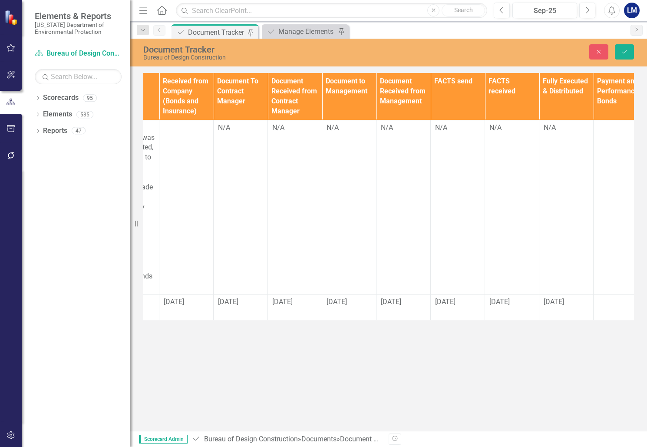
scroll to position [0, 1084]
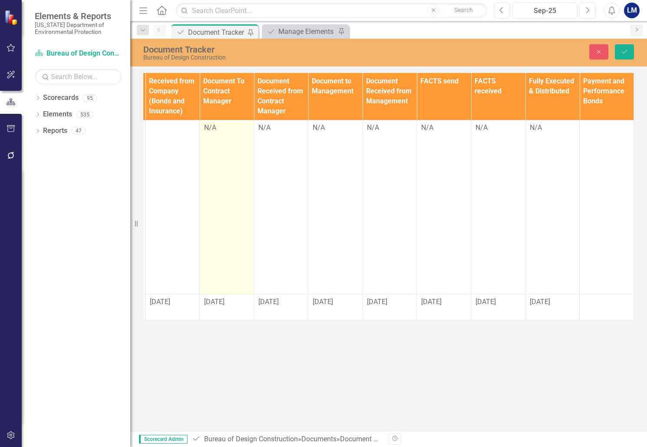
click at [231, 172] on td "N/A" at bounding box center [227, 207] width 54 height 174
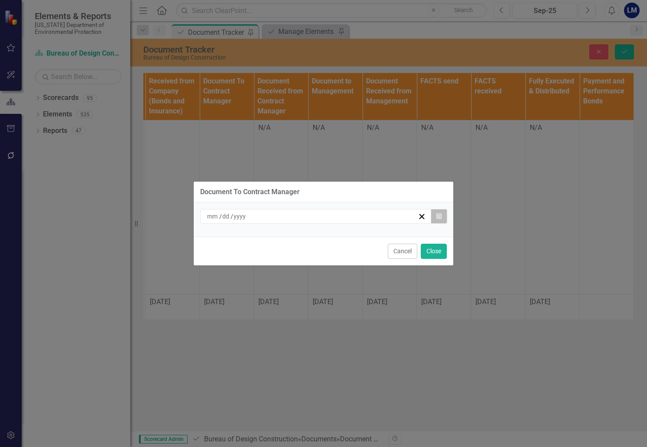
click at [443, 219] on button "Calendar" at bounding box center [439, 216] width 17 height 15
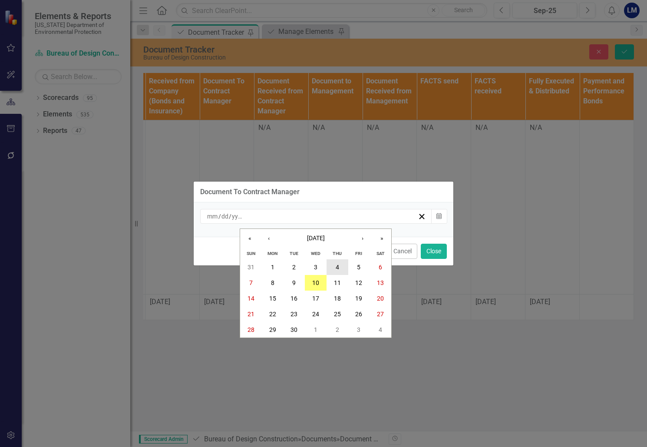
click at [338, 264] on abbr "4" at bounding box center [337, 267] width 3 height 7
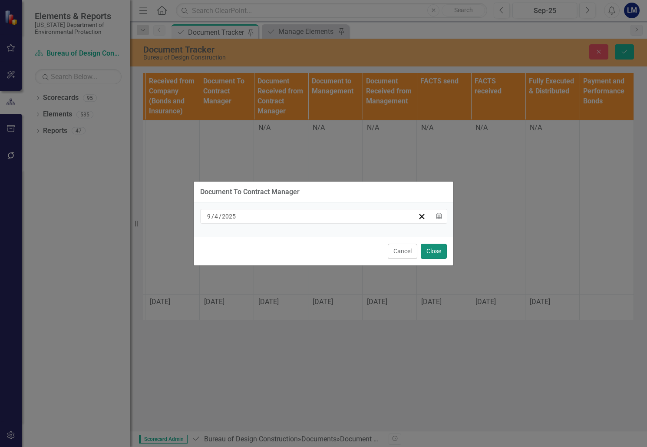
click at [440, 251] on button "Close" at bounding box center [434, 251] width 26 height 15
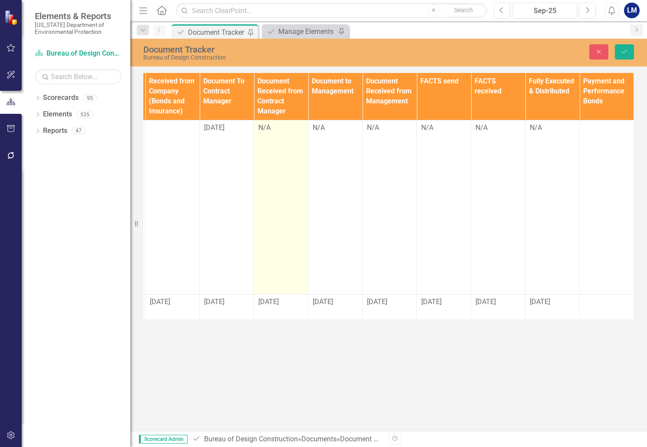
click at [273, 130] on div "N/A" at bounding box center [280, 128] width 45 height 10
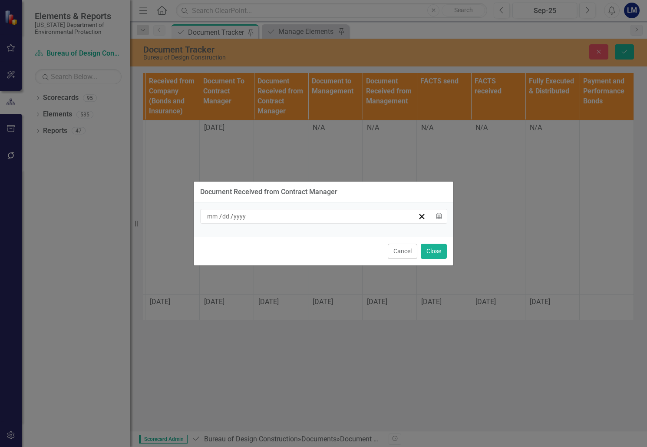
click at [327, 144] on div "Document Received from Contract Manager / / Calendar Cancel Close" at bounding box center [323, 223] width 261 height 447
click at [401, 255] on button "Cancel" at bounding box center [403, 251] width 30 height 15
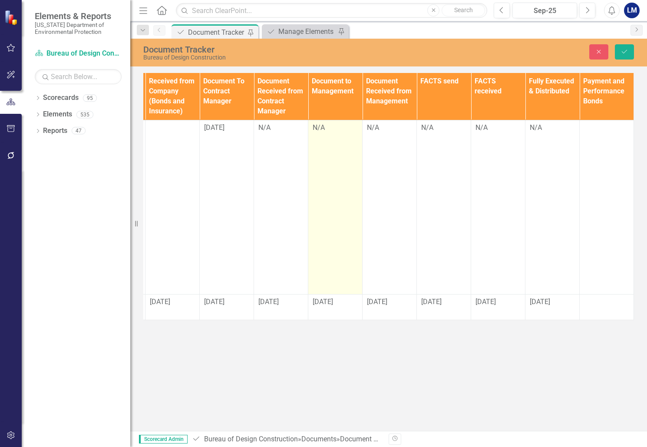
click at [332, 150] on td "N/A" at bounding box center [335, 207] width 54 height 174
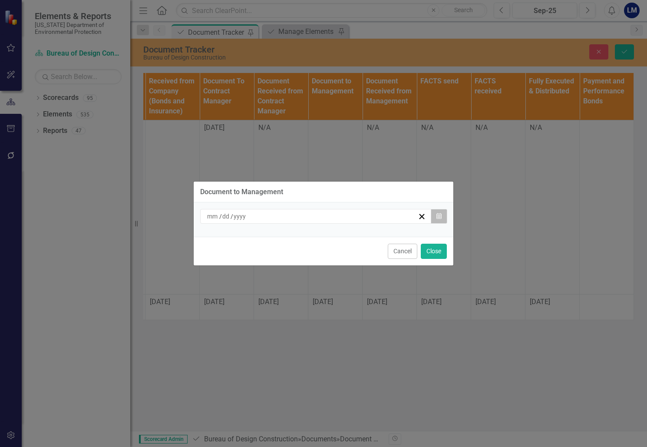
click at [441, 218] on icon "Calendar" at bounding box center [439, 216] width 5 height 6
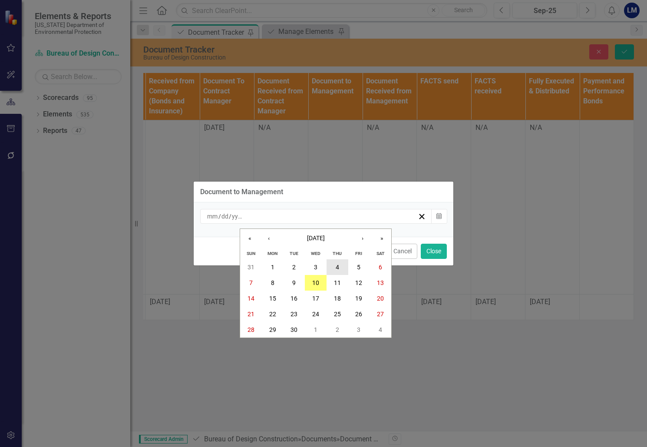
click at [341, 266] on button "4" at bounding box center [338, 267] width 22 height 16
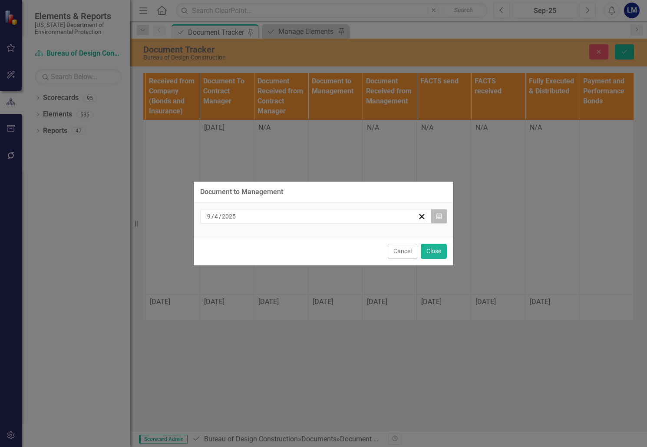
click at [437, 218] on icon "Calendar" at bounding box center [439, 216] width 5 height 6
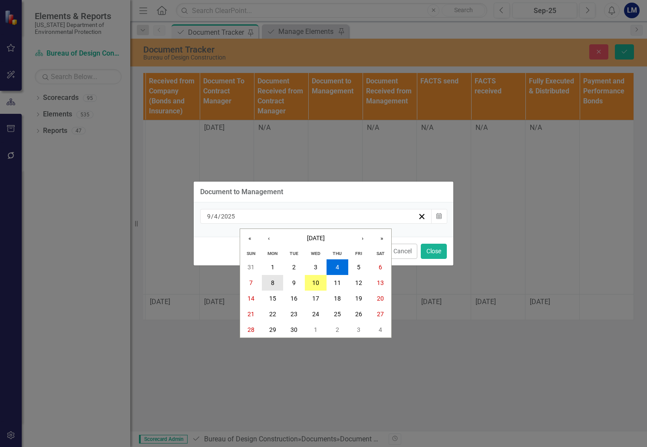
click at [270, 284] on button "8" at bounding box center [273, 283] width 22 height 16
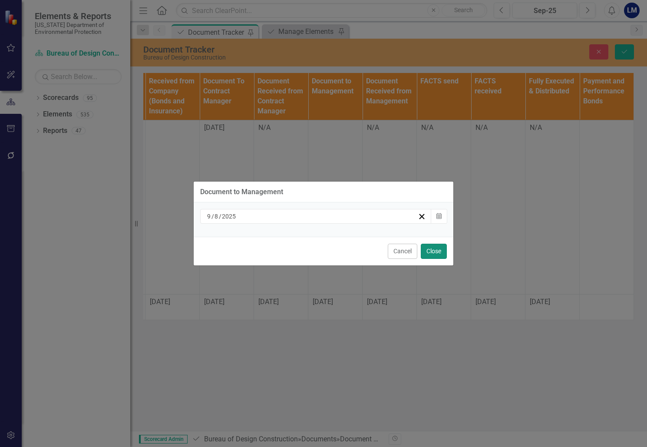
click at [437, 251] on button "Close" at bounding box center [434, 251] width 26 height 15
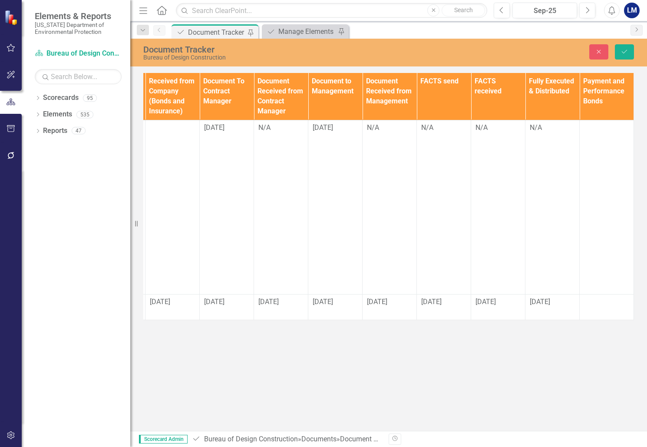
click at [602, 363] on div "Document Tracker Bureau of Design Construction Close Save Documents Document Ty…" at bounding box center [388, 235] width 517 height 392
click at [627, 53] on icon "Save" at bounding box center [625, 52] width 8 height 6
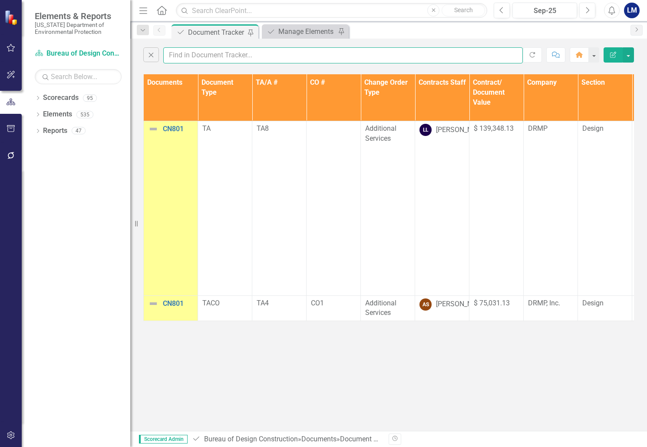
click at [177, 51] on input "text" at bounding box center [343, 55] width 360 height 16
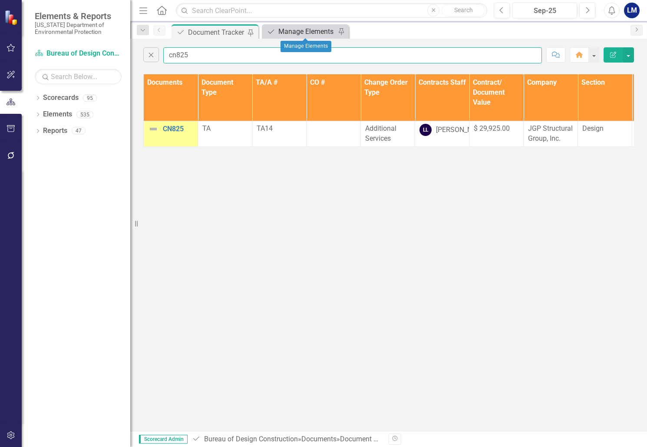
type input "cn825"
click at [306, 29] on div "Manage Elements" at bounding box center [306, 31] width 57 height 11
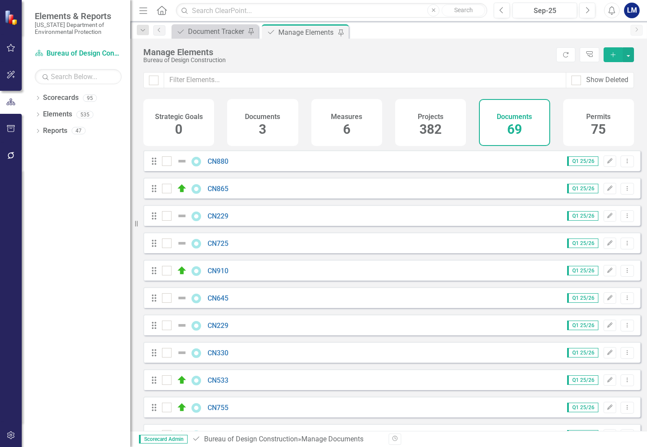
click at [615, 57] on icon "Add" at bounding box center [613, 55] width 8 height 6
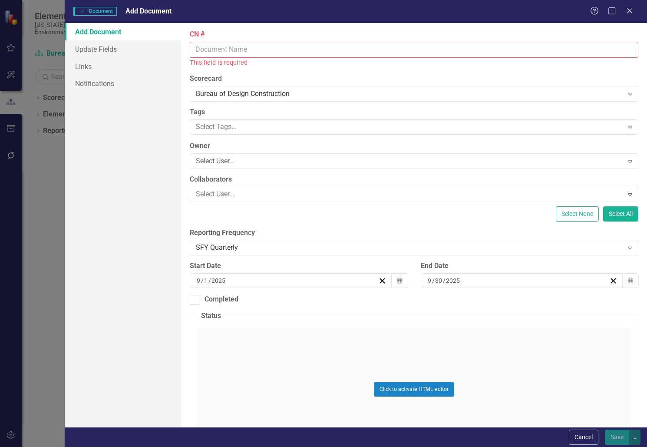
click at [208, 49] on input "CN #" at bounding box center [414, 50] width 449 height 16
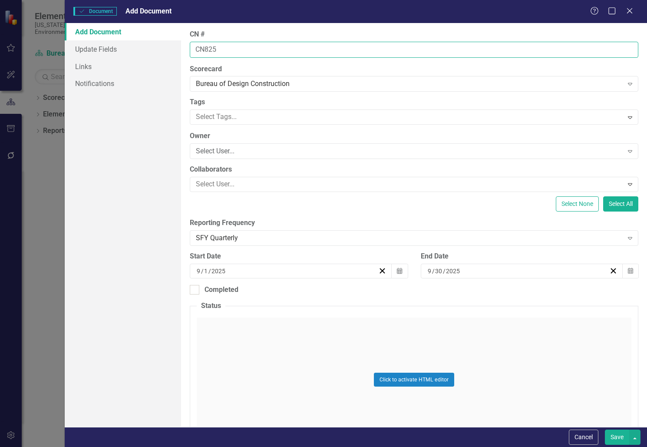
type input "CN825"
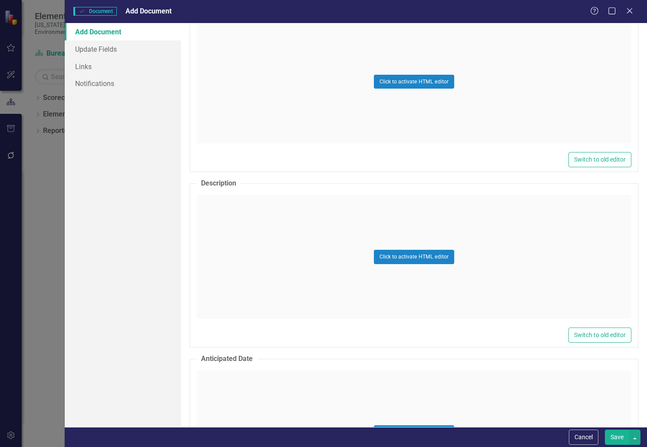
scroll to position [304, 0]
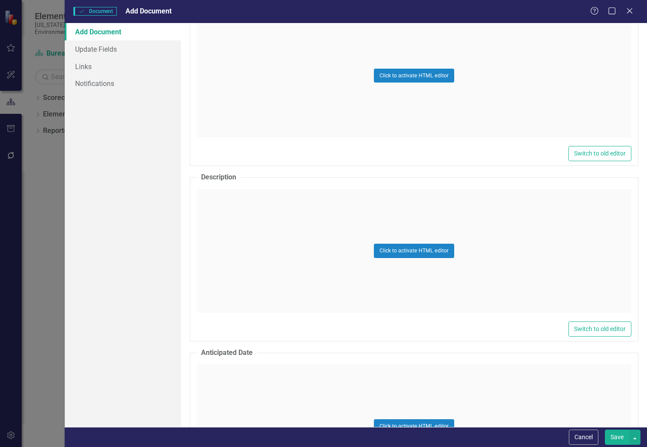
click at [220, 235] on div "Click to activate HTML editor" at bounding box center [414, 251] width 435 height 124
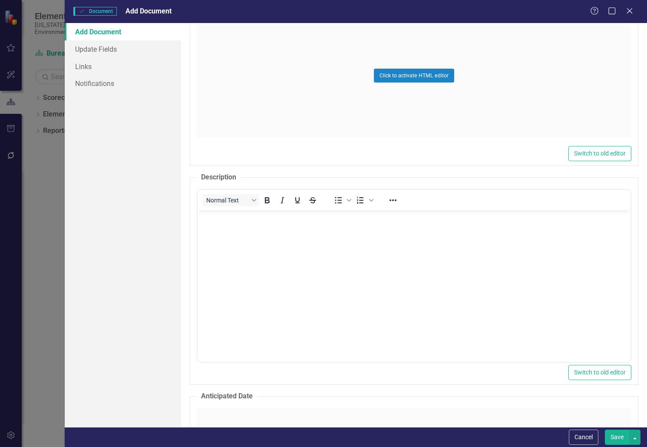
scroll to position [0, 0]
click at [213, 241] on body "Rich Text Area. Press ALT-0 for help." at bounding box center [414, 275] width 433 height 130
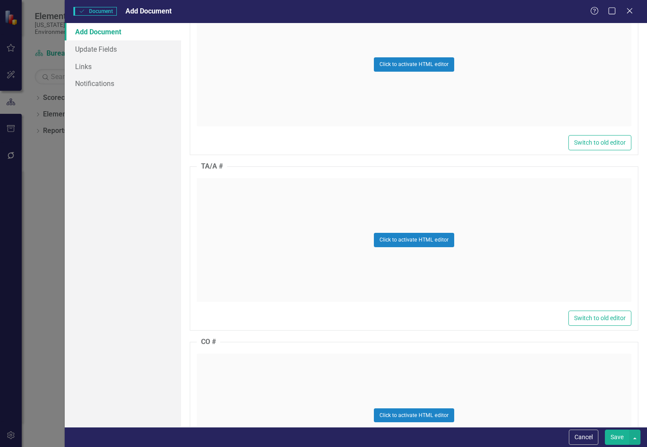
scroll to position [738, 0]
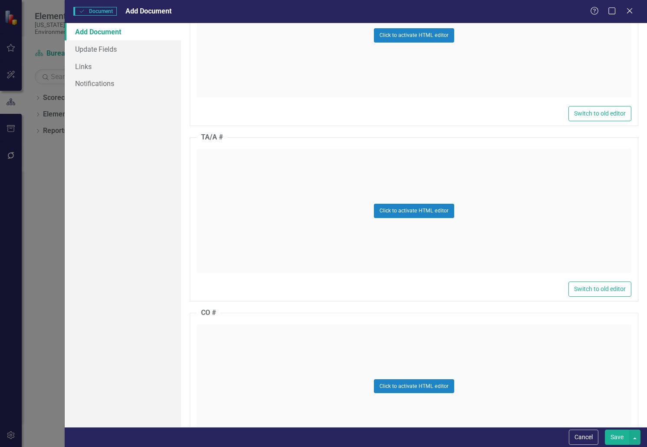
click at [232, 186] on div "Click to activate HTML editor" at bounding box center [414, 211] width 435 height 124
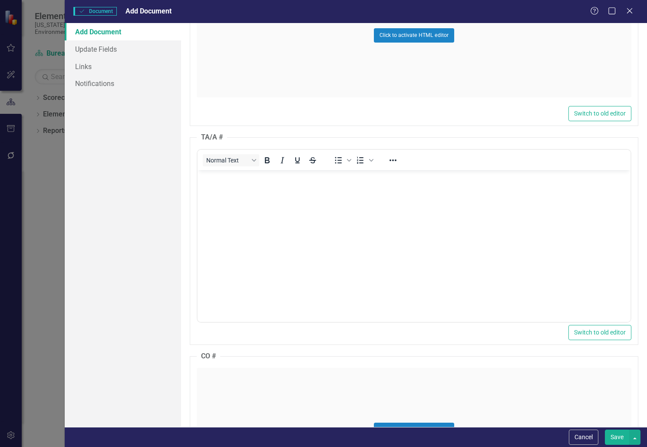
scroll to position [0, 0]
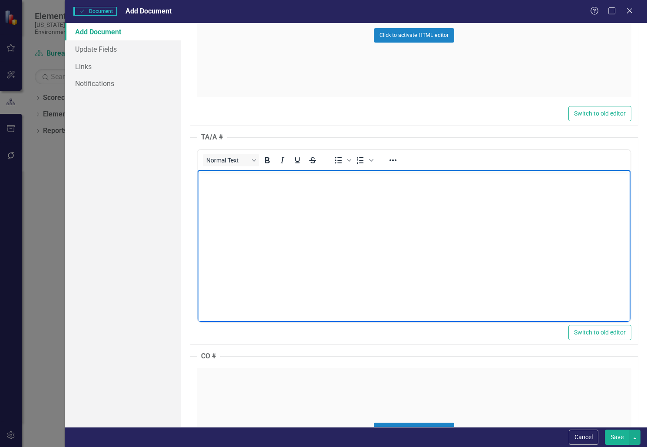
click at [234, 188] on body "Rich Text Area. Press ALT-0 for help." at bounding box center [414, 235] width 433 height 130
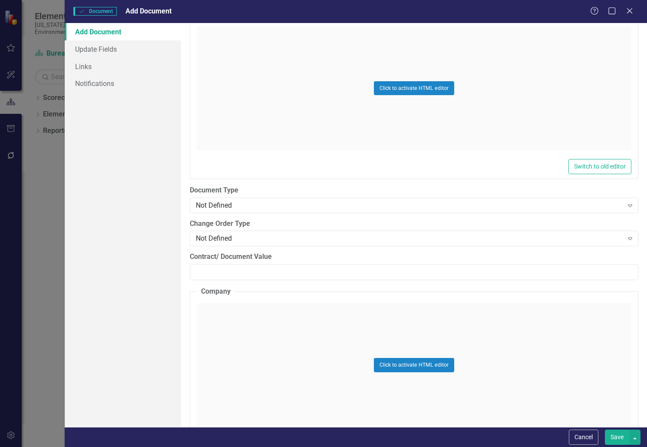
scroll to position [1129, 0]
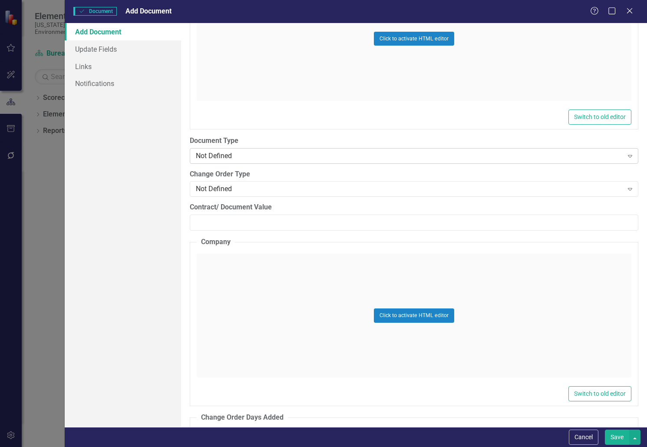
click at [237, 153] on div "Not Defined" at bounding box center [409, 156] width 427 height 10
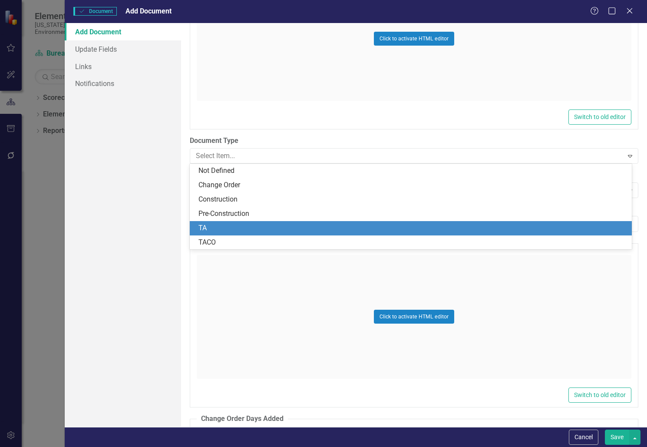
click at [224, 229] on div "TA" at bounding box center [412, 228] width 428 height 10
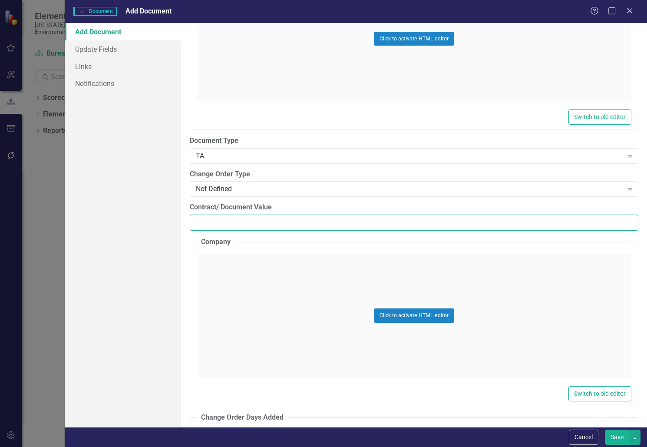
paste input "37930"
type input "37930"
click at [234, 291] on div "Click to activate HTML editor" at bounding box center [414, 316] width 435 height 124
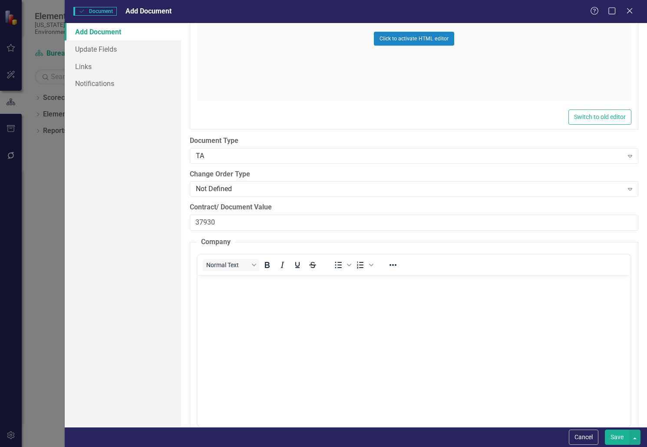
scroll to position [0, 0]
click at [231, 303] on body "Rich Text Area. Press ALT-0 for help." at bounding box center [414, 339] width 433 height 130
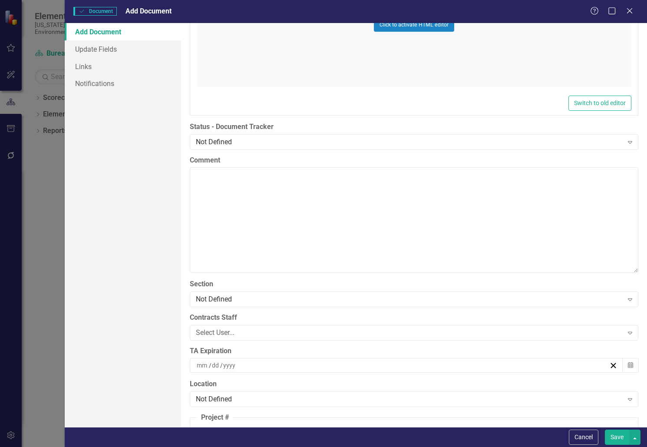
scroll to position [1650, 0]
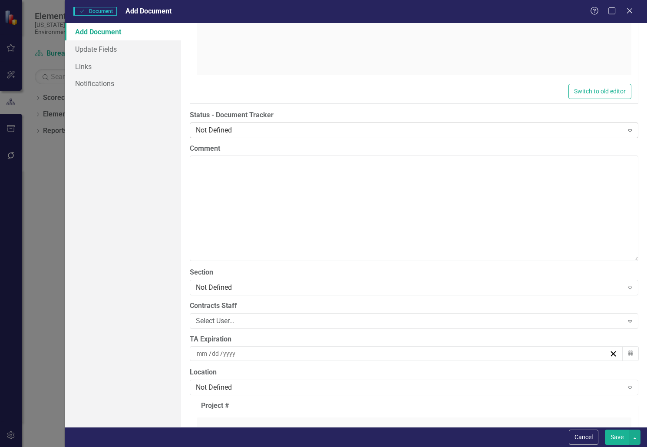
click at [255, 130] on div "Not Defined" at bounding box center [409, 130] width 427 height 10
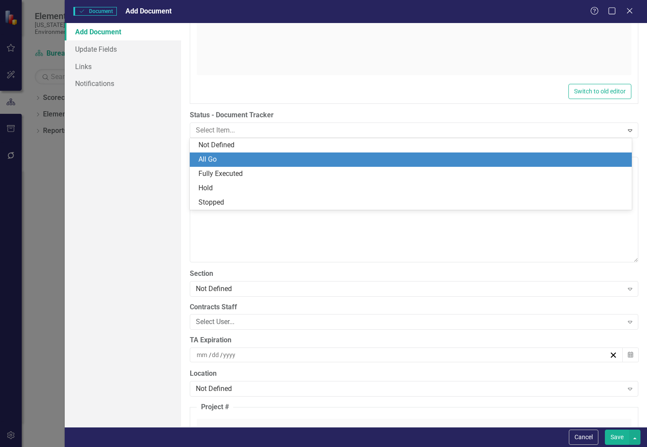
click at [240, 163] on div "All Go" at bounding box center [412, 160] width 428 height 10
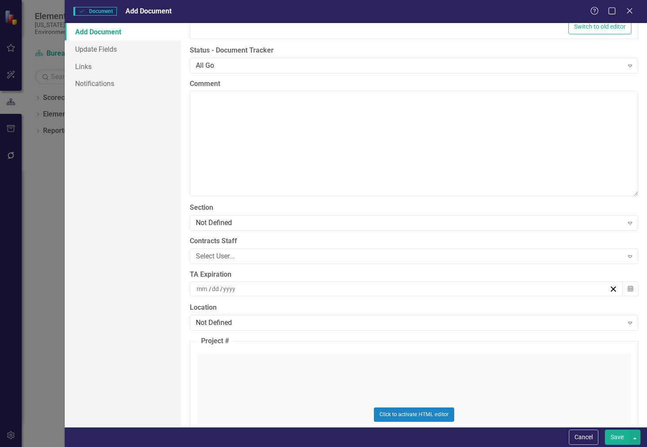
scroll to position [1781, 0]
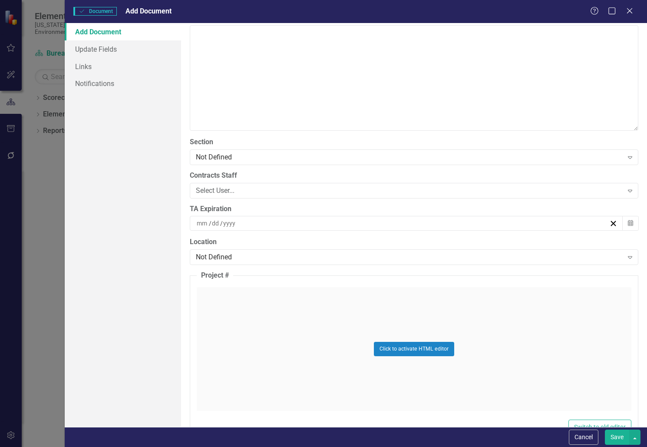
click at [250, 187] on div "Select User..." at bounding box center [409, 190] width 427 height 10
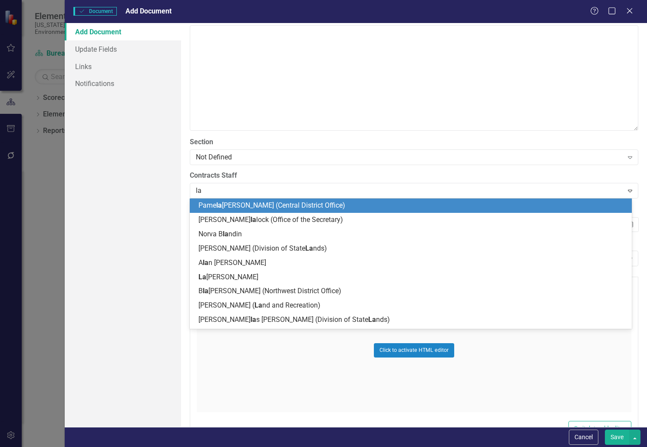
type input "[PERSON_NAME]"
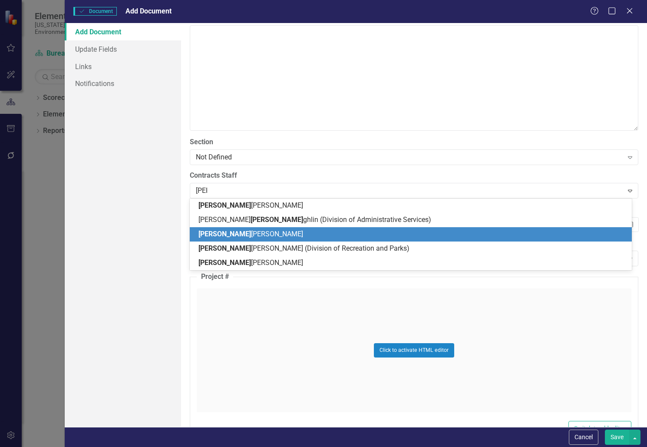
click at [243, 235] on span "[PERSON_NAME] [PERSON_NAME]" at bounding box center [250, 234] width 105 height 8
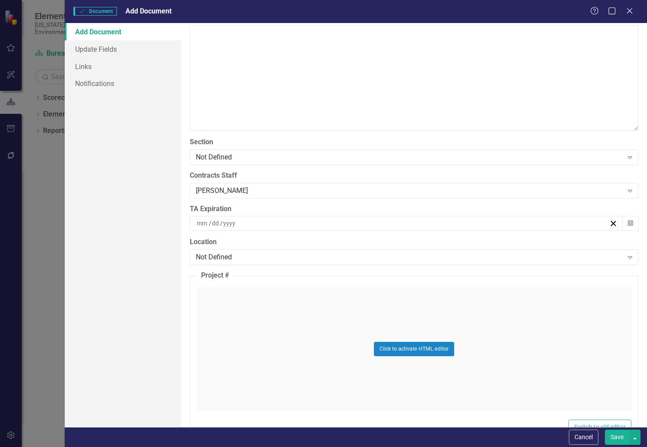
click at [231, 223] on input at bounding box center [229, 223] width 13 height 9
drag, startPoint x: 238, startPoint y: 222, endPoint x: 193, endPoint y: 218, distance: 44.9
click at [193, 218] on div "/ /" at bounding box center [406, 223] width 433 height 15
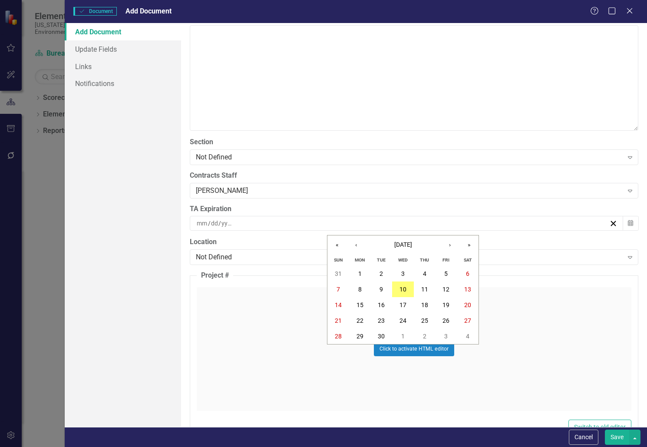
drag, startPoint x: 233, startPoint y: 222, endPoint x: 182, endPoint y: 222, distance: 51.3
click at [182, 222] on div "ClearPoint Can Do More! How ClearPoint Can Help Close Enterprise plans can auto…" at bounding box center [414, 225] width 466 height 404
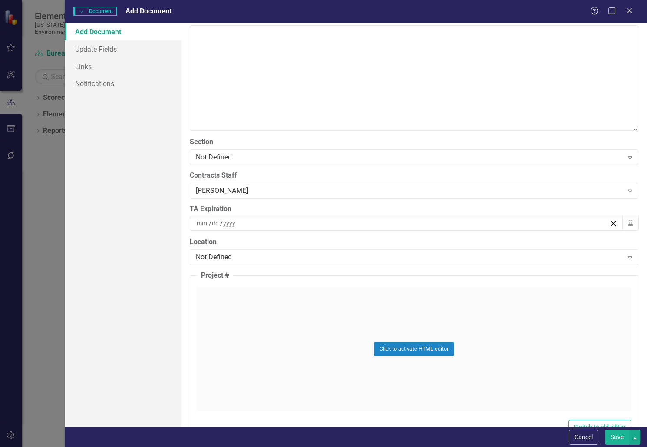
drag, startPoint x: 234, startPoint y: 221, endPoint x: 190, endPoint y: 222, distance: 43.9
click at [235, 220] on input at bounding box center [229, 223] width 13 height 9
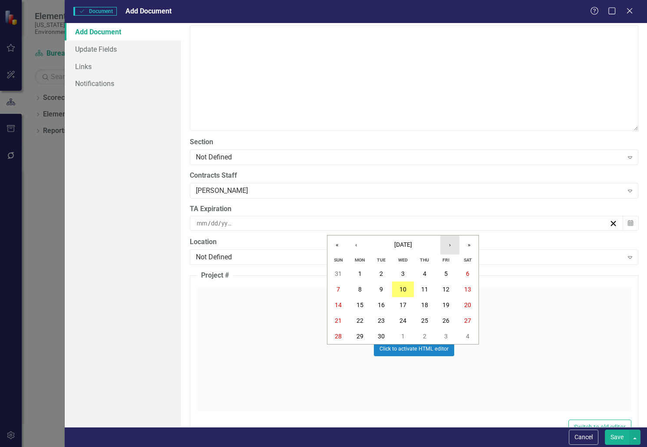
click at [446, 241] on button "›" at bounding box center [449, 244] width 19 height 19
click at [400, 332] on button "31" at bounding box center [403, 336] width 22 height 16
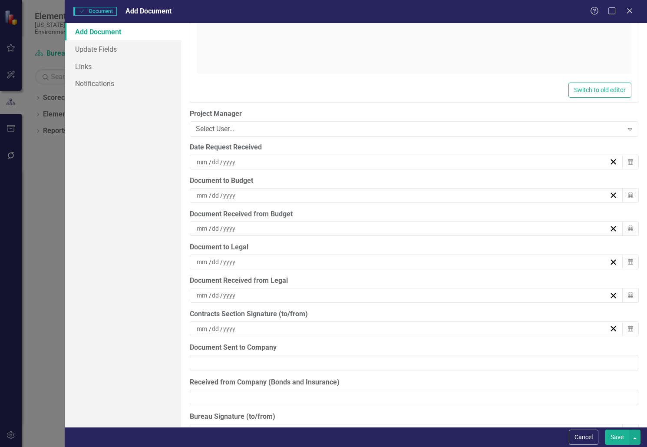
scroll to position [2128, 0]
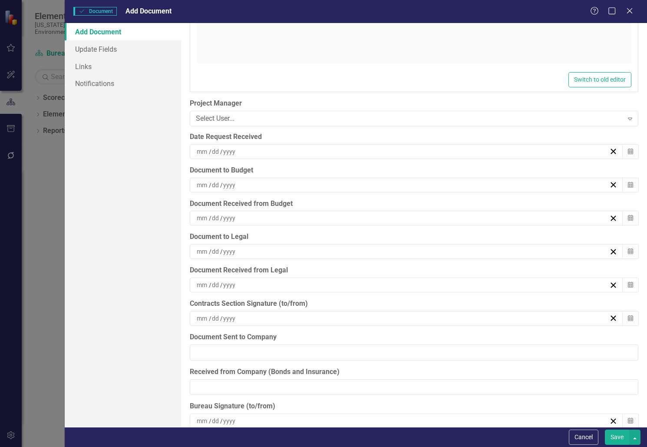
click at [258, 184] on div "/ /" at bounding box center [402, 185] width 414 height 9
click at [363, 248] on button "8" at bounding box center [360, 251] width 22 height 16
click at [291, 217] on div "/ /" at bounding box center [402, 218] width 414 height 9
click at [380, 281] on abbr "9" at bounding box center [381, 284] width 3 height 7
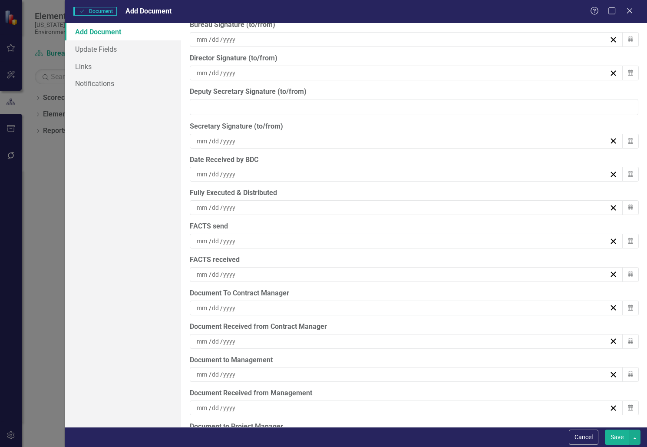
scroll to position [2578, 0]
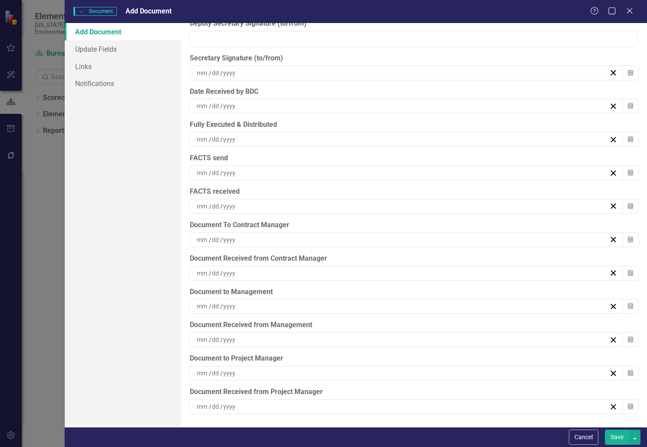
click at [307, 371] on div "/ /" at bounding box center [402, 373] width 414 height 9
click at [387, 306] on button "9" at bounding box center [381, 306] width 22 height 16
click at [307, 403] on div "/ /" at bounding box center [402, 406] width 414 height 9
click at [306, 403] on div "/ /" at bounding box center [402, 406] width 414 height 9
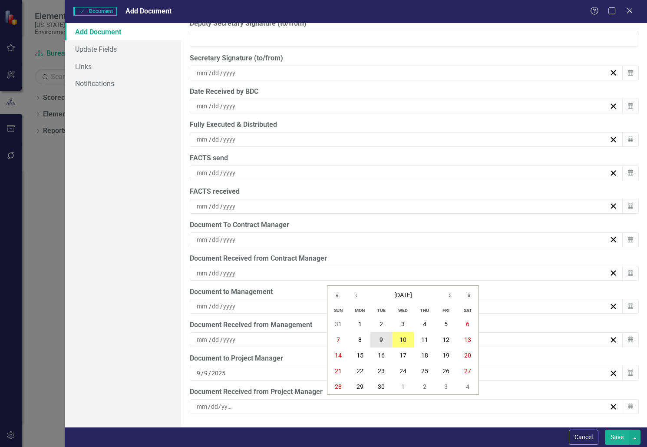
click at [382, 338] on abbr "9" at bounding box center [381, 339] width 3 height 7
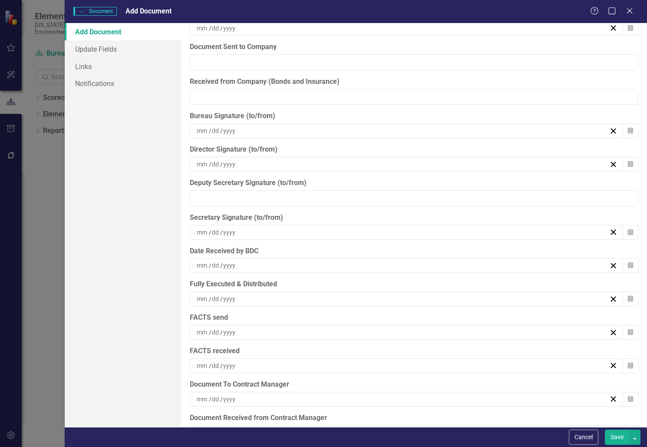
scroll to position [2404, 0]
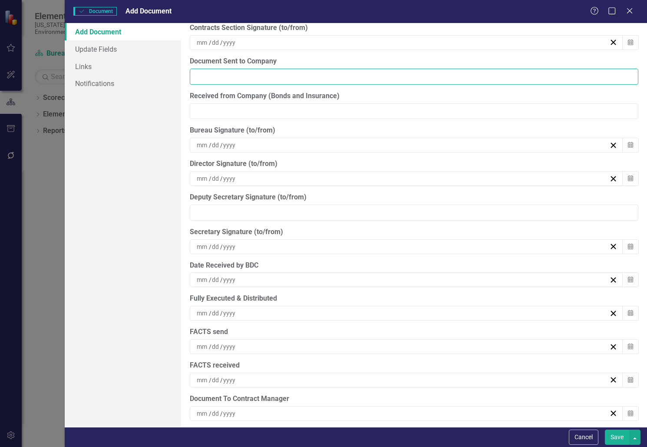
click at [270, 80] on input "Document Sent to Company" at bounding box center [414, 77] width 449 height 16
type input "[DATE]"
click at [618, 437] on button "Save" at bounding box center [617, 437] width 24 height 15
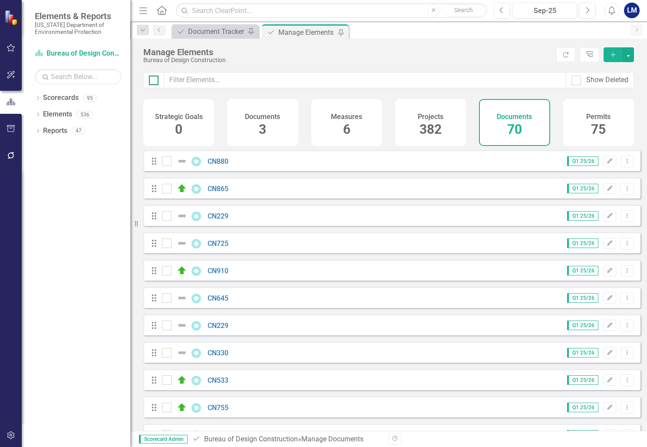
click at [155, 77] on div at bounding box center [154, 81] width 10 height 10
click at [155, 77] on input "checkbox" at bounding box center [152, 79] width 6 height 6
checkbox input "true"
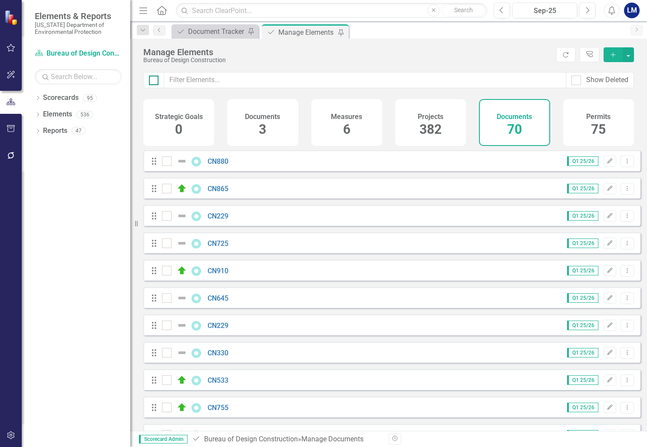
checkbox input "true"
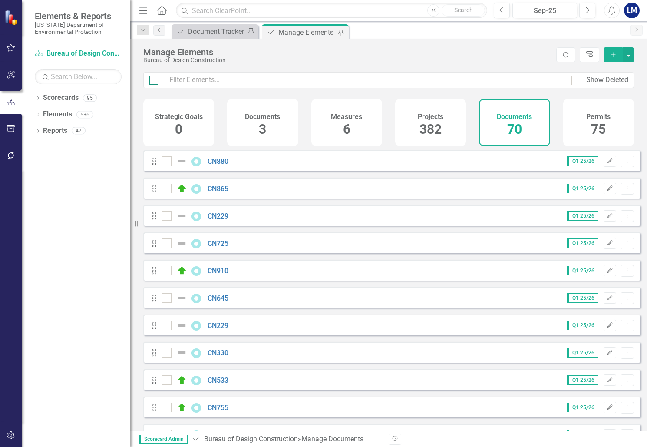
checkbox input "true"
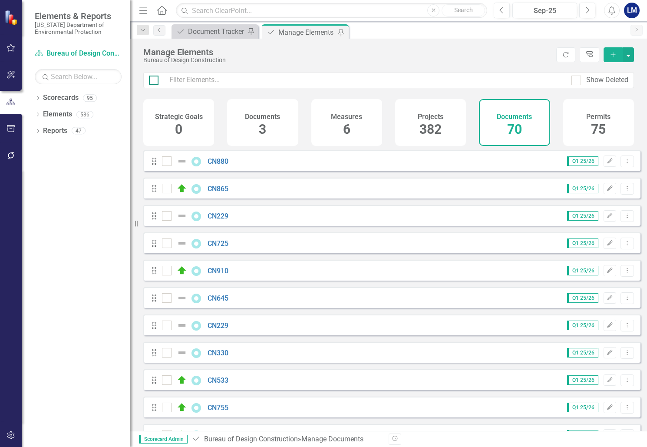
checkbox input "true"
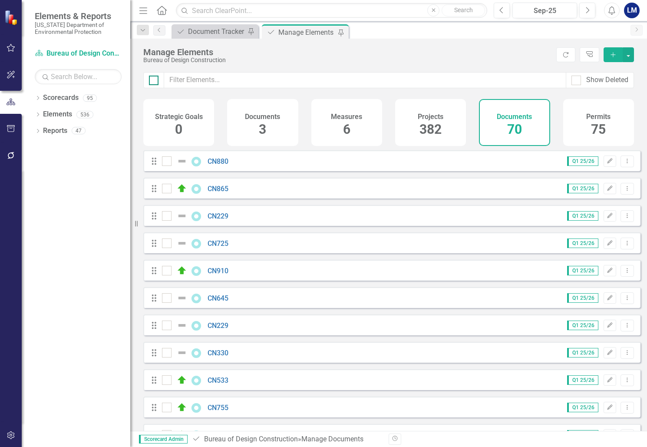
checkbox input "true"
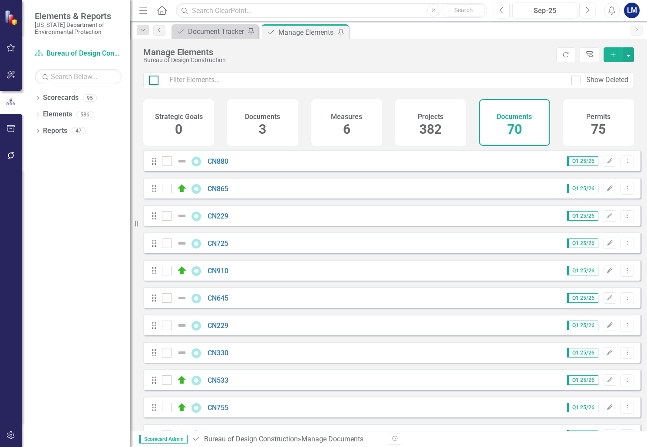
checkbox input "true"
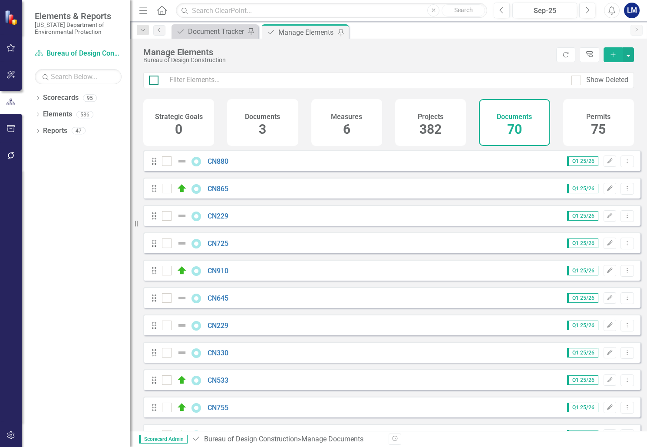
checkbox input "true"
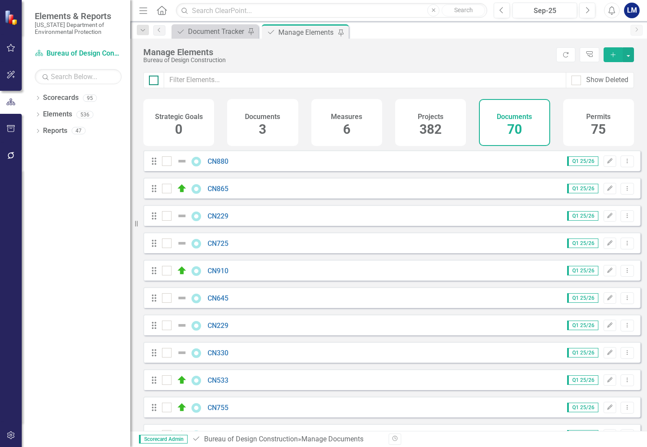
checkbox input "true"
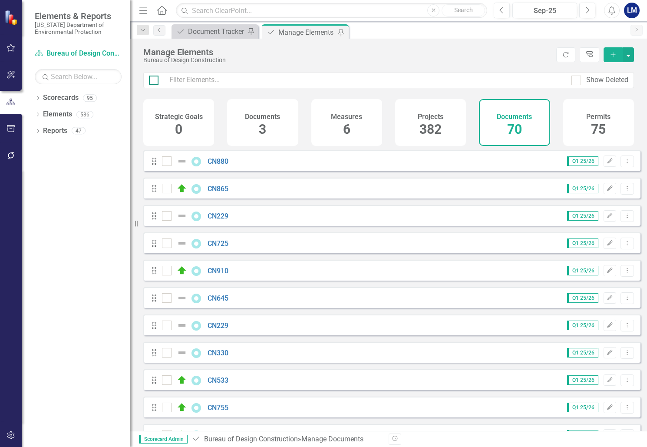
checkbox input "true"
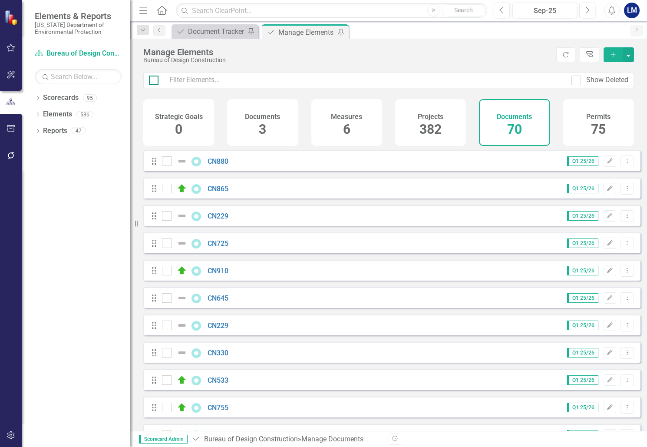
checkbox input "true"
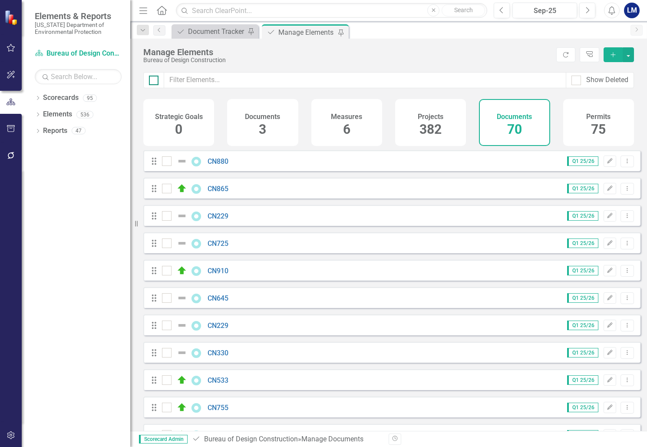
checkbox input "true"
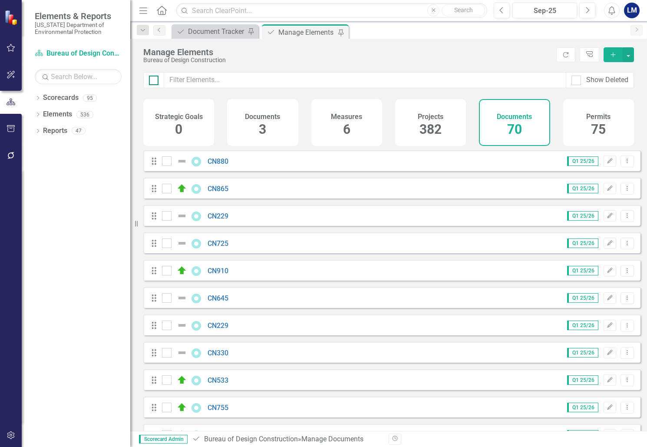
checkbox input "true"
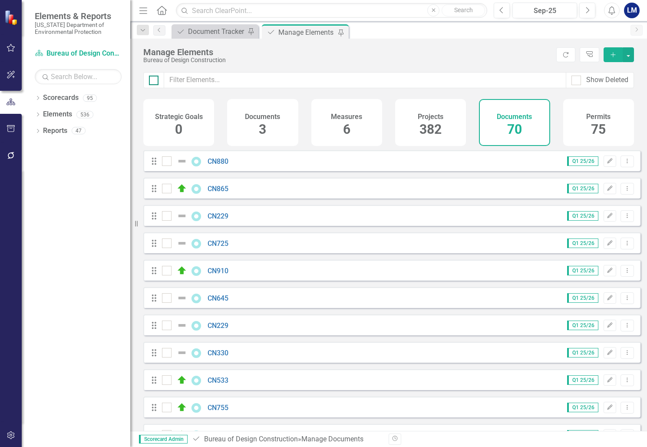
checkbox input "true"
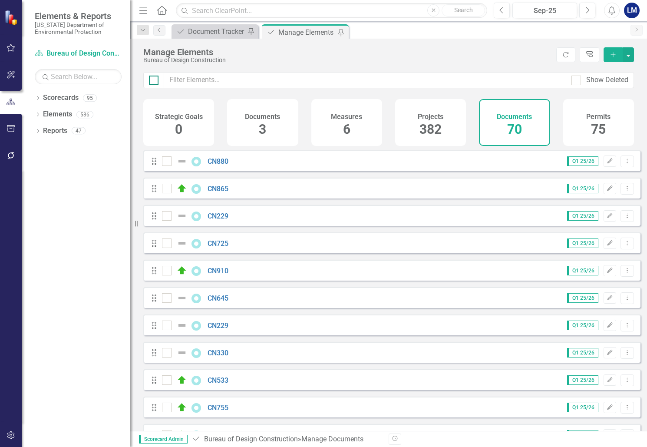
checkbox input "true"
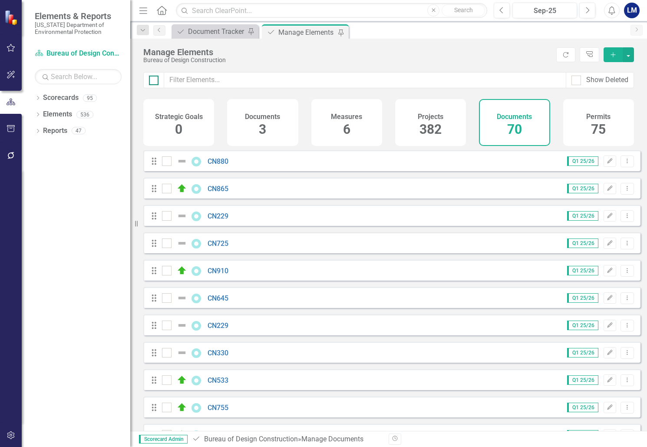
checkbox input "true"
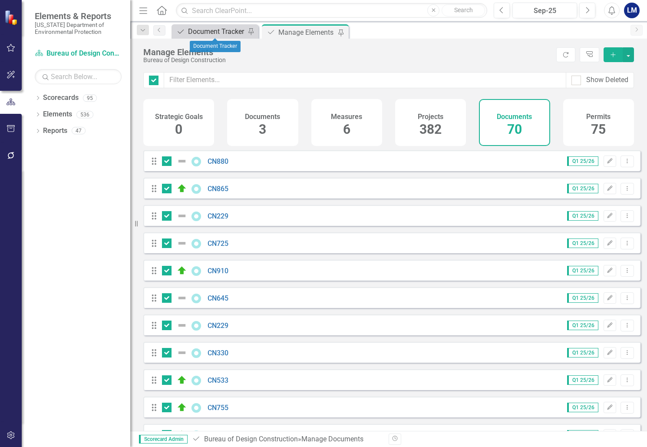
click at [225, 28] on div "Document Tracker" at bounding box center [216, 31] width 57 height 11
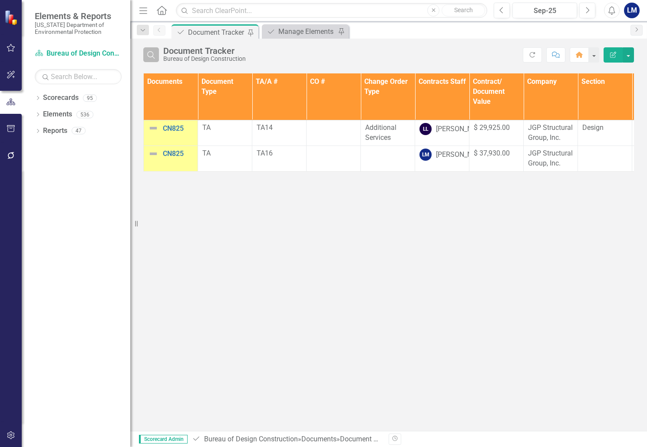
click at [153, 55] on icon "button" at bounding box center [150, 54] width 7 height 7
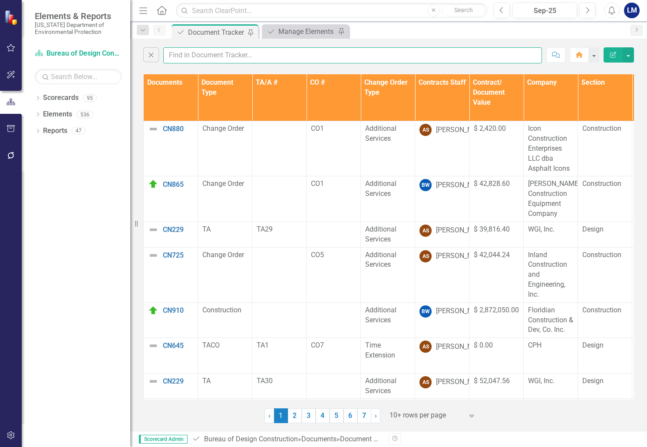
click at [192, 56] on input "text" at bounding box center [352, 55] width 379 height 16
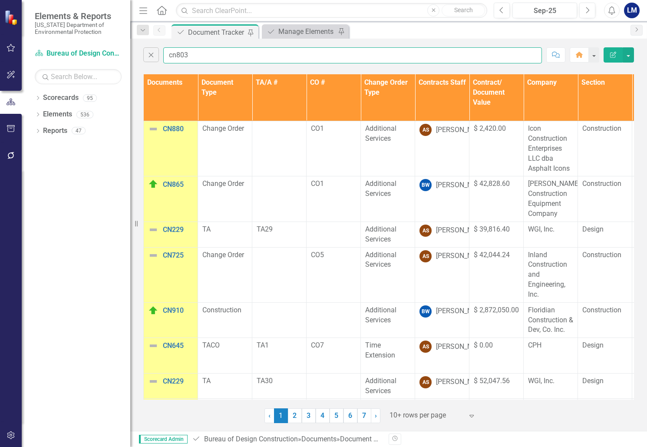
type input "cn803"
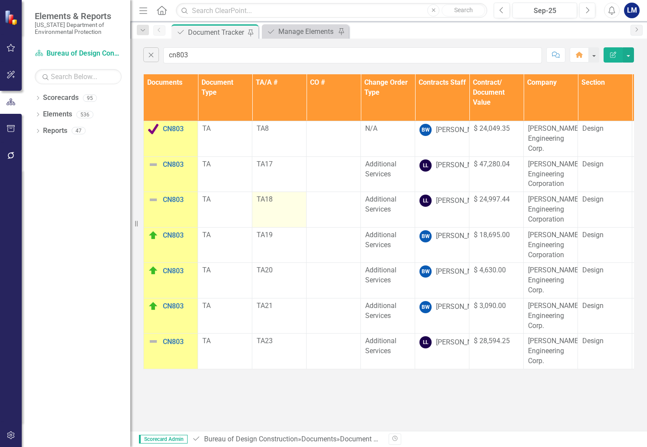
click at [277, 208] on td "TA18" at bounding box center [279, 210] width 54 height 36
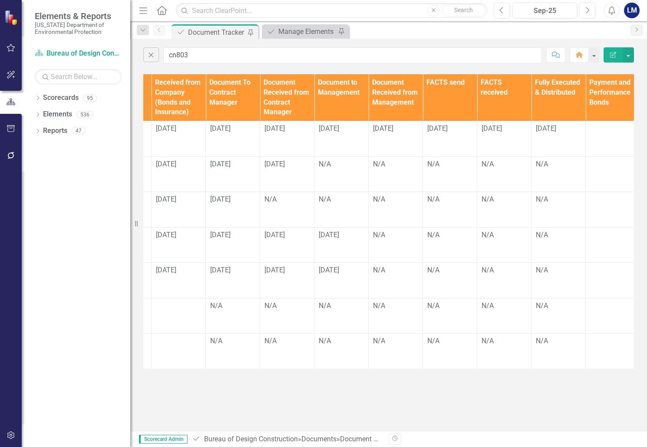
scroll to position [0, 1084]
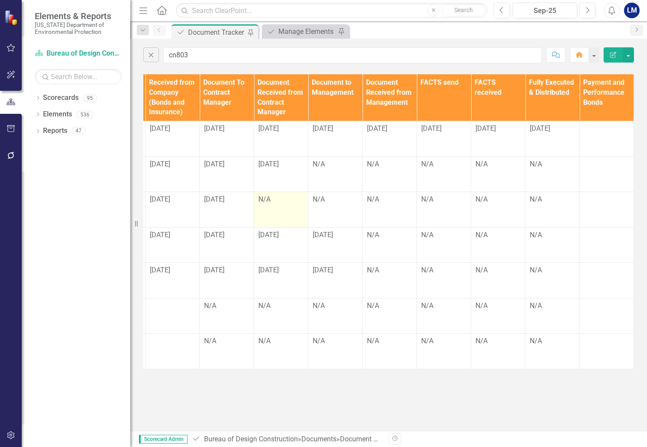
click at [277, 199] on div "N/A" at bounding box center [280, 200] width 45 height 10
click at [290, 204] on div "N/A" at bounding box center [280, 200] width 45 height 10
click at [288, 202] on div "N/A" at bounding box center [280, 200] width 45 height 10
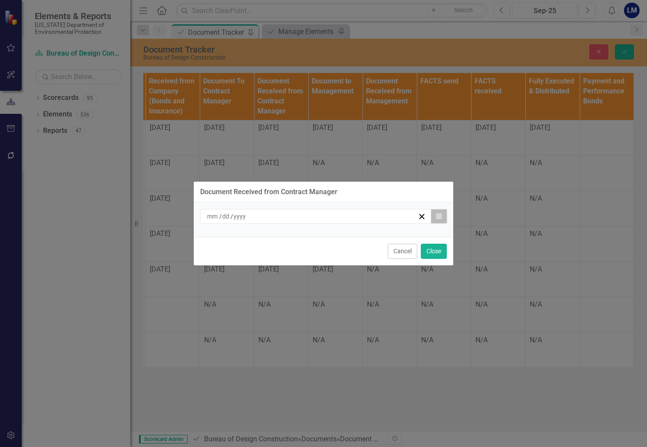
click at [441, 217] on icon "Calendar" at bounding box center [439, 216] width 5 height 6
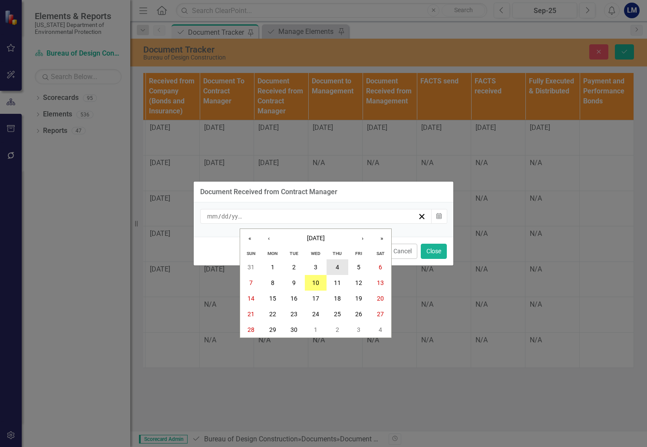
click at [336, 268] on abbr "4" at bounding box center [337, 267] width 3 height 7
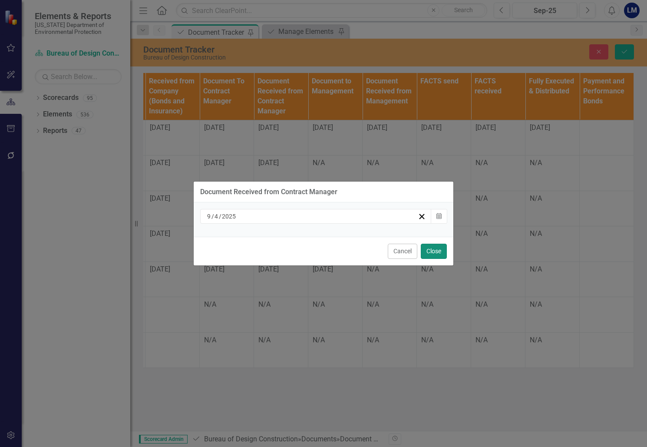
click at [439, 252] on button "Close" at bounding box center [434, 251] width 26 height 15
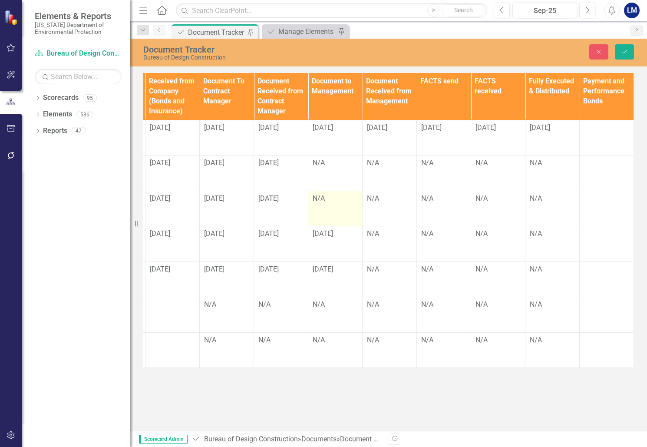
click at [337, 200] on div "N/A" at bounding box center [335, 199] width 45 height 10
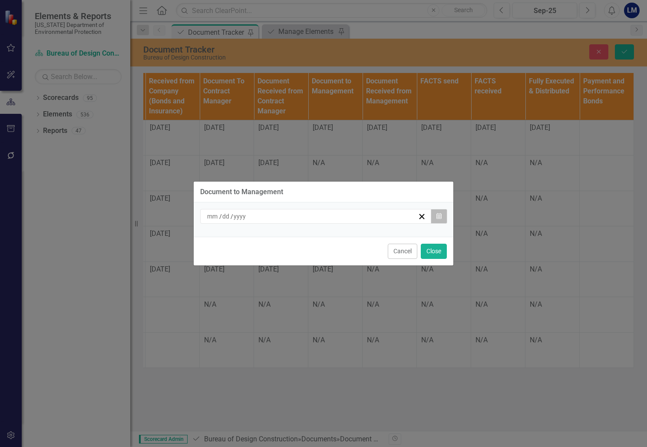
click at [439, 217] on icon "Calendar" at bounding box center [439, 216] width 5 height 6
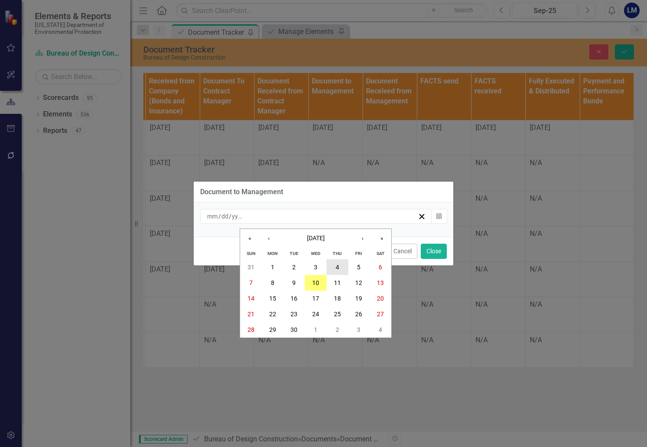
click at [340, 266] on button "4" at bounding box center [338, 267] width 22 height 16
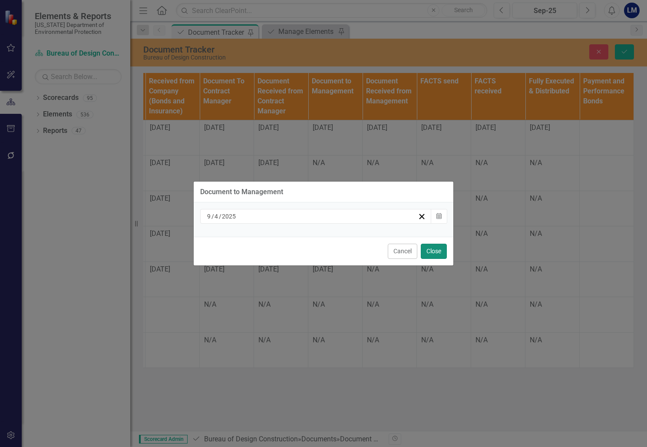
click at [435, 251] on button "Close" at bounding box center [434, 251] width 26 height 15
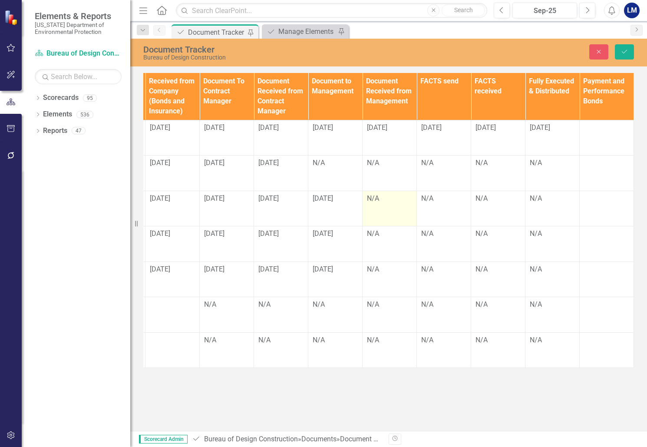
click at [391, 212] on td "N/A" at bounding box center [390, 209] width 54 height 36
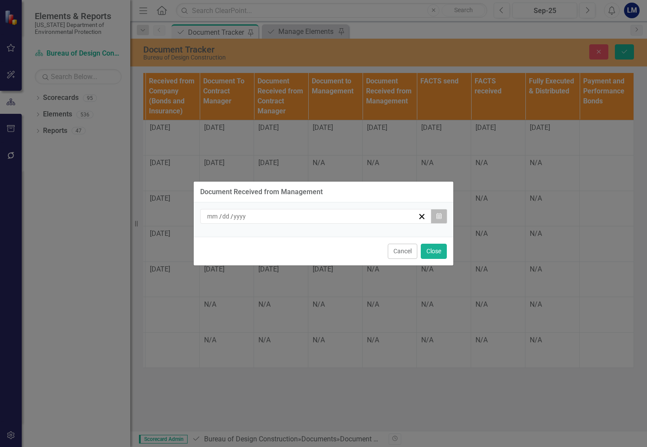
click at [443, 215] on button "Calendar" at bounding box center [439, 216] width 17 height 15
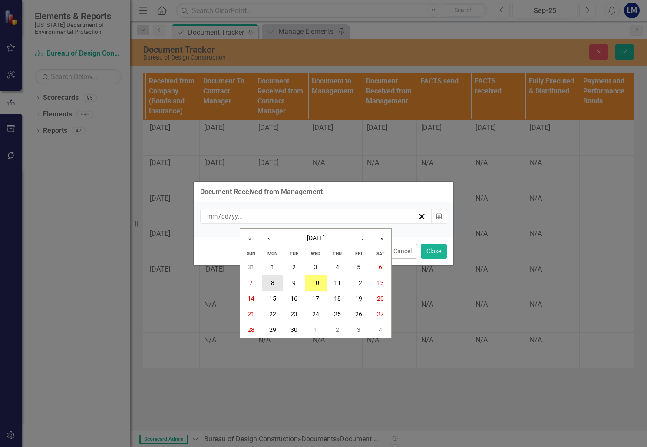
click at [270, 283] on button "8" at bounding box center [273, 283] width 22 height 16
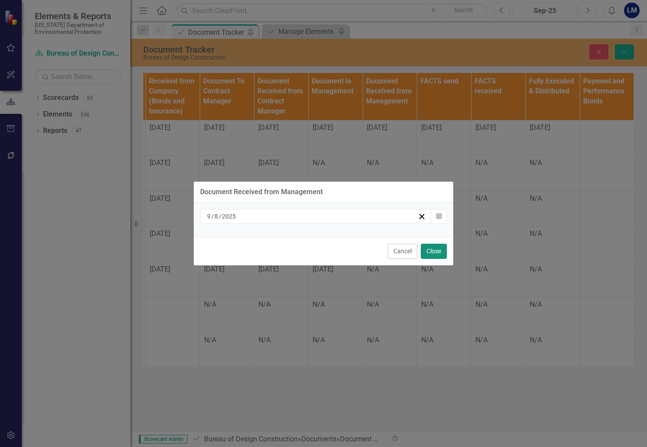
click at [435, 251] on button "Close" at bounding box center [434, 251] width 26 height 15
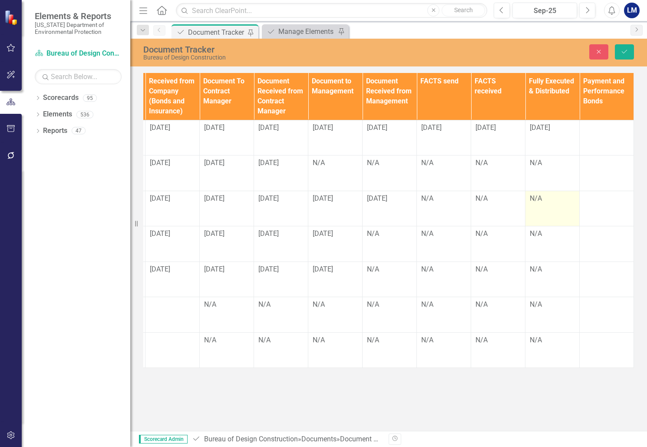
click at [546, 209] on td "N/A" at bounding box center [553, 209] width 54 height 36
click at [546, 208] on td "N/A" at bounding box center [553, 209] width 54 height 36
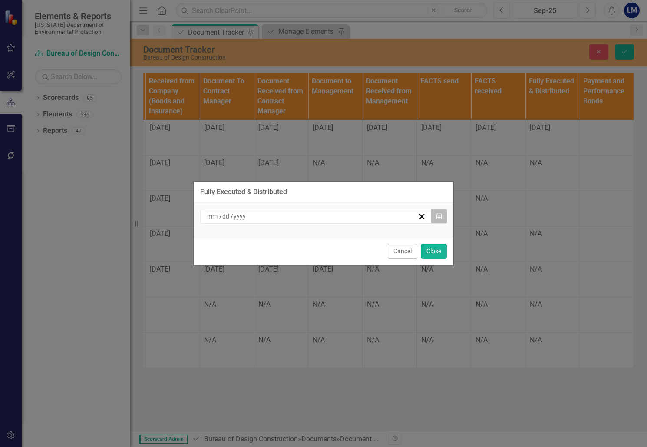
click at [438, 218] on icon "Calendar" at bounding box center [439, 216] width 5 height 6
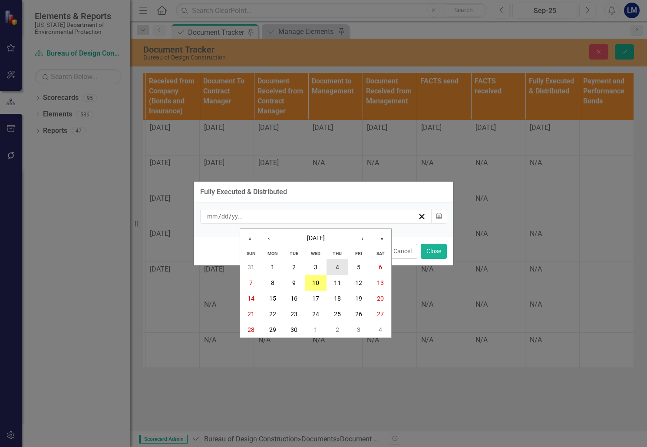
click at [334, 266] on button "4" at bounding box center [338, 267] width 22 height 16
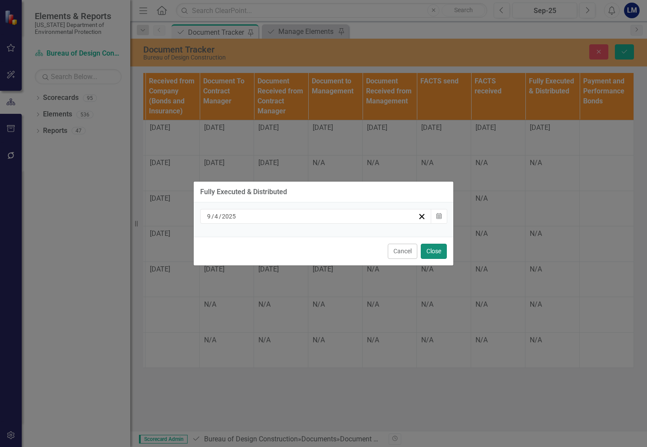
click at [434, 251] on button "Close" at bounding box center [434, 251] width 26 height 15
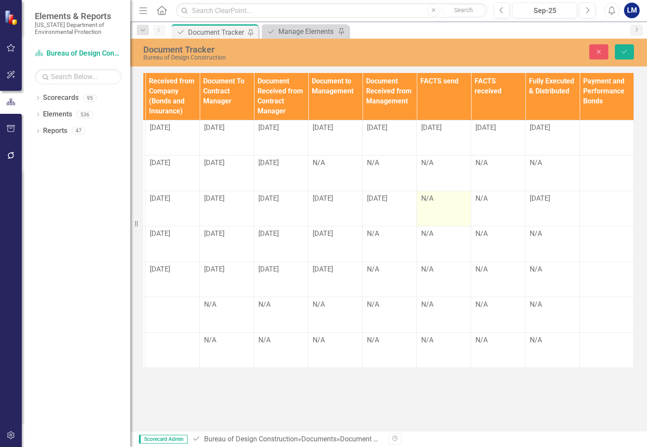
click at [437, 205] on td "N/A" at bounding box center [444, 209] width 54 height 36
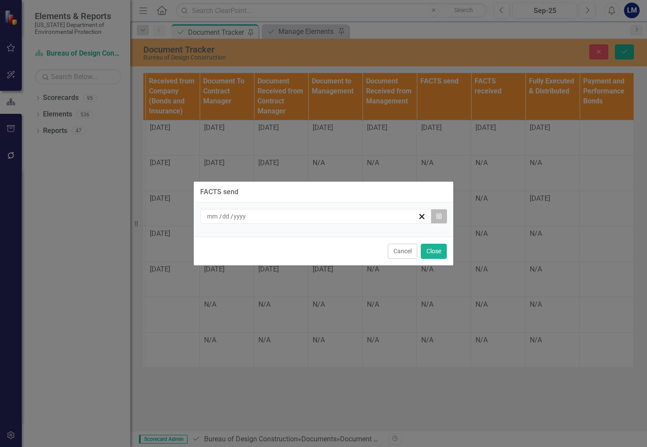
click at [442, 215] on button "Calendar" at bounding box center [439, 216] width 17 height 15
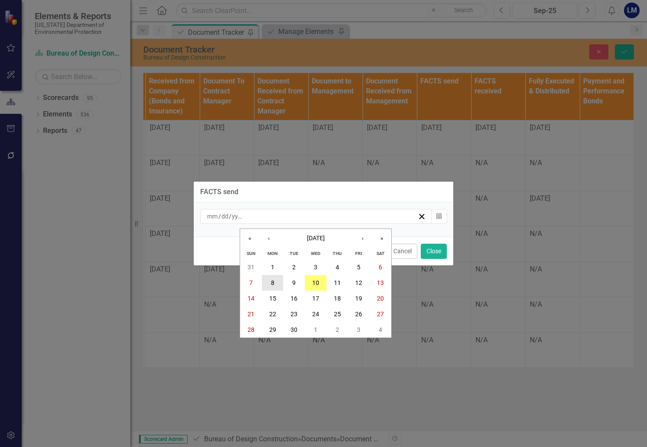
click at [274, 284] on abbr "8" at bounding box center [272, 282] width 3 height 7
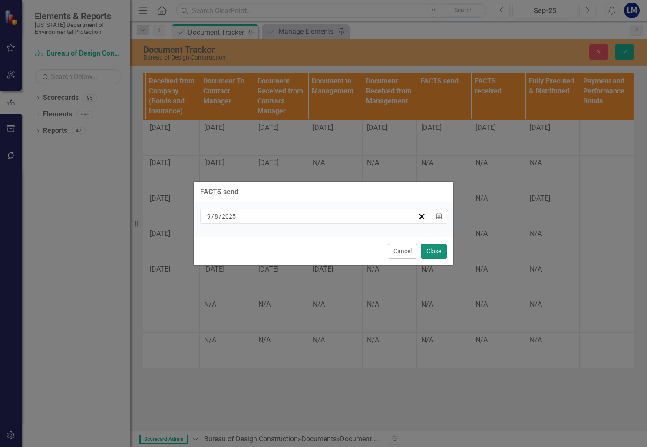
click at [432, 251] on button "Close" at bounding box center [434, 251] width 26 height 15
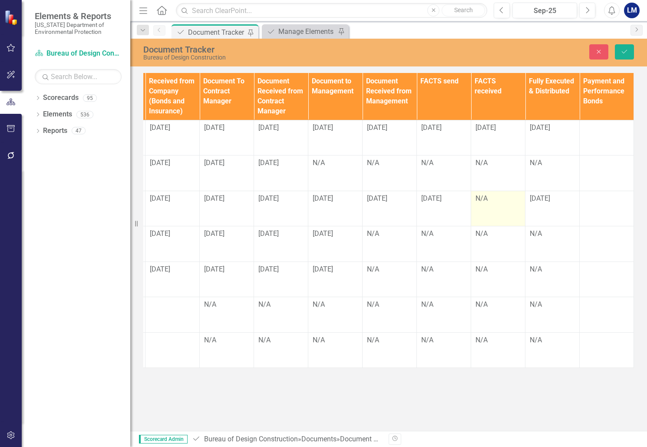
click at [496, 208] on td "N/A" at bounding box center [498, 209] width 54 height 36
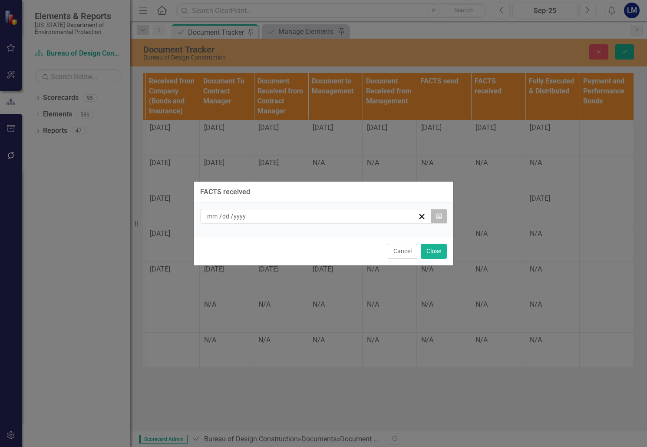
click at [440, 216] on icon "Calendar" at bounding box center [439, 216] width 5 height 6
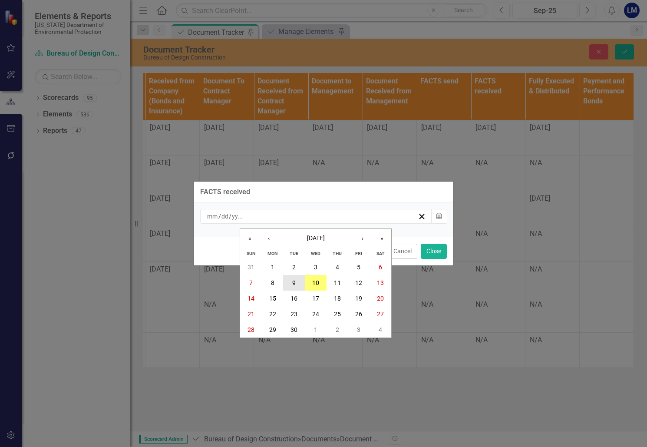
click at [296, 281] on abbr "9" at bounding box center [293, 282] width 3 height 7
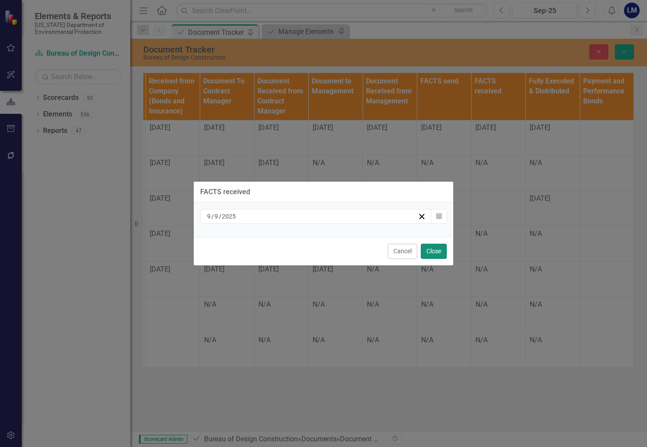
click at [434, 249] on button "Close" at bounding box center [434, 251] width 26 height 15
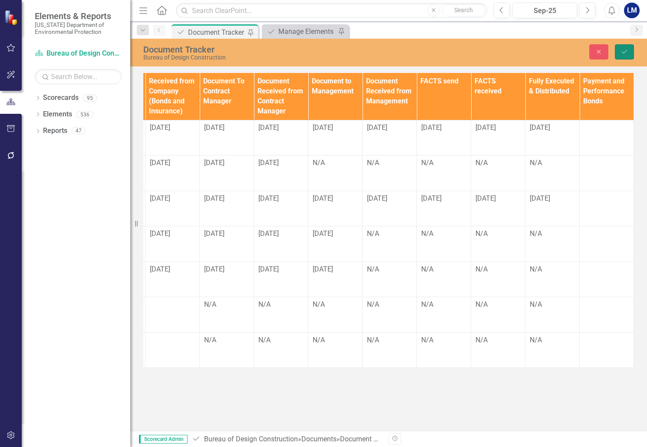
click at [621, 52] on icon "Save" at bounding box center [625, 52] width 8 height 6
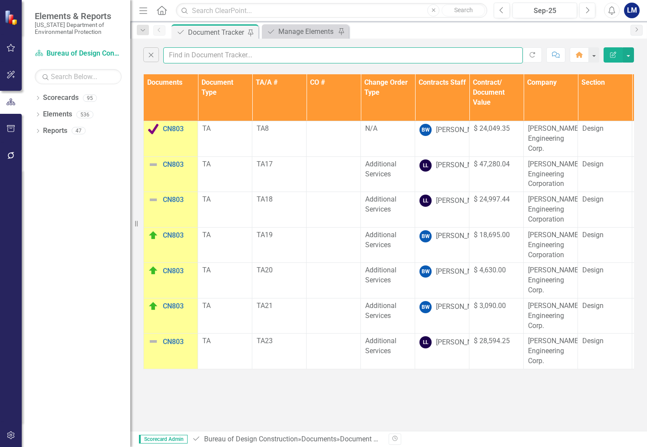
click at [195, 53] on input "text" at bounding box center [343, 55] width 360 height 16
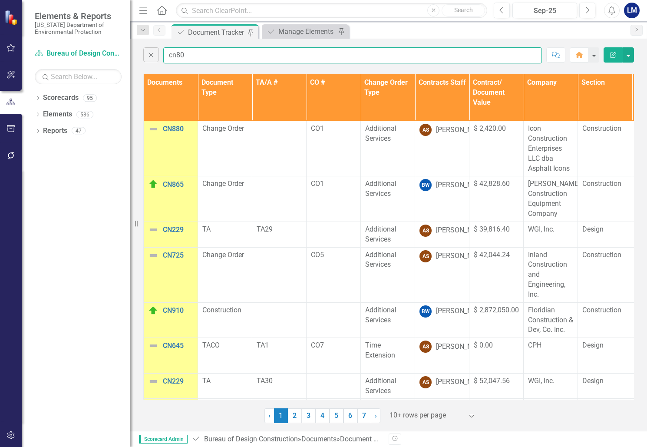
type input "cn804"
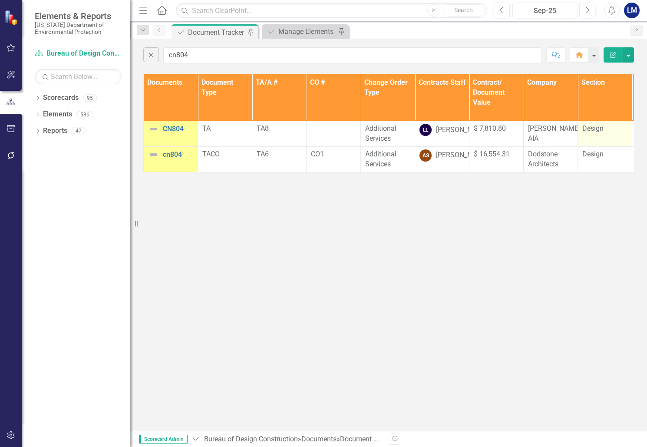
type input "cn804"
click at [608, 139] on td "Design" at bounding box center [605, 134] width 54 height 26
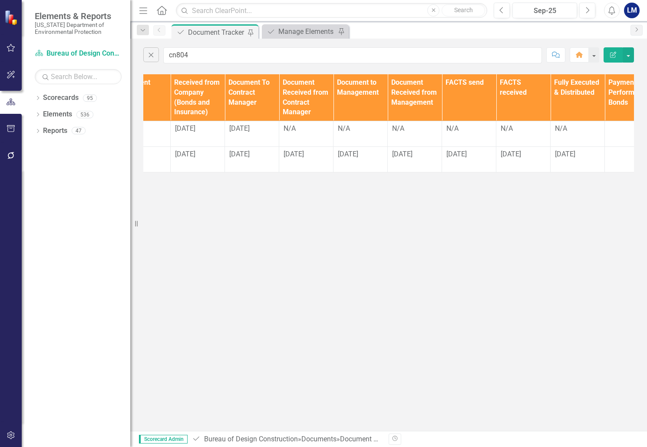
scroll to position [0, 1076]
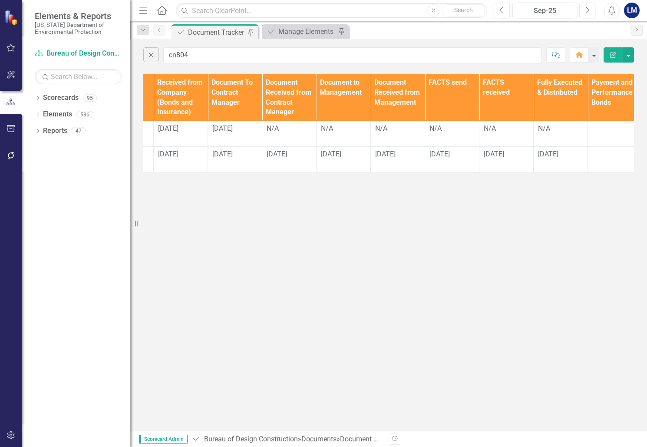
click at [562, 210] on div "Close cn804 Comment Home Edit Report Documents Document Type TA/A # CO # Change…" at bounding box center [388, 235] width 517 height 392
click at [285, 134] on div "N/A" at bounding box center [289, 129] width 45 height 10
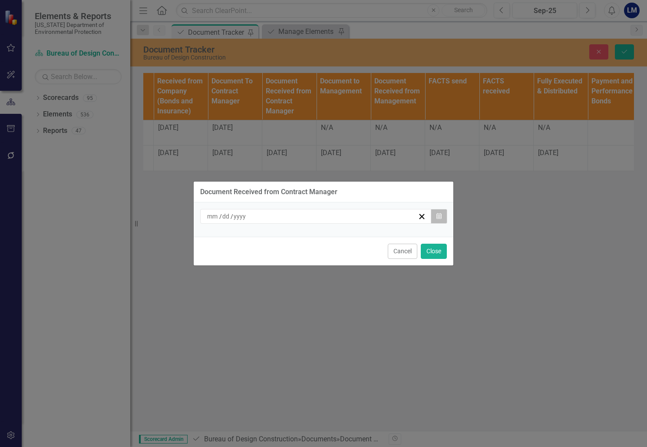
click at [441, 215] on icon "Calendar" at bounding box center [439, 216] width 5 height 6
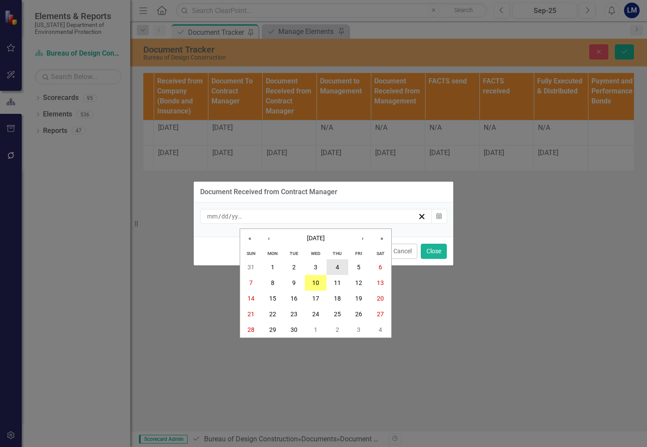
click at [339, 265] on button "4" at bounding box center [338, 267] width 22 height 16
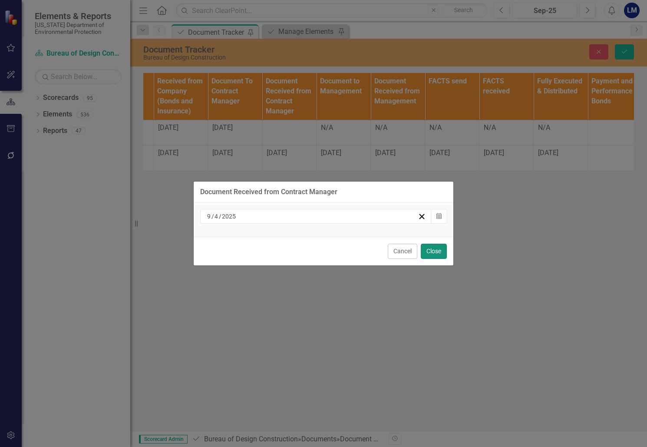
click at [438, 251] on button "Close" at bounding box center [434, 251] width 26 height 15
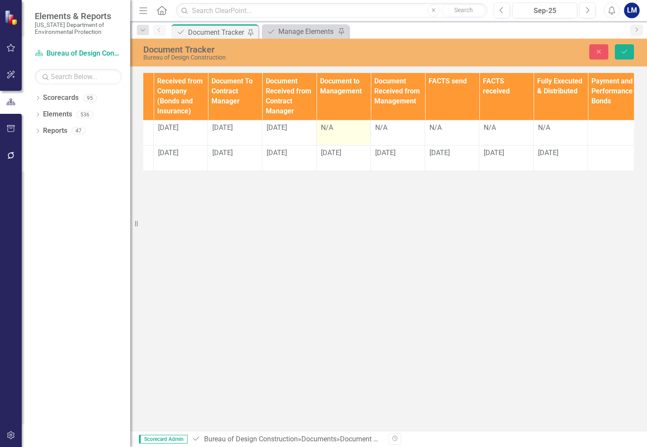
click at [341, 131] on div "N/A" at bounding box center [343, 128] width 45 height 10
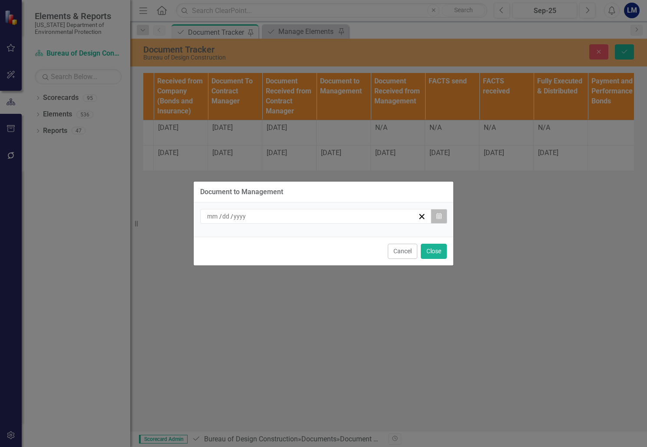
click at [441, 218] on icon "Calendar" at bounding box center [439, 216] width 5 height 6
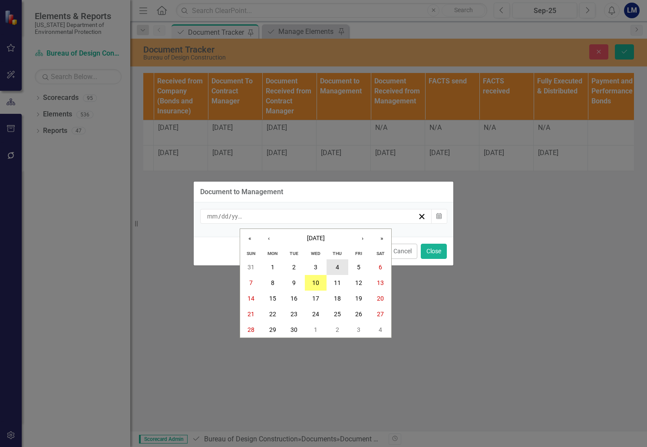
click at [339, 267] on abbr "4" at bounding box center [337, 267] width 3 height 7
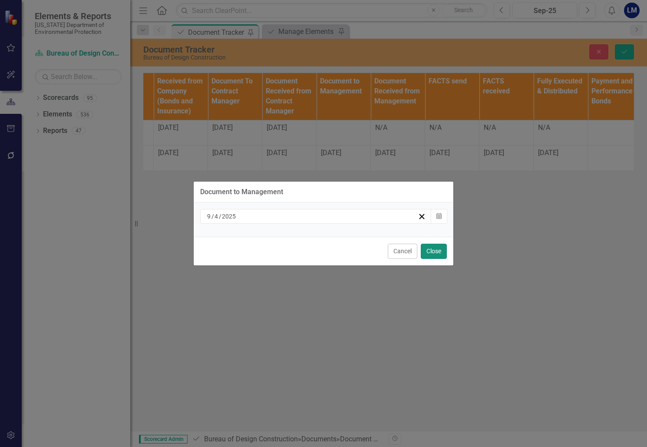
click at [440, 248] on button "Close" at bounding box center [434, 251] width 26 height 15
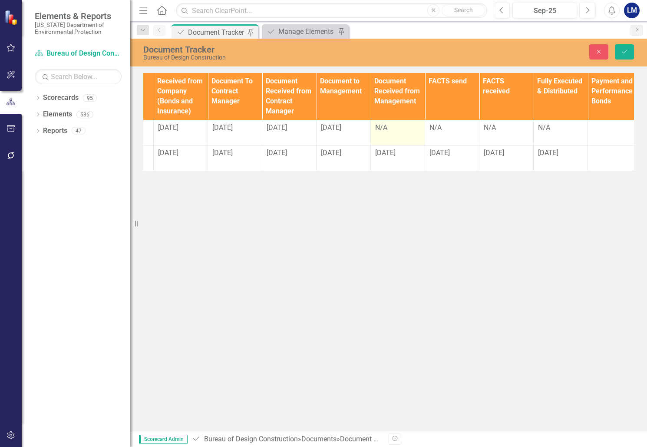
click at [396, 128] on div "N/A" at bounding box center [397, 128] width 45 height 10
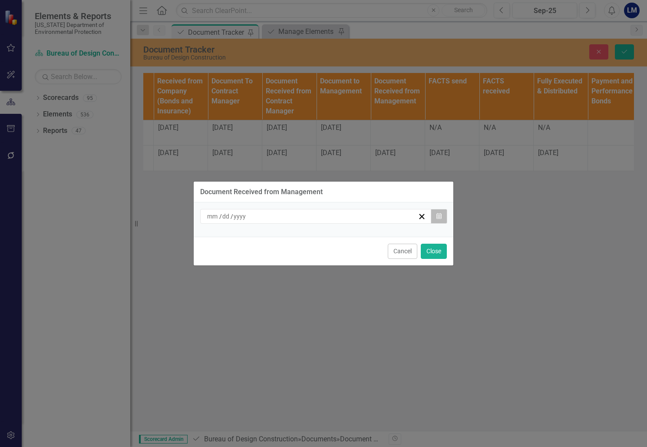
click at [443, 217] on button "Calendar" at bounding box center [439, 216] width 17 height 15
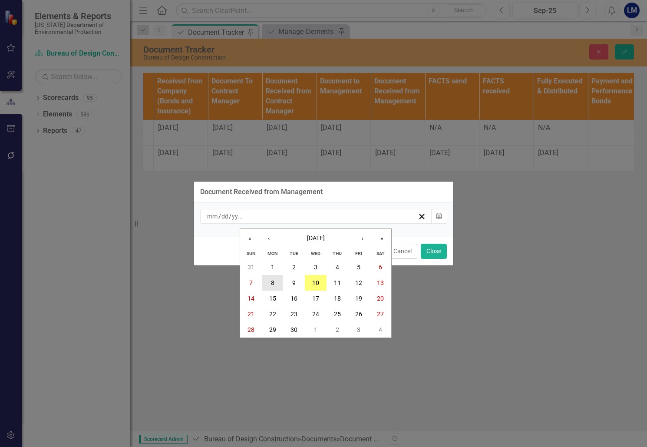
click at [271, 282] on abbr "8" at bounding box center [272, 282] width 3 height 7
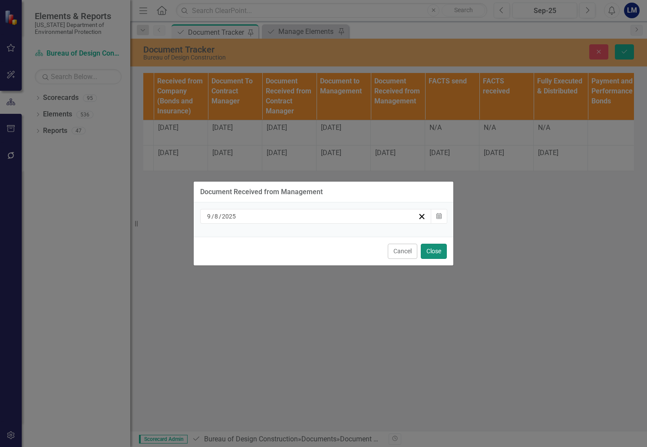
click at [438, 248] on button "Close" at bounding box center [434, 251] width 26 height 15
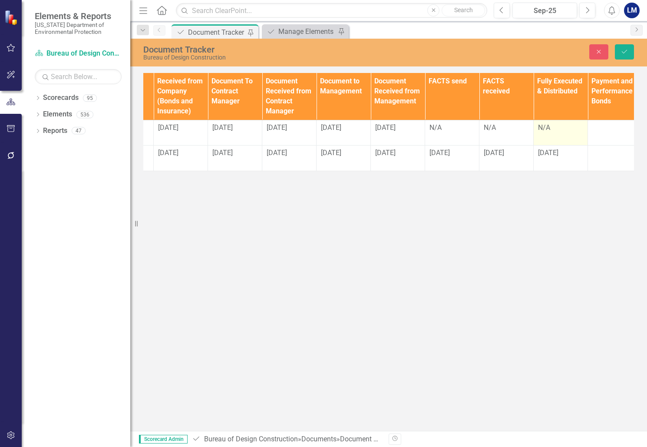
click at [562, 137] on td "N/A" at bounding box center [561, 133] width 54 height 26
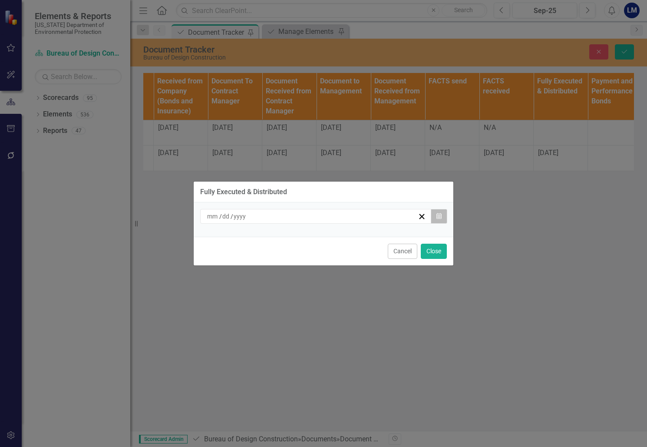
click at [437, 213] on icon "Calendar" at bounding box center [439, 216] width 5 height 6
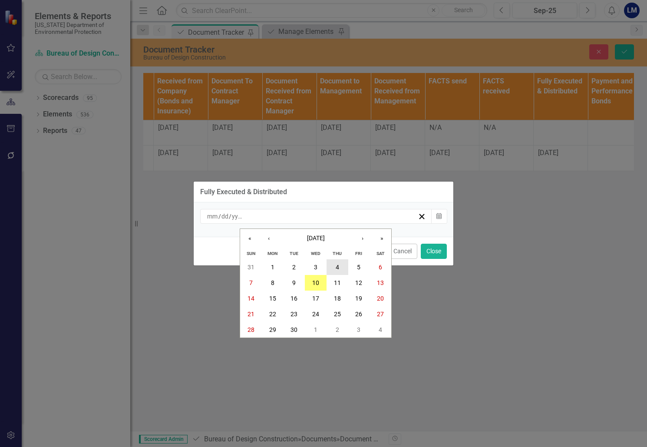
click at [339, 261] on button "4" at bounding box center [338, 267] width 22 height 16
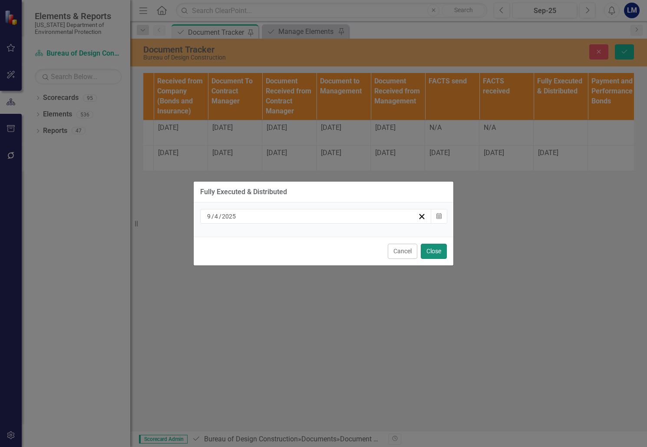
click at [428, 248] on button "Close" at bounding box center [434, 251] width 26 height 15
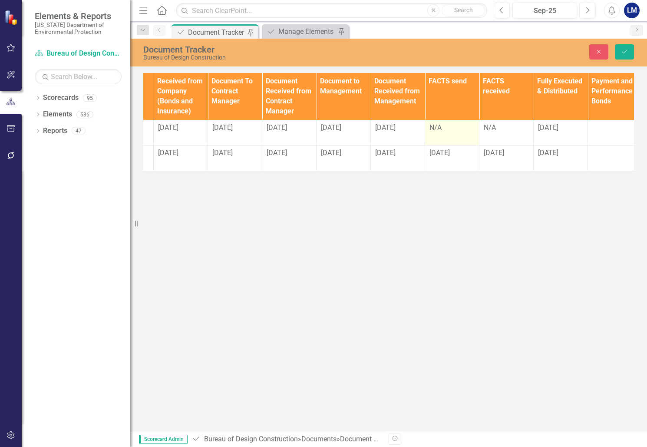
click at [450, 124] on div "N/A" at bounding box center [452, 128] width 45 height 10
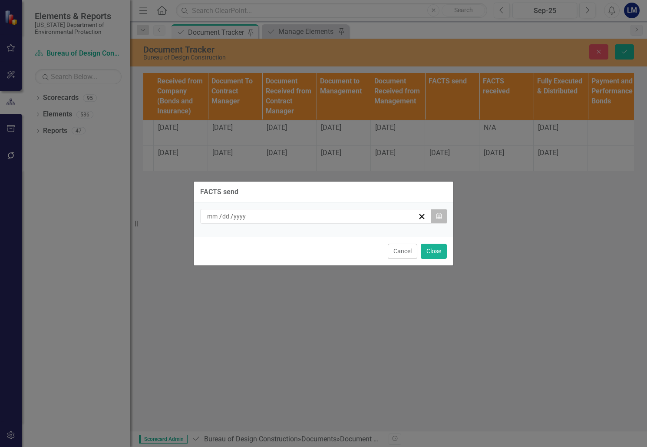
click at [437, 215] on icon "button" at bounding box center [439, 216] width 5 height 6
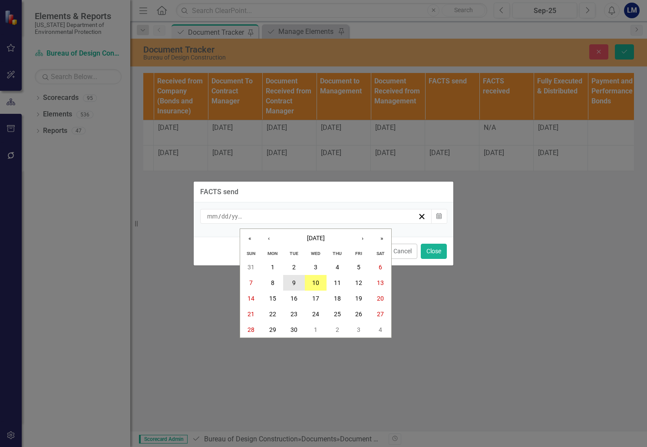
click at [295, 281] on abbr "9" at bounding box center [293, 282] width 3 height 7
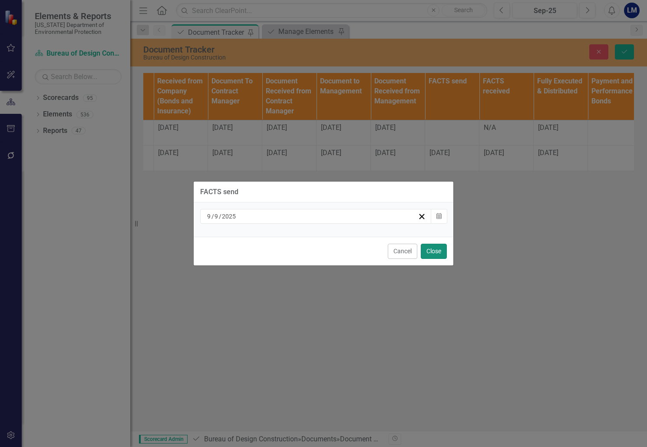
click at [434, 251] on button "Close" at bounding box center [434, 251] width 26 height 15
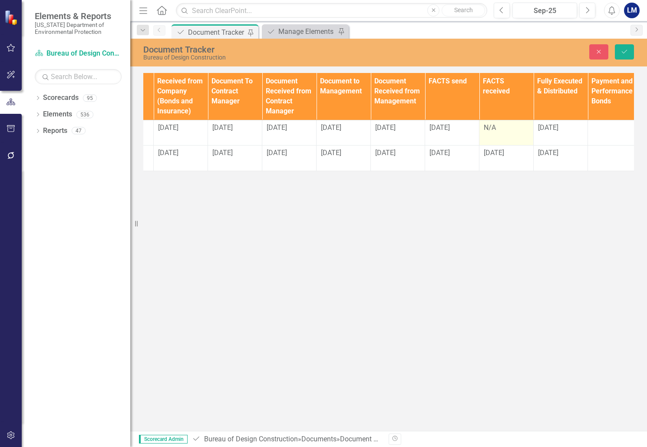
click at [500, 132] on div "N/A" at bounding box center [506, 128] width 45 height 10
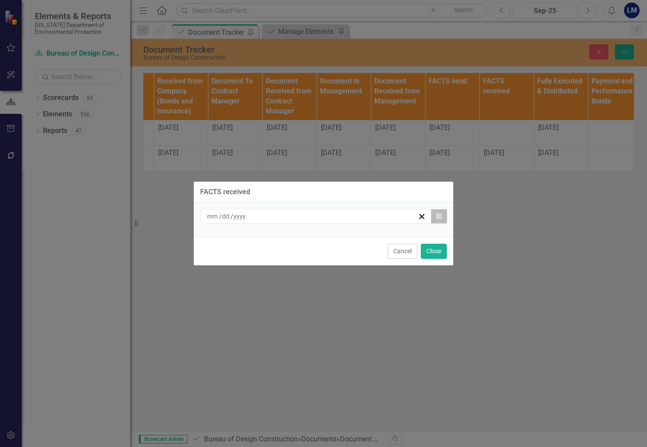
click at [435, 219] on button "Calendar" at bounding box center [439, 216] width 17 height 15
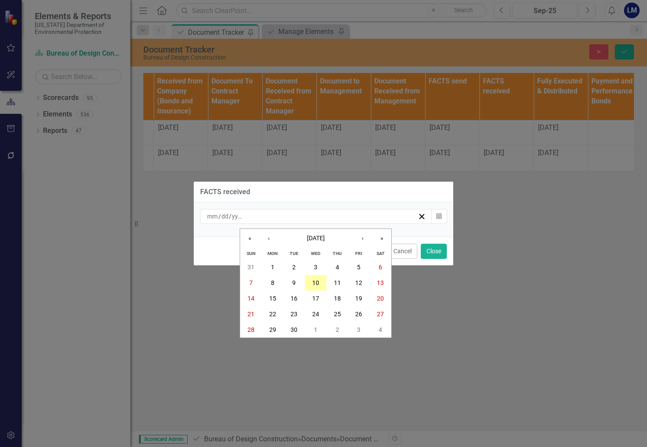
click at [315, 284] on abbr "10" at bounding box center [315, 282] width 7 height 7
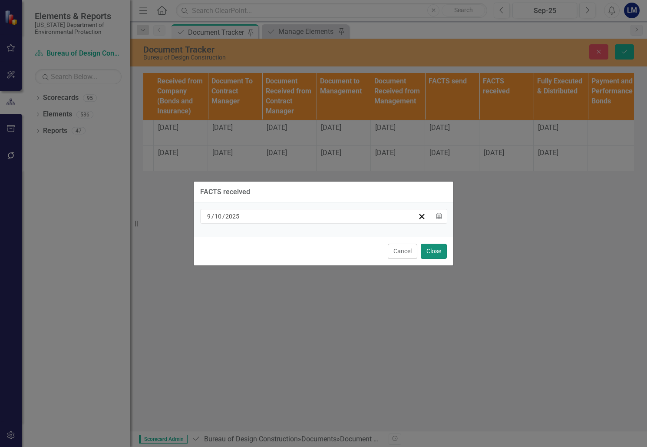
click at [437, 253] on button "Close" at bounding box center [434, 251] width 26 height 15
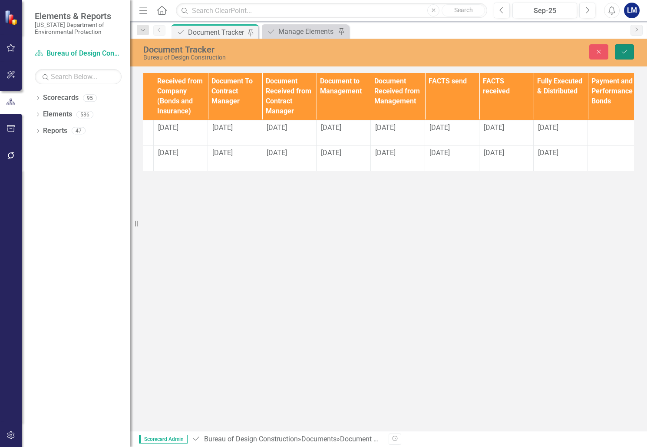
click at [626, 52] on icon "Save" at bounding box center [625, 52] width 8 height 6
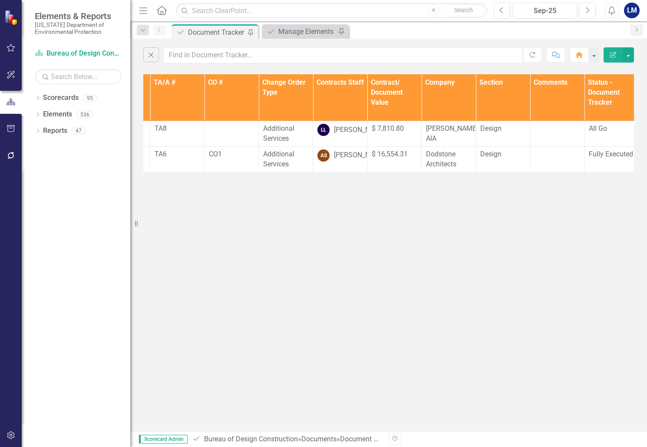
scroll to position [0, 0]
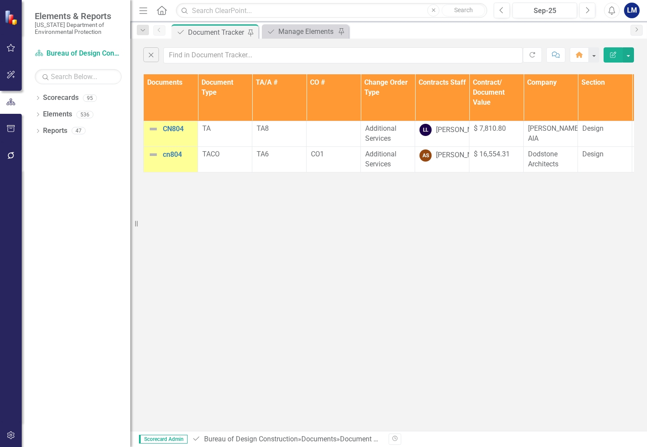
click at [154, 126] on img at bounding box center [153, 129] width 10 height 10
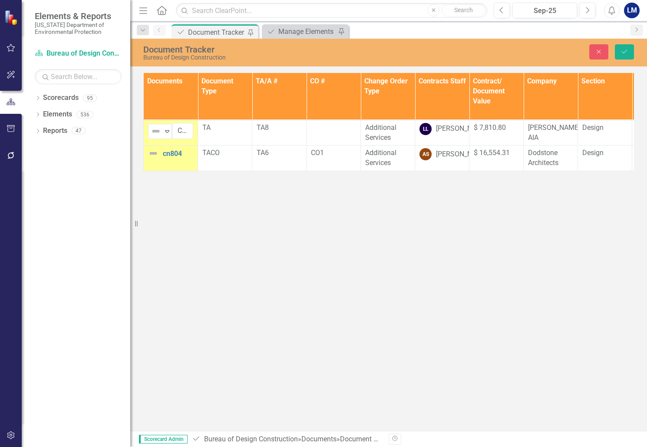
click at [154, 126] on img at bounding box center [156, 131] width 10 height 10
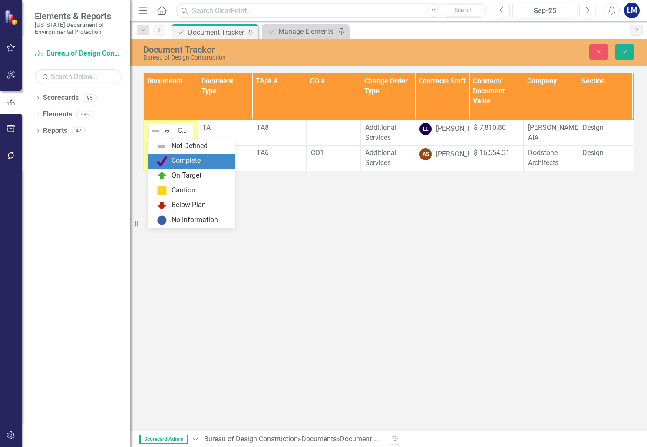
click at [183, 156] on div "Complete" at bounding box center [193, 161] width 73 height 10
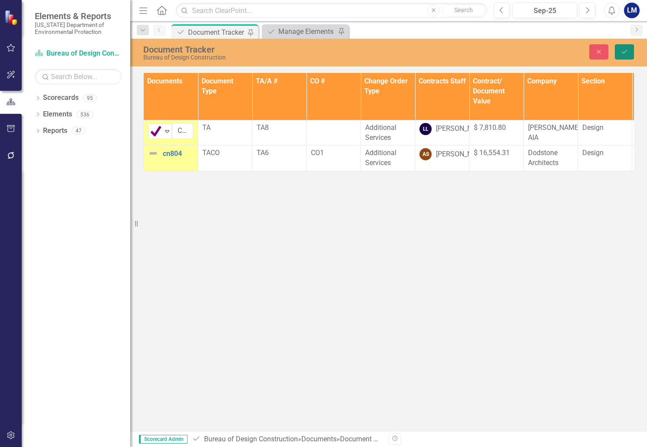
click at [629, 52] on button "Save" at bounding box center [624, 51] width 19 height 15
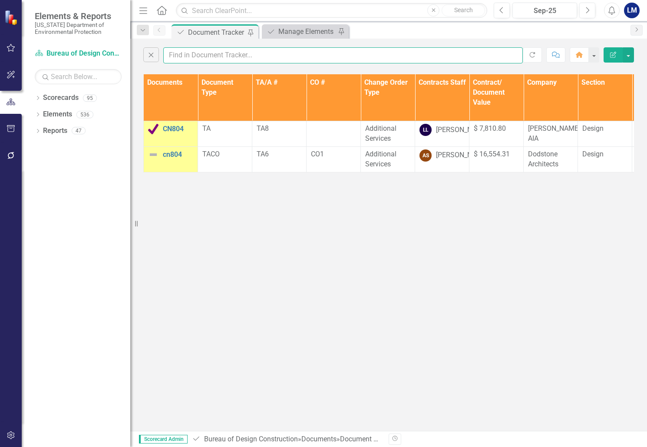
click at [210, 51] on input "text" at bounding box center [343, 55] width 360 height 16
type input "cn804"
